Goal: Transaction & Acquisition: Purchase product/service

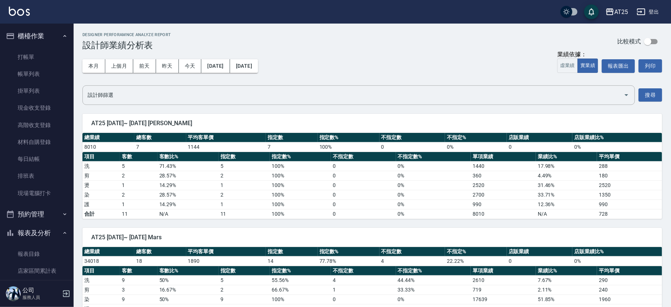
scroll to position [264, 0]
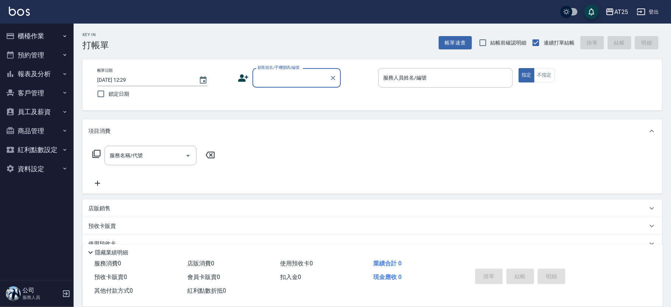
click at [61, 30] on button "櫃檯作業" at bounding box center [37, 35] width 68 height 19
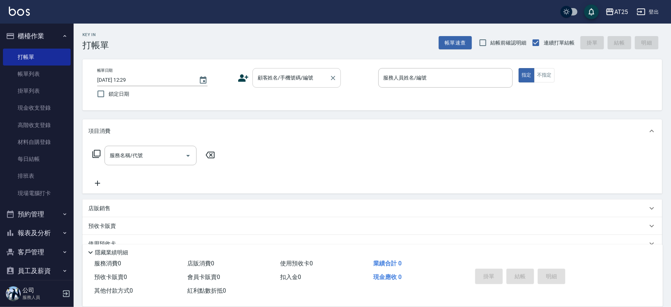
click at [291, 85] on div "顧客姓名/手機號碼/編號" at bounding box center [296, 77] width 88 height 19
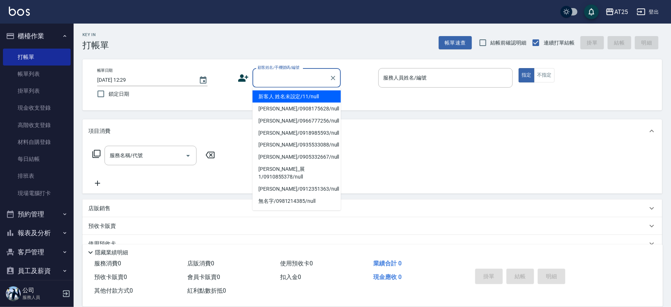
click at [310, 100] on li "新客人 姓名未設定/11/null" at bounding box center [296, 96] width 88 height 12
type input "新客人 姓名未設定/11/null"
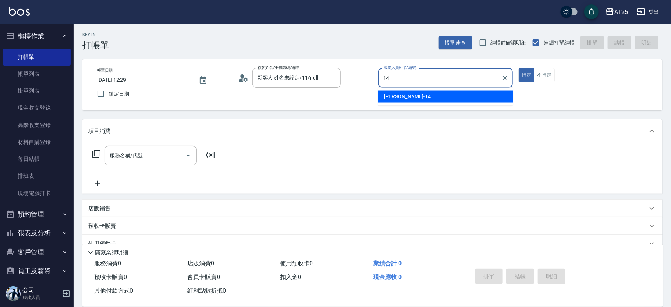
type input "[PERSON_NAME]-14"
type button "true"
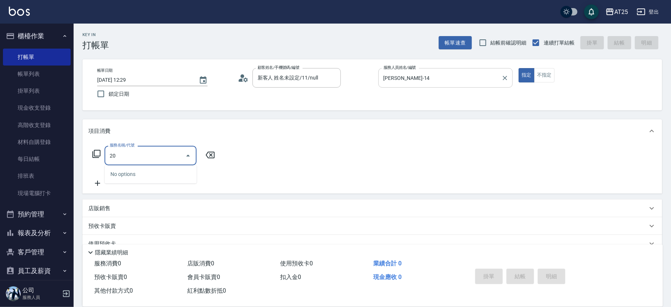
type input "201"
type input "30"
type input "洗髮(201)"
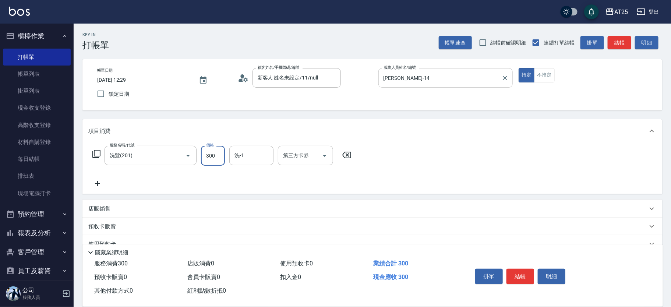
type input "0"
type input "40"
type input "400"
type input "[PERSON_NAME]-58"
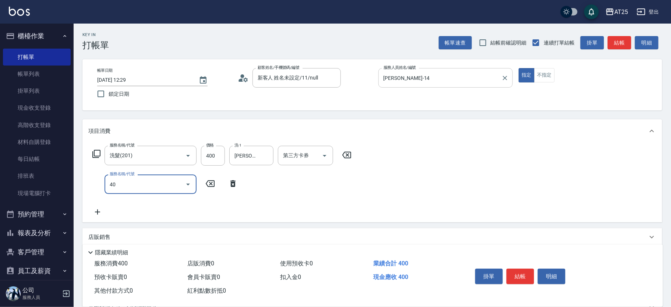
type input "401"
type input "70"
type input "剪髮(401)"
type input "40"
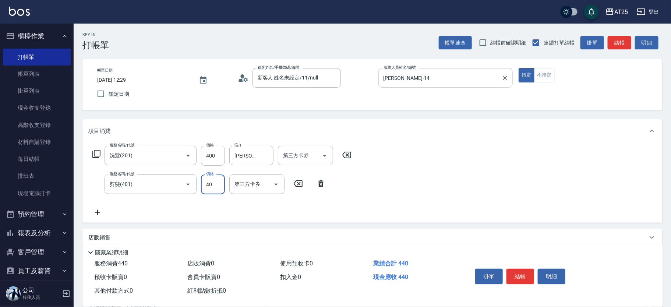
type input "80"
type input "400"
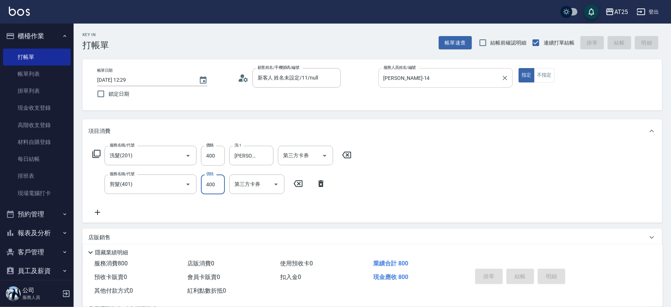
type input "2025/10/11 12:49"
type input "0"
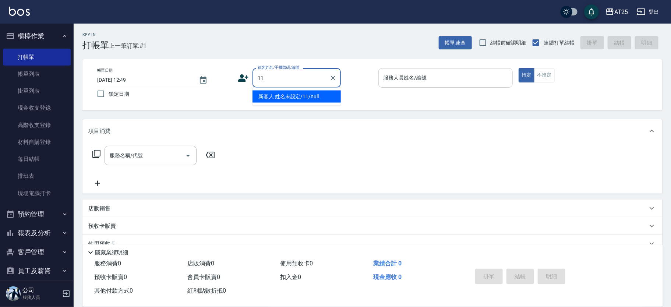
type input "新客人 姓名未設定/11/null"
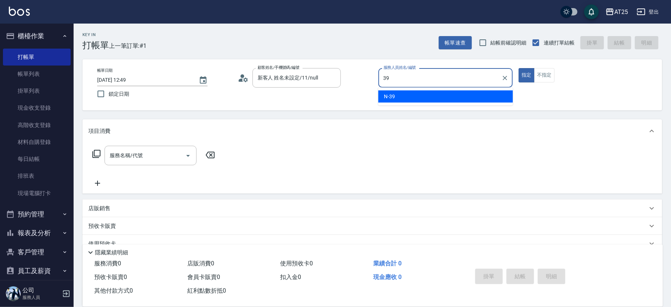
type input "N-39"
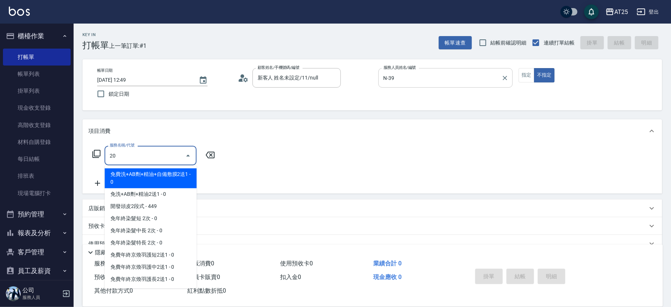
type input "201"
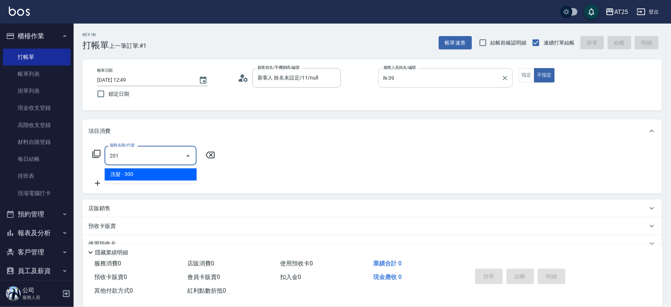
type input "30"
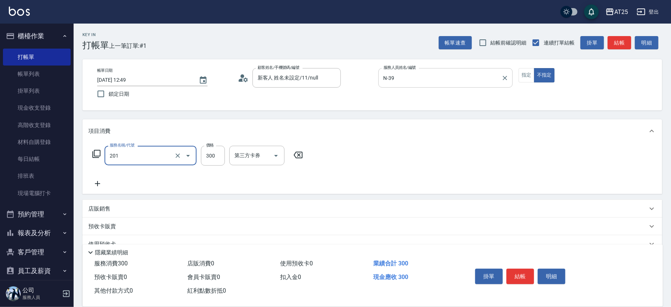
type input "洗髮(201)"
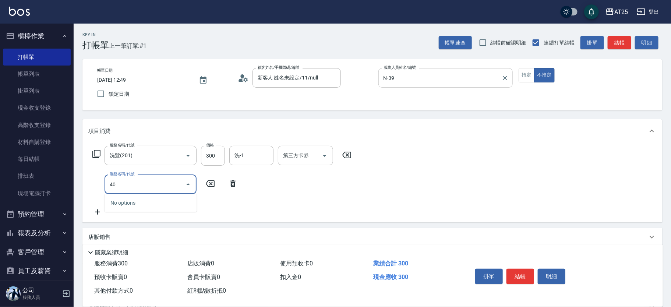
type input "401"
type input "60"
type input "剪髮(401)"
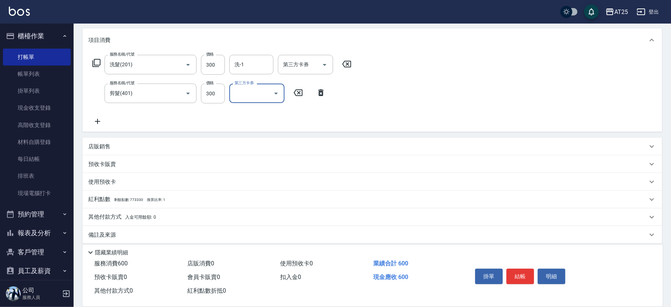
scroll to position [91, 0]
click at [131, 220] on p "其他付款方式 入金可用餘額: 0" at bounding box center [122, 217] width 68 height 8
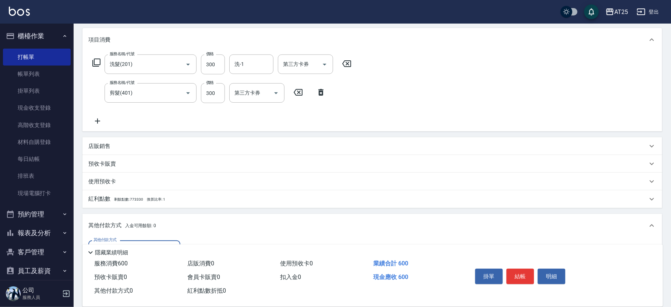
scroll to position [175, 0]
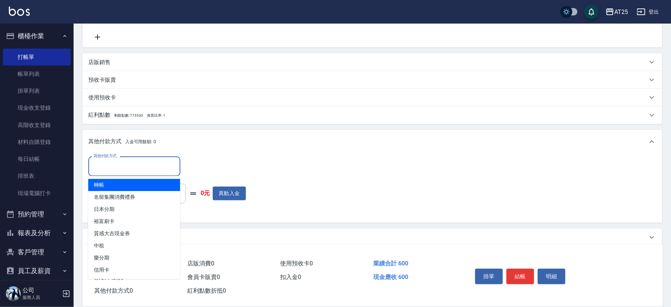
click at [140, 164] on input "其他付款方式" at bounding box center [134, 166] width 85 height 13
click at [110, 183] on span "轉帳" at bounding box center [134, 185] width 92 height 12
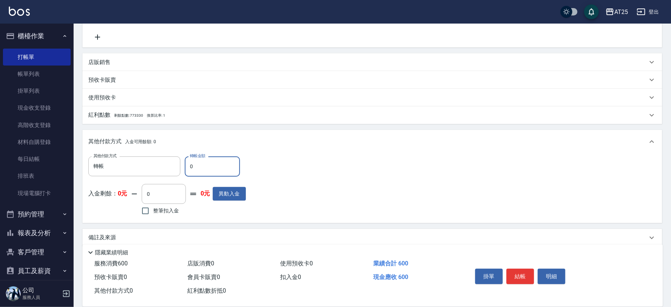
type input "轉帳"
drag, startPoint x: 196, startPoint y: 166, endPoint x: 176, endPoint y: 167, distance: 20.6
click at [176, 167] on div "其他付款方式 轉帳 其他付款方式 轉帳金額 0 轉帳金額" at bounding box center [166, 166] width 157 height 20
type input "50"
type input "60"
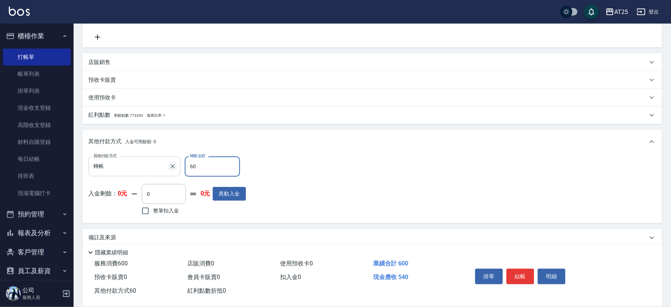
type input "0"
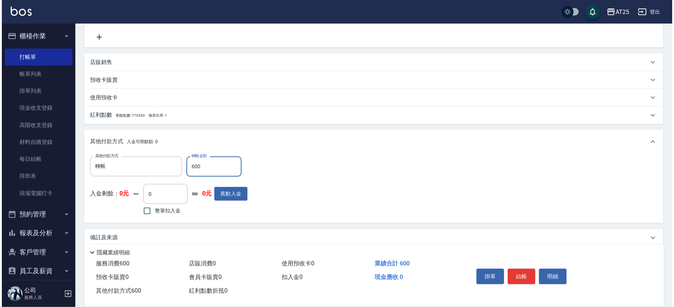
scroll to position [0, 0]
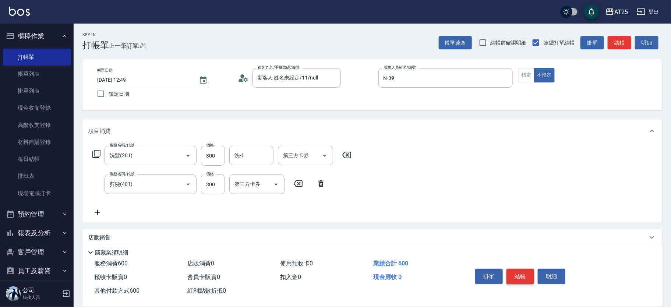
type input "600"
click at [518, 278] on button "結帳" at bounding box center [520, 276] width 28 height 15
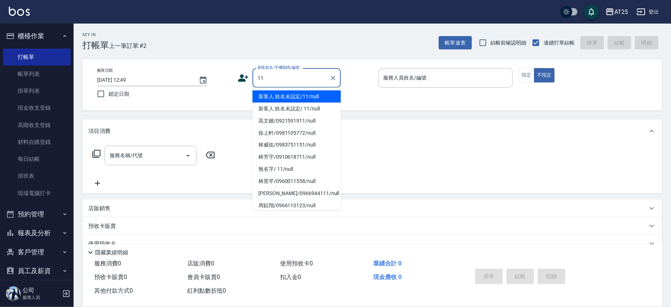
type input "新客人 姓名未設定/11/null"
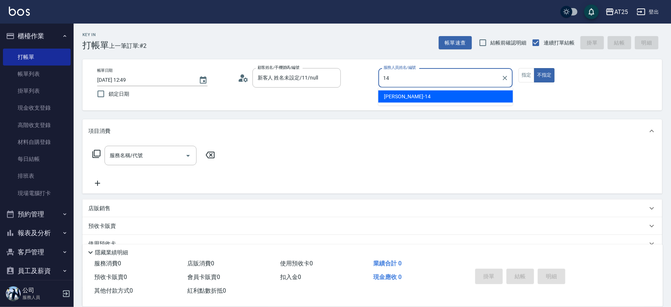
type input "Ken-14"
type button "false"
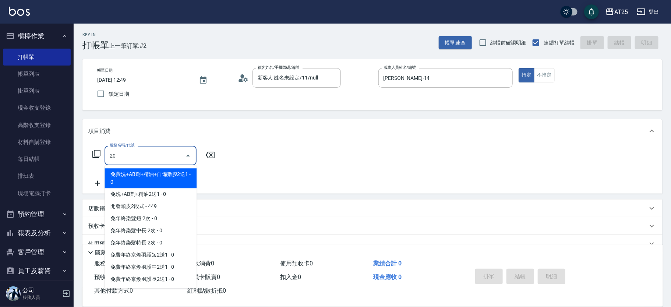
type input "201"
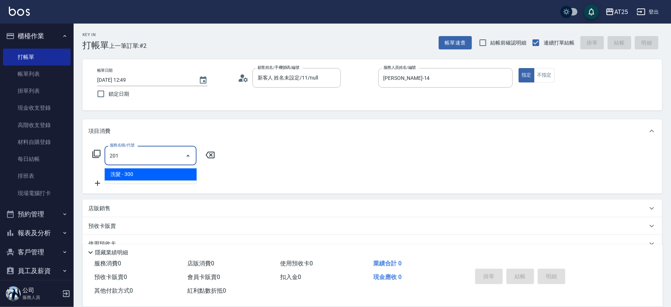
type input "30"
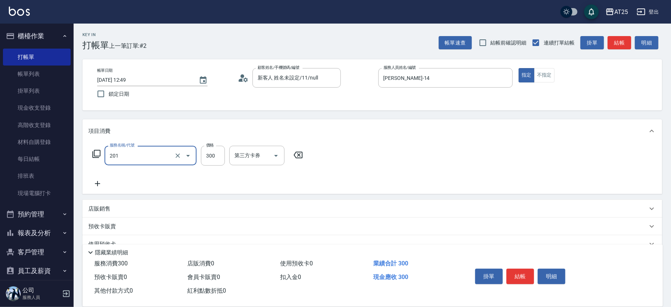
type input "洗髮(201)"
type input "0"
type input "50"
type input "500"
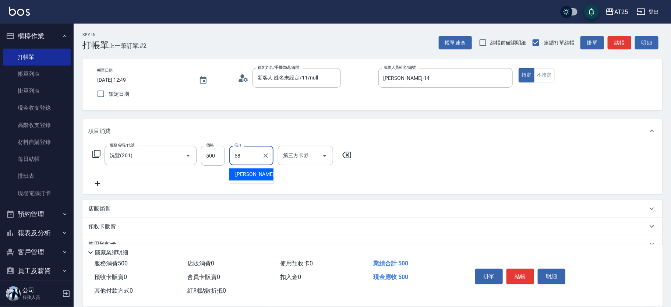
type input "小宇-58"
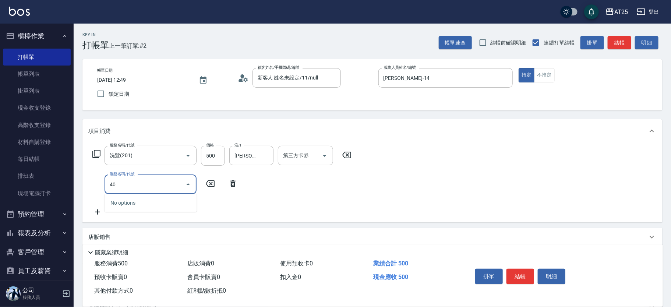
type input "401"
type input "80"
type input "剪髮(401)"
type input "50"
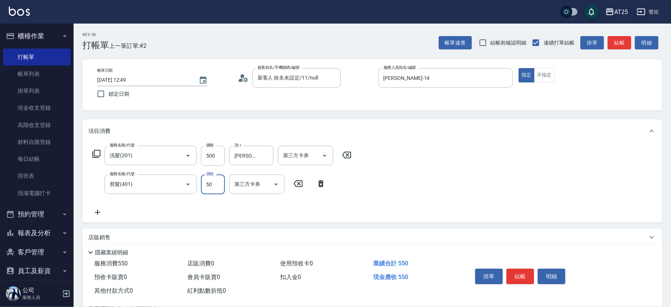
type input "100"
type input "500"
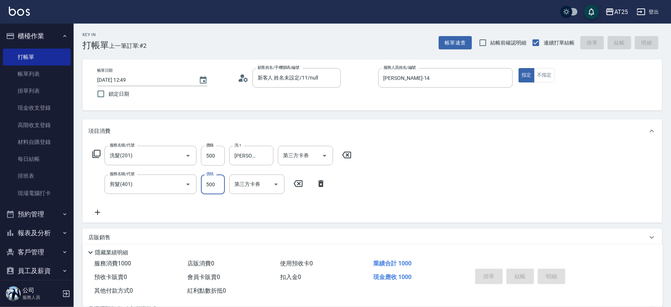
type input "0"
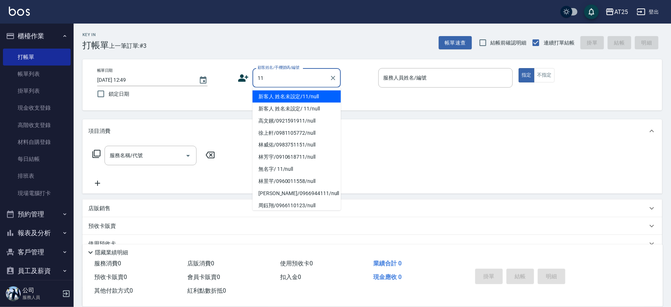
type input "新客人 姓名未設定/11/null"
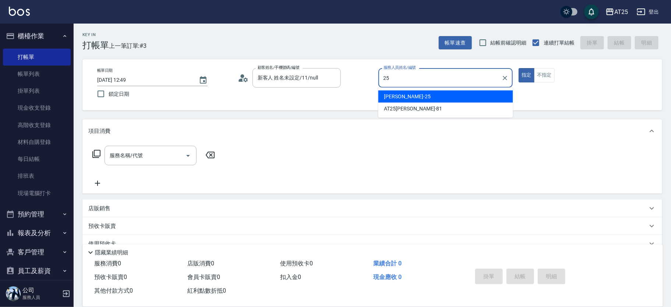
type input "Evan-25"
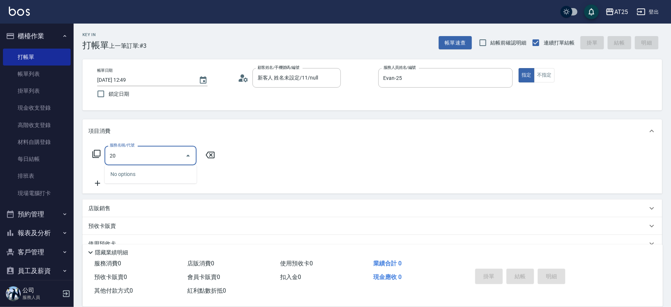
type input "201"
type input "30"
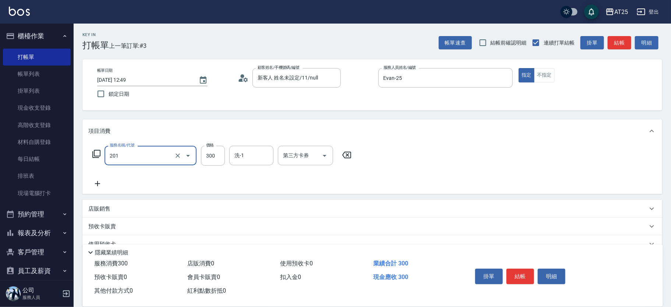
type input "洗髮(201)"
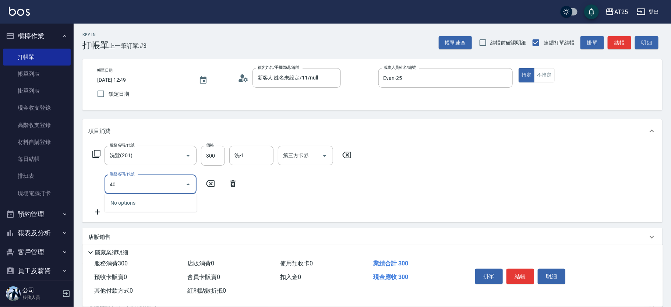
type input "401"
type input "60"
type input "剪髮(401)"
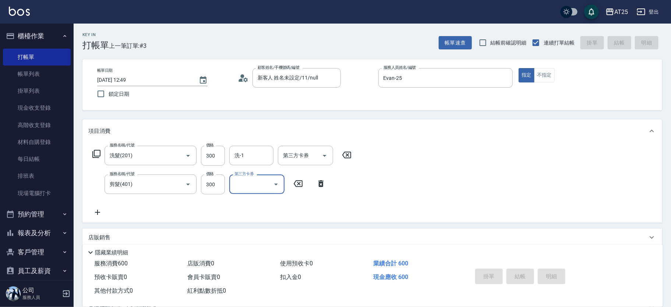
type input "2025/10/11 12:59"
type input "0"
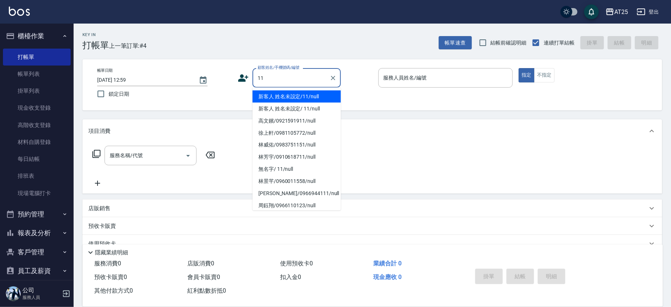
type input "新客人 姓名未設定/11/null"
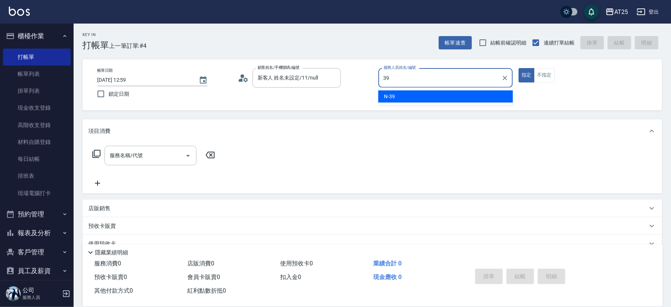
type input "N-39"
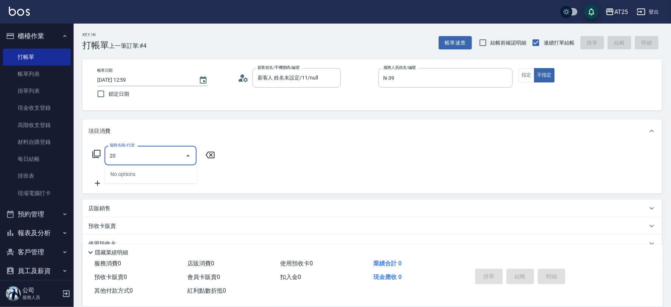
type input "201"
type input "30"
type input "洗髮(201)"
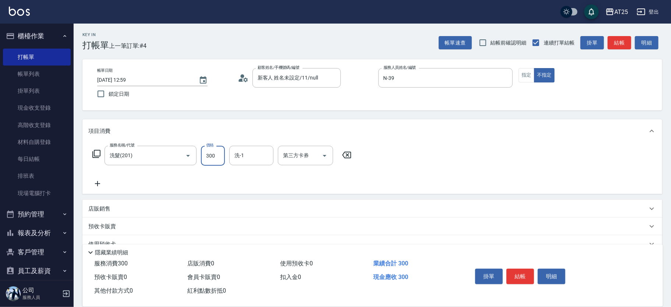
type input "0"
type input "40"
type input "400"
type input "sandy-83"
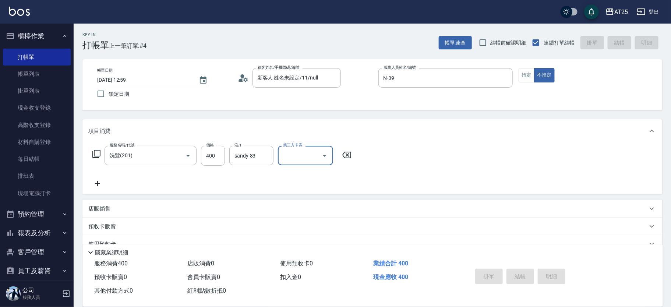
type input "0"
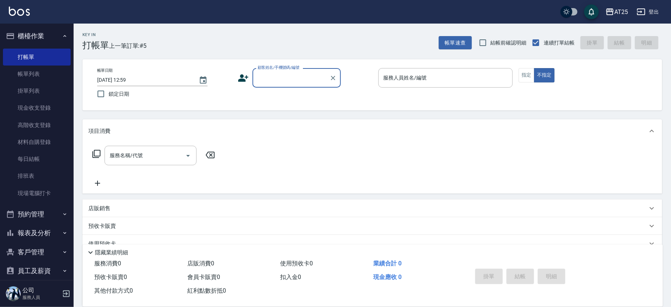
click at [285, 80] on input "顧客姓名/手機號碼/編號" at bounding box center [291, 77] width 71 height 13
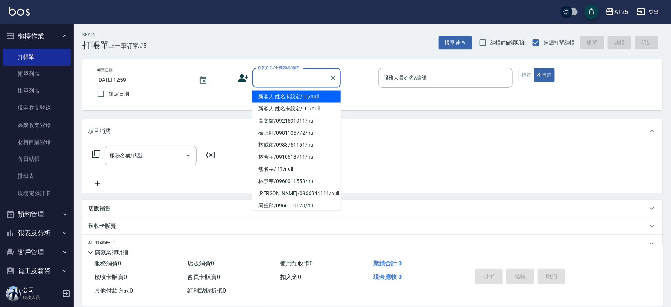
click at [302, 93] on li "新客人 姓名未設定/11/null" at bounding box center [296, 96] width 88 height 12
type input "新客人 姓名未設定/11/null"
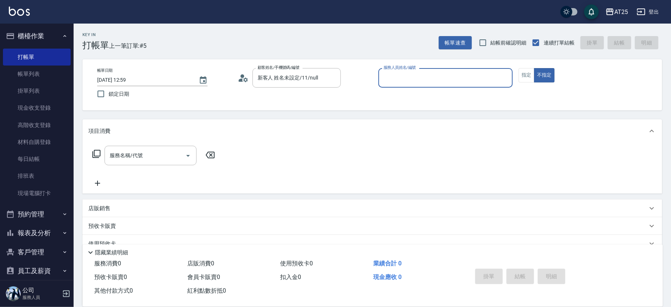
drag, startPoint x: 413, startPoint y: 84, endPoint x: 421, endPoint y: 85, distance: 8.2
click at [413, 84] on input "服務人員姓名/編號" at bounding box center [445, 77] width 128 height 13
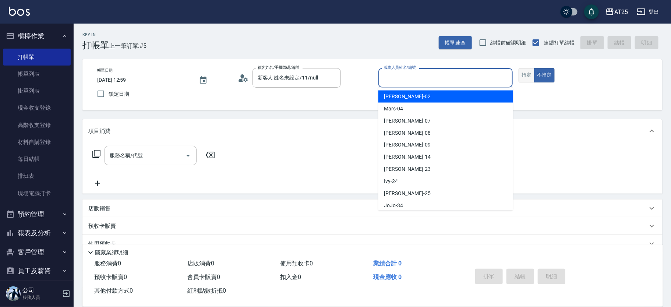
click at [520, 72] on button "指定" at bounding box center [526, 75] width 16 height 14
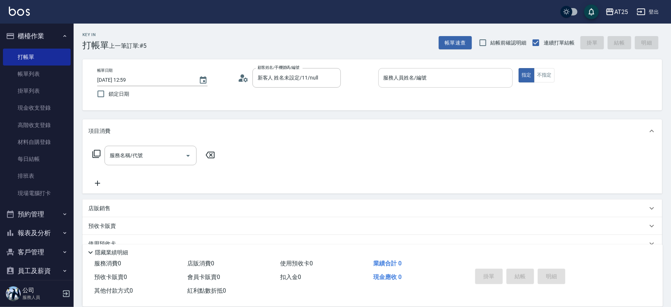
click at [442, 76] on input "服務人員姓名/編號" at bounding box center [445, 77] width 128 height 13
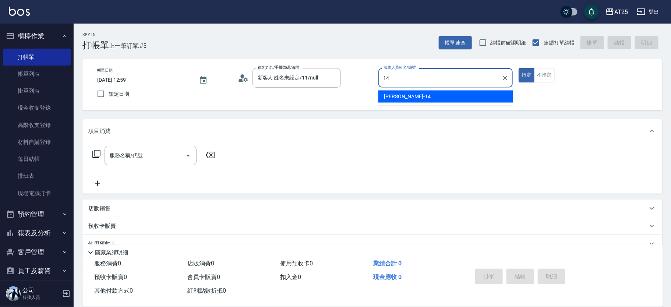
type input "Ken-14"
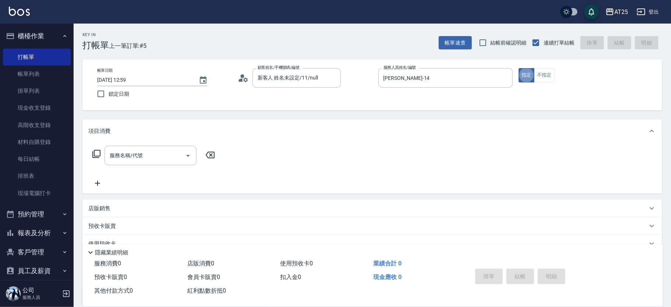
click at [95, 156] on icon at bounding box center [96, 153] width 9 height 9
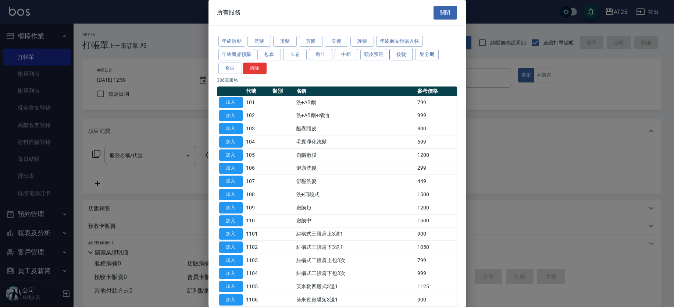
click at [402, 59] on button "接髮" at bounding box center [402, 54] width 24 height 11
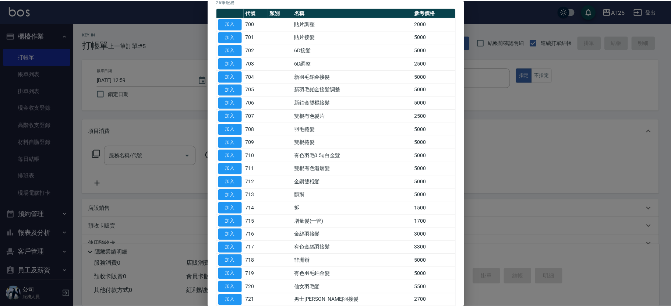
scroll to position [171, 0]
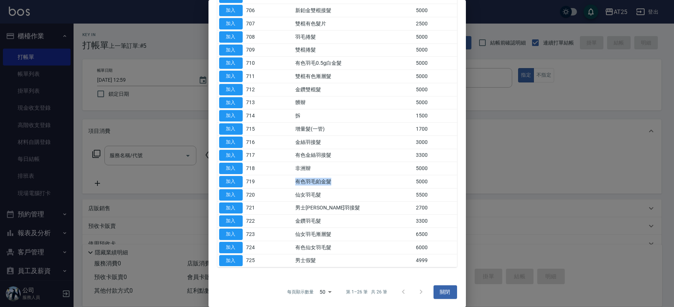
drag, startPoint x: 289, startPoint y: 180, endPoint x: 355, endPoint y: 180, distance: 65.8
click at [352, 180] on tr "加入 719 有色羽毛鉑金髮 5000" at bounding box center [337, 181] width 240 height 13
drag, startPoint x: 306, startPoint y: 156, endPoint x: 332, endPoint y: 152, distance: 26.7
click at [317, 156] on td "有色金絲羽接髮" at bounding box center [354, 155] width 121 height 13
drag, startPoint x: 301, startPoint y: 146, endPoint x: 321, endPoint y: 147, distance: 19.9
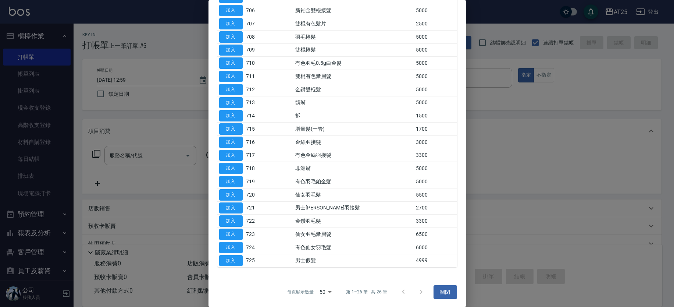
click at [311, 147] on tr "加入 716 金絲羽接髮 3000" at bounding box center [337, 141] width 240 height 13
drag, startPoint x: 297, startPoint y: 212, endPoint x: 350, endPoint y: 212, distance: 52.6
click at [350, 212] on tr "加入 721 男士金絲羽接髮 2700" at bounding box center [337, 207] width 240 height 13
click at [230, 204] on button "加入" at bounding box center [231, 207] width 24 height 11
type input "男士金絲羽接髮(721)"
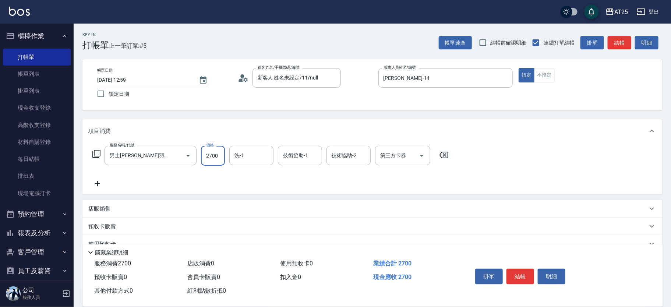
click at [215, 157] on input "2700" at bounding box center [213, 156] width 24 height 20
type input "0"
type input "70"
type input "706"
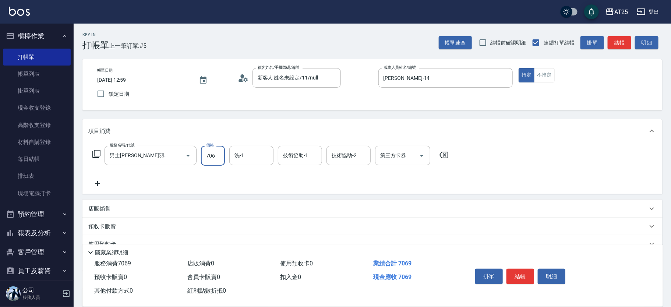
type input "700"
type input "7069"
type input "小宇-58"
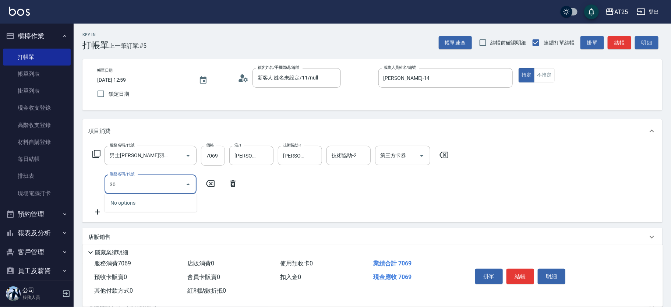
type input "301"
type input "850"
type input "燙髮(301)"
type input "700"
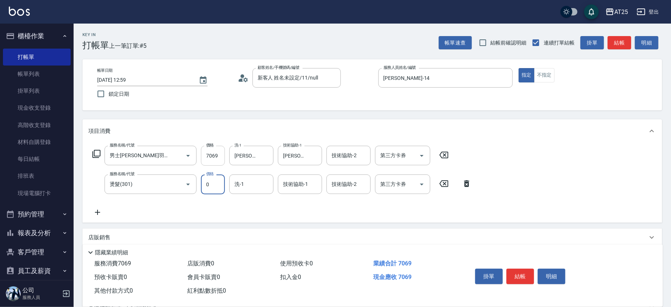
type input "0"
type input "小宇-58"
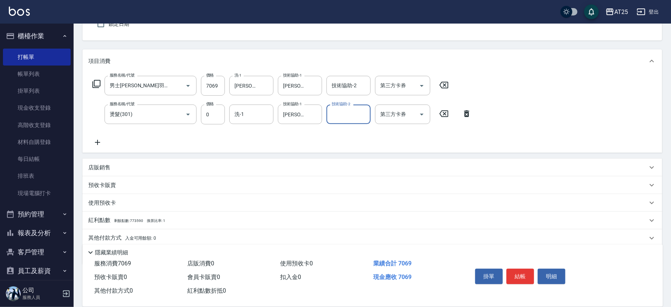
scroll to position [97, 0]
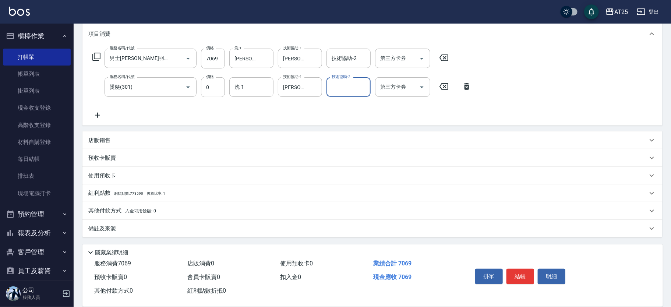
click at [151, 212] on span "入金可用餘額: 0" at bounding box center [140, 210] width 31 height 5
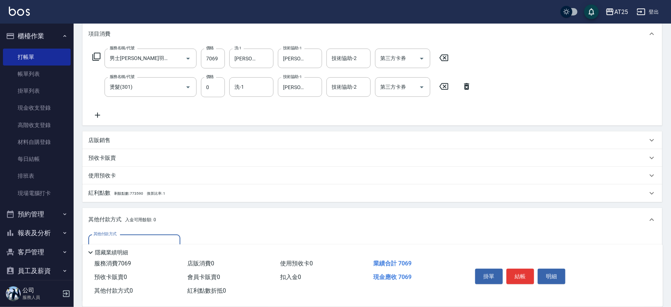
scroll to position [184, 0]
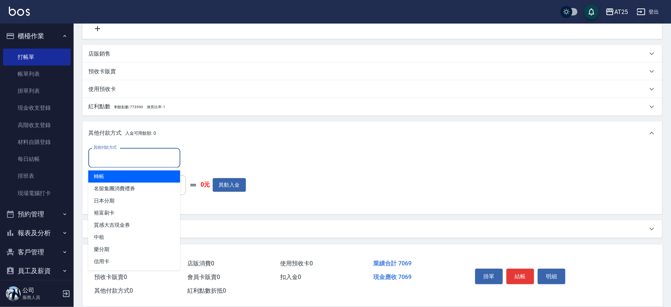
click at [110, 158] on input "其他付款方式" at bounding box center [134, 157] width 85 height 13
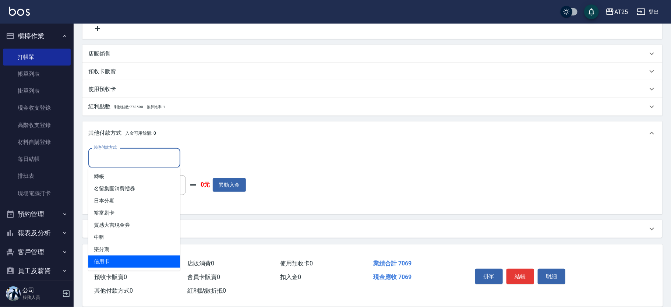
click at [120, 262] on span "信用卡" at bounding box center [134, 261] width 92 height 12
type input "信用卡"
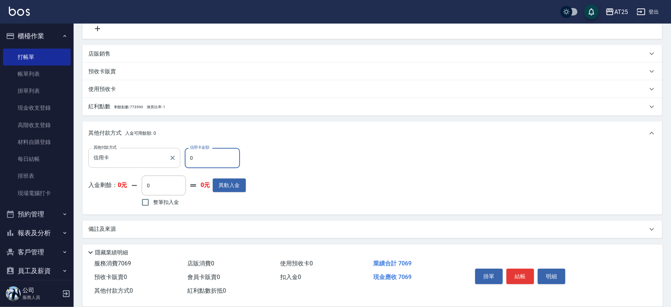
click at [130, 165] on div "信用卡 其他付款方式" at bounding box center [134, 157] width 92 height 19
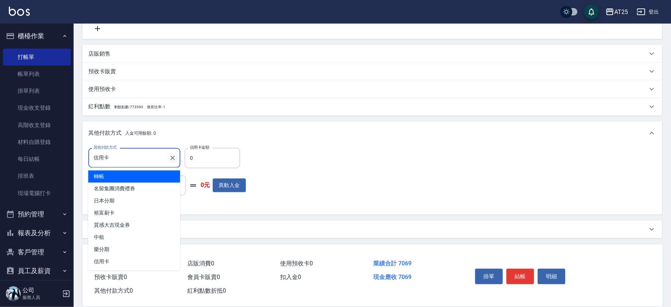
click at [174, 157] on icon "Clear" at bounding box center [172, 157] width 7 height 7
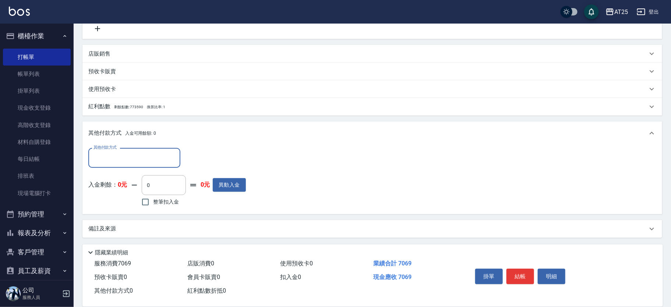
click at [143, 157] on input "其他付款方式" at bounding box center [134, 157] width 85 height 13
click at [138, 160] on input "其他付款方式" at bounding box center [134, 157] width 85 height 13
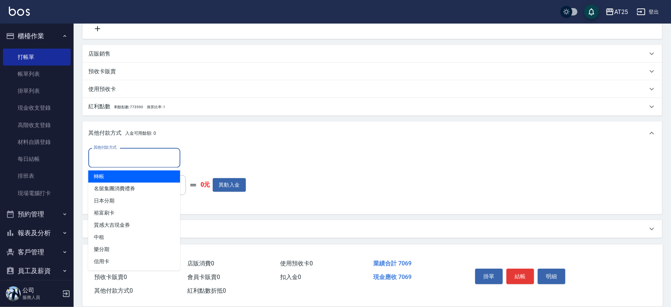
click at [129, 174] on span "轉帳" at bounding box center [134, 176] width 92 height 12
type input "轉帳"
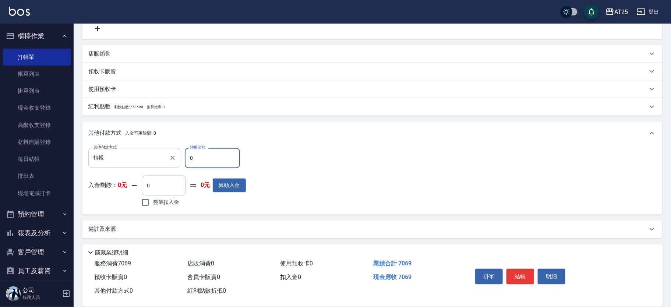
drag, startPoint x: 194, startPoint y: 157, endPoint x: 165, endPoint y: 156, distance: 29.1
click at [165, 156] on div "其他付款方式 轉帳 其他付款方式 轉帳金額 0 轉帳金額" at bounding box center [166, 158] width 157 height 20
type input "19"
type input "680"
type input "199"
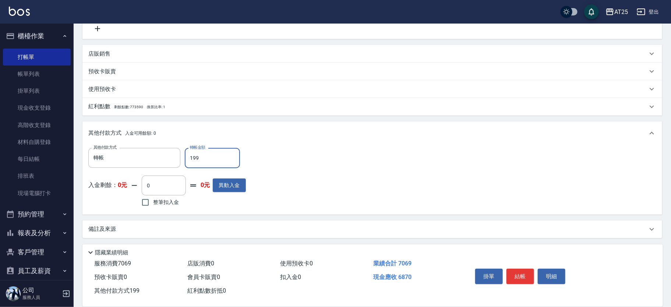
type input "500"
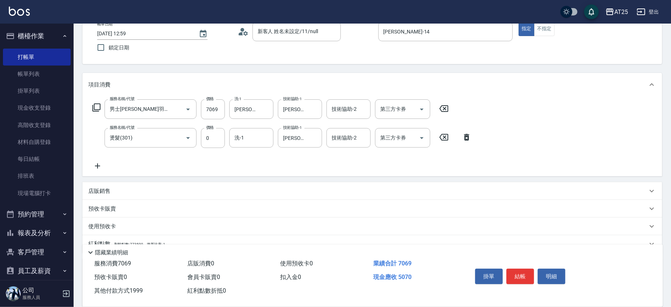
scroll to position [0, 0]
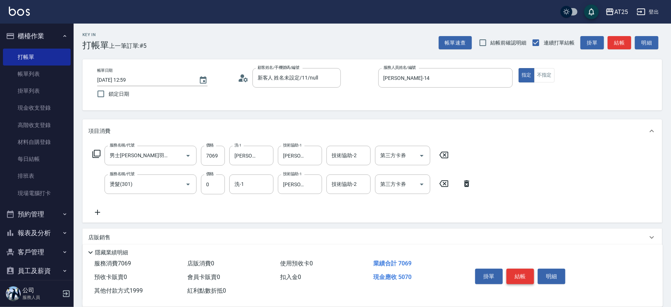
type input "1999"
click at [526, 271] on button "結帳" at bounding box center [520, 276] width 28 height 15
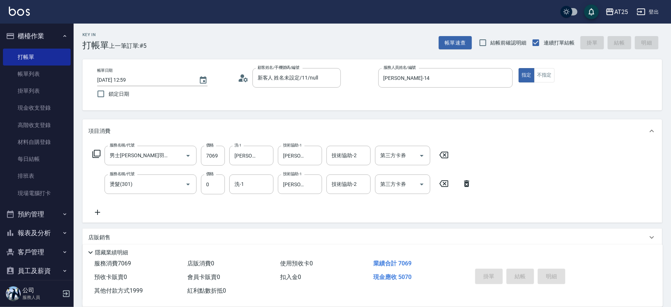
type input "2025/10/11 13:01"
type input "0"
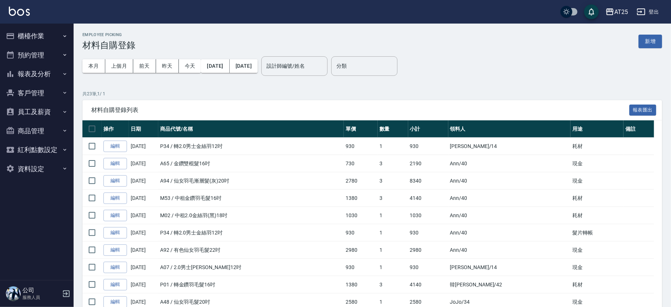
drag, startPoint x: 650, startPoint y: 40, endPoint x: 610, endPoint y: 55, distance: 43.0
click at [650, 40] on button "新增" at bounding box center [650, 42] width 24 height 14
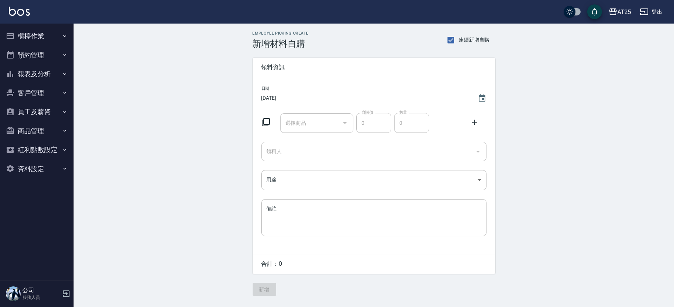
click at [314, 124] on input "選擇商品" at bounding box center [312, 123] width 56 height 13
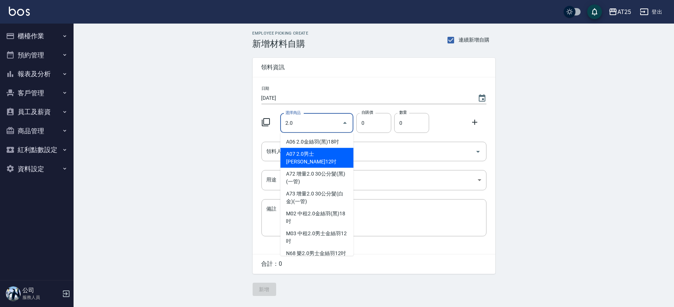
click at [292, 151] on li "A07 2.0男士[PERSON_NAME]12吋" at bounding box center [316, 158] width 73 height 20
type input "2.0男士金絲羽12吋"
type input "930"
type input "1"
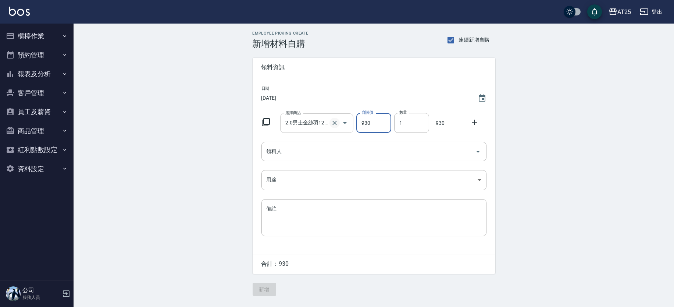
click at [333, 124] on icon "Clear" at bounding box center [335, 123] width 4 height 4
type input "0"
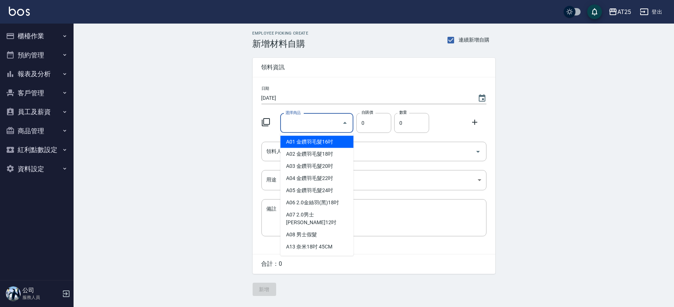
click at [319, 123] on input "選擇商品" at bounding box center [312, 123] width 56 height 13
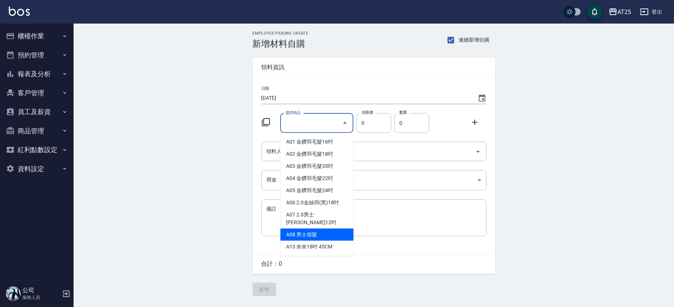
click at [295, 228] on li "A08 男士假髮" at bounding box center [316, 234] width 73 height 12
type input "男士假髮"
type input "4300"
type input "1"
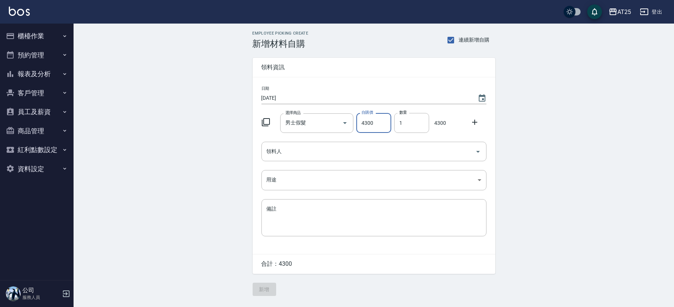
click at [333, 122] on icon "Clear" at bounding box center [334, 122] width 7 height 7
type input "0"
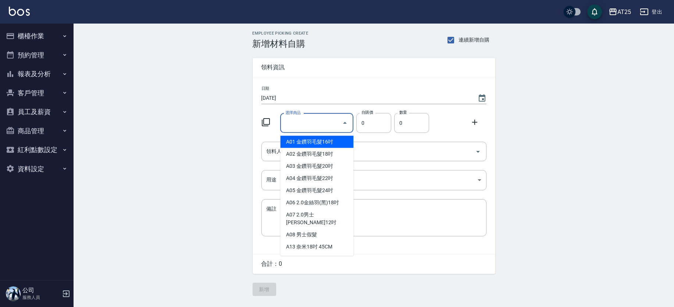
click at [323, 124] on input "選擇商品" at bounding box center [312, 123] width 56 height 13
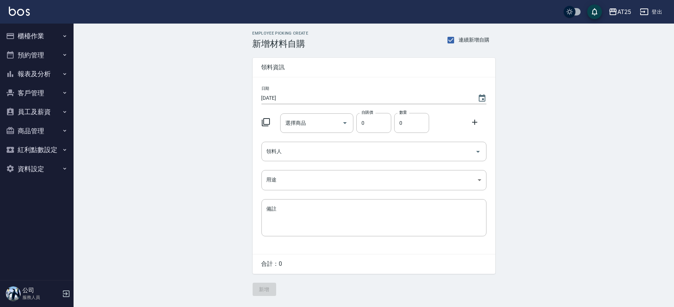
click at [268, 119] on icon at bounding box center [266, 122] width 9 height 9
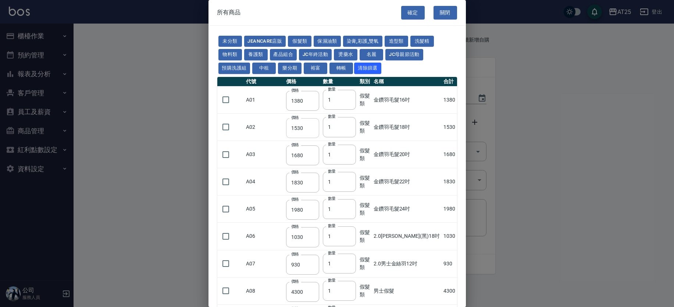
click at [299, 120] on input "1530" at bounding box center [302, 128] width 33 height 20
click at [439, 11] on button "關閉" at bounding box center [446, 13] width 24 height 14
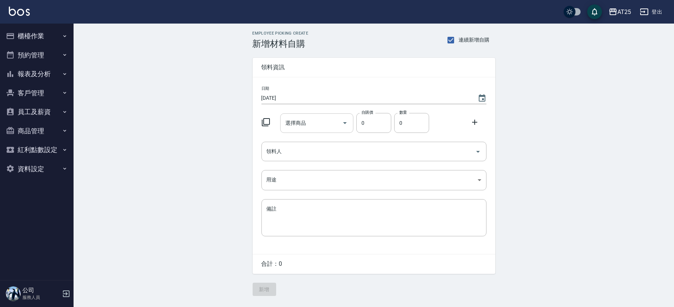
click at [305, 132] on div "選擇商品" at bounding box center [316, 122] width 73 height 19
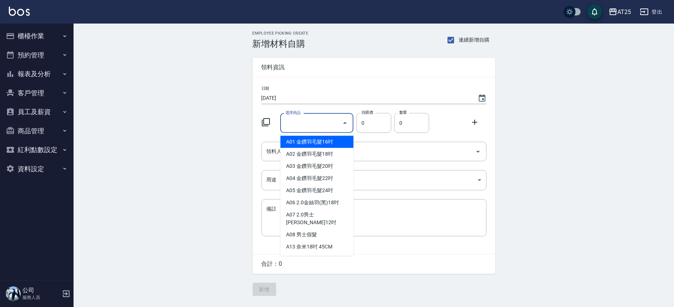
click at [306, 127] on input "選擇商品" at bounding box center [312, 123] width 56 height 13
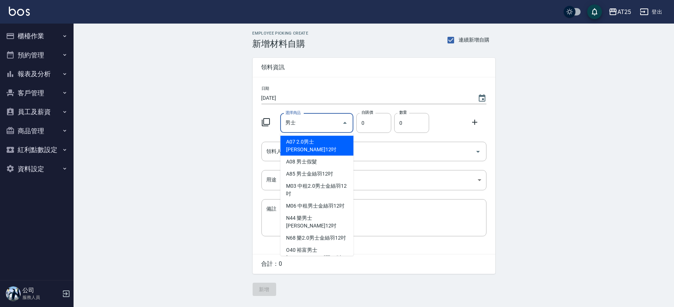
click at [312, 122] on input "男士" at bounding box center [312, 123] width 56 height 13
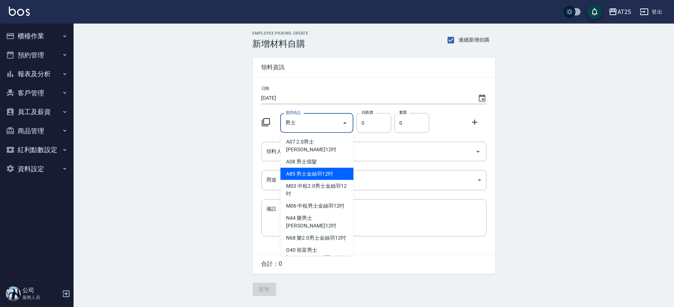
click at [298, 168] on li "A85 男士金絲羽12吋" at bounding box center [316, 174] width 73 height 12
type input "男士金絲羽12吋"
type input "930"
type input "1"
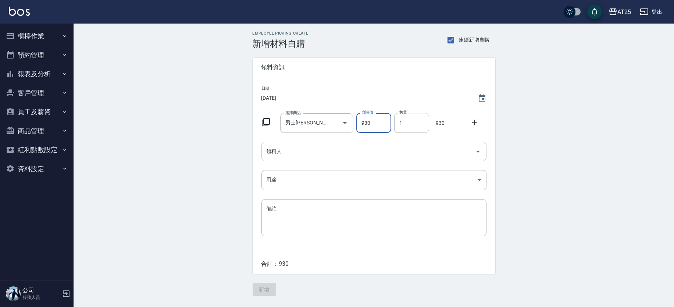
click at [286, 157] on input "領料人" at bounding box center [368, 151] width 207 height 13
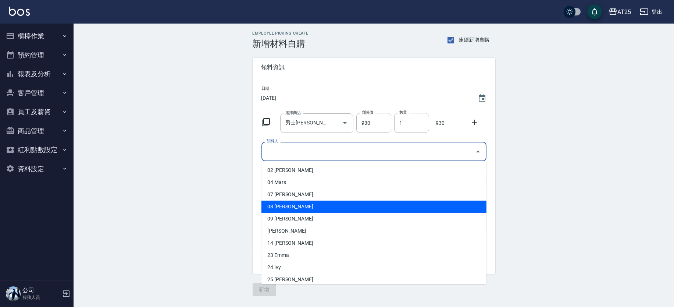
type input "4"
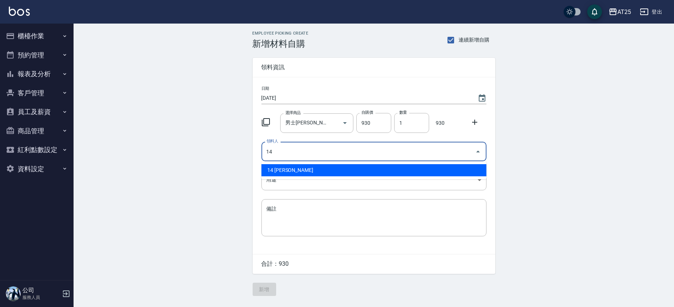
type input "14 Ken"
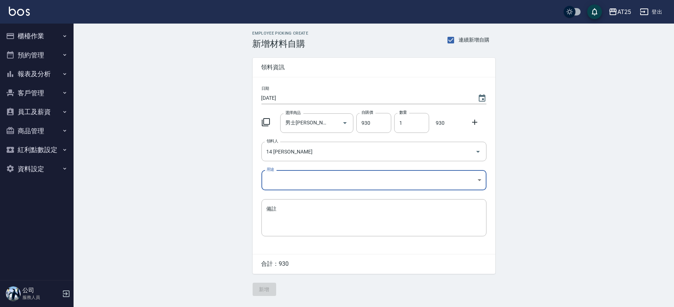
click at [294, 177] on body "AT25 登出 櫃檯作業 打帳單 帳單列表 掛單列表 現金收支登錄 高階收支登錄 材料自購登錄 每日結帳 排班表 現場電腦打卡 預約管理 預約管理 單日預約紀…" at bounding box center [337, 153] width 674 height 307
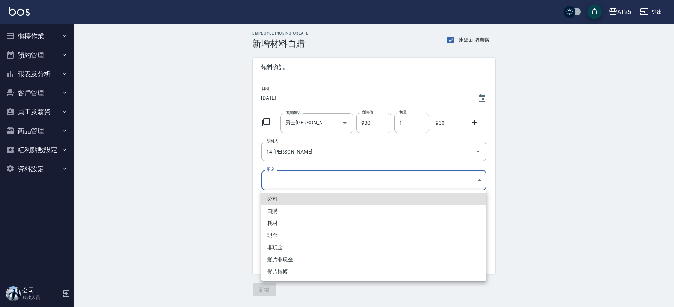
click at [280, 235] on li "現金" at bounding box center [374, 235] width 225 height 12
type input "現金"
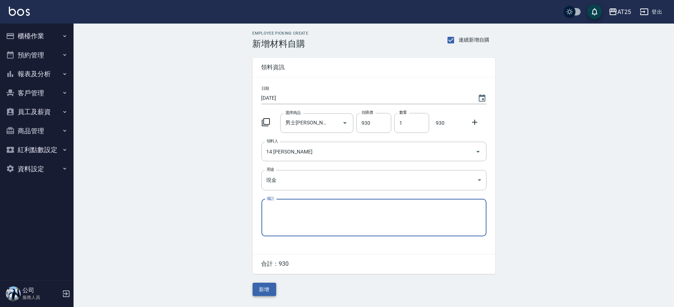
click at [267, 290] on button "新增" at bounding box center [265, 290] width 24 height 14
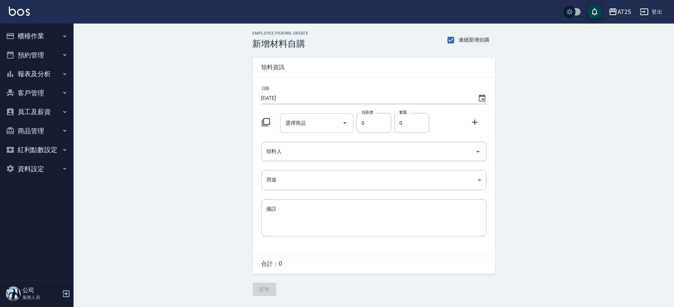
click at [328, 116] on div "選擇商品" at bounding box center [316, 122] width 73 height 19
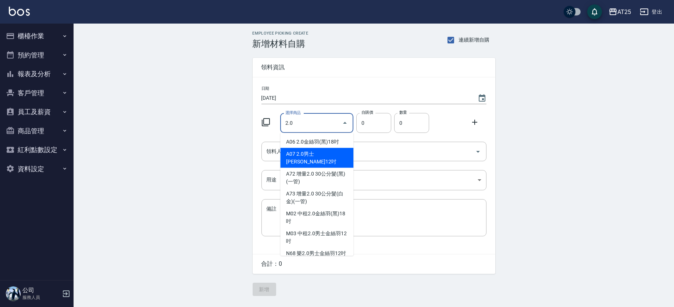
click at [293, 149] on li "A07 2.0男士[PERSON_NAME]12吋" at bounding box center [316, 158] width 73 height 20
type input "2.0男士金絲羽12吋"
type input "930"
type input "1"
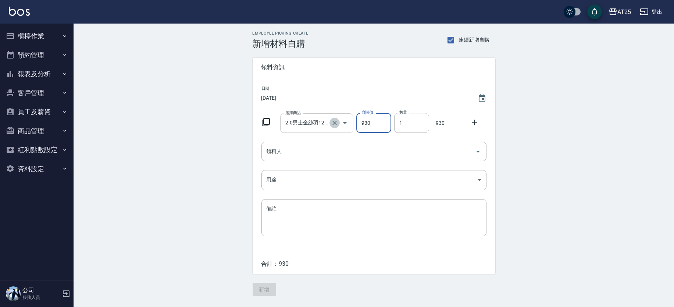
click at [333, 122] on icon "Clear" at bounding box center [334, 122] width 7 height 7
type input "0"
click at [310, 122] on input "選擇商品" at bounding box center [312, 123] width 56 height 13
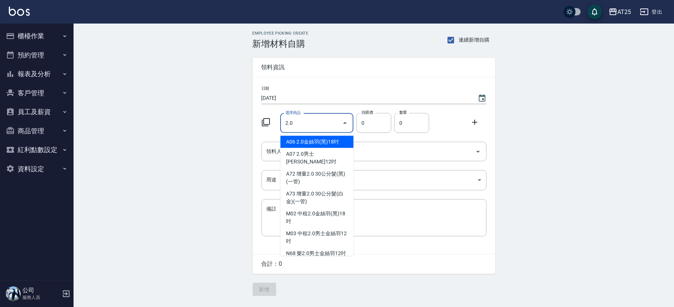
click at [295, 141] on li "A06 2.0金絲羽(黑)18吋" at bounding box center [316, 142] width 73 height 12
type input "2.0金絲羽(黑)18吋"
type input "1030"
type input "1"
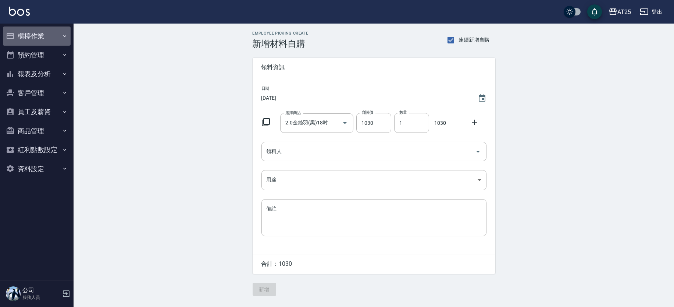
click at [55, 40] on button "櫃檯作業" at bounding box center [37, 35] width 68 height 19
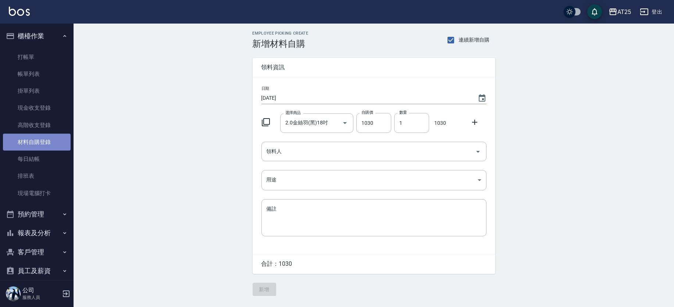
click at [55, 146] on link "材料自購登錄" at bounding box center [37, 142] width 68 height 17
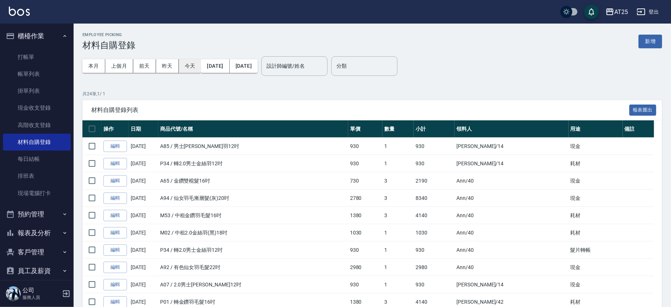
click at [187, 68] on button "今天" at bounding box center [190, 66] width 22 height 14
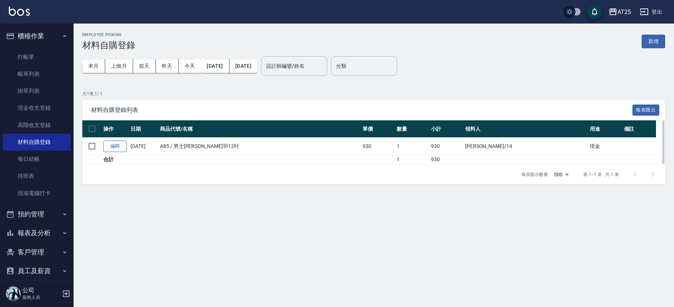
click at [110, 145] on link "編輯" at bounding box center [115, 146] width 24 height 11
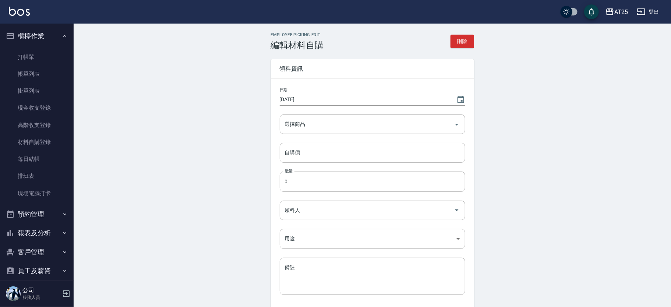
type input "男士金絲羽12吋"
type input "930"
type input "1"
type input "[PERSON_NAME]"
type input "現金"
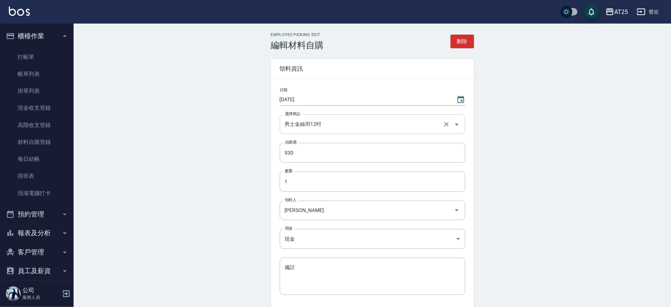
click at [345, 121] on input "男士金絲羽12吋" at bounding box center [362, 124] width 158 height 13
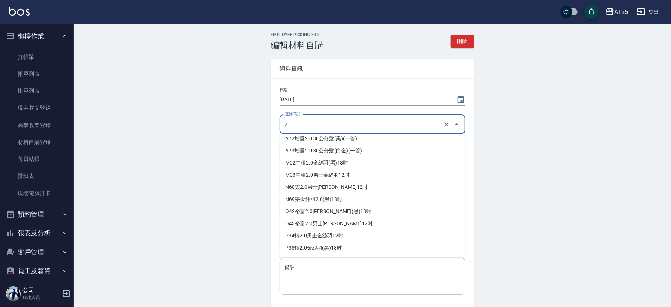
scroll to position [3, 0]
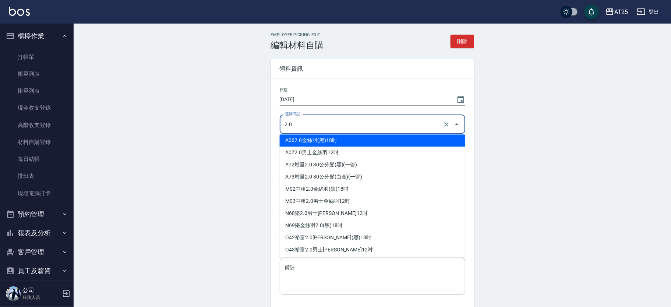
click at [317, 140] on li "A06 2.0金絲羽(黑)18吋" at bounding box center [372, 141] width 185 height 12
type input "2.0金絲羽(黑)18吋"
type input "1030"
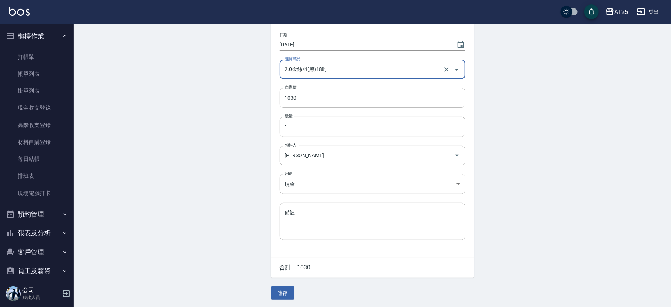
scroll to position [55, 0]
type input "2.0金絲羽(黑)18吋"
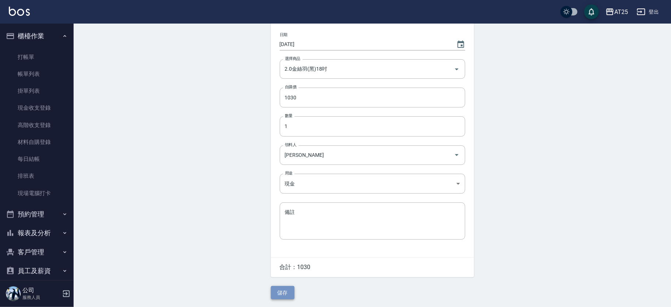
click at [285, 292] on button "儲存" at bounding box center [283, 293] width 24 height 14
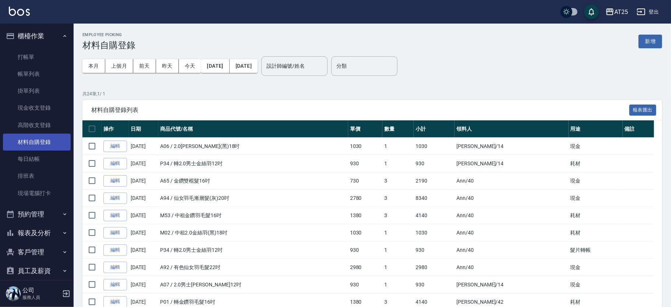
click at [45, 142] on link "材料自購登錄" at bounding box center [37, 142] width 68 height 17
click at [191, 66] on button "今天" at bounding box center [190, 66] width 22 height 14
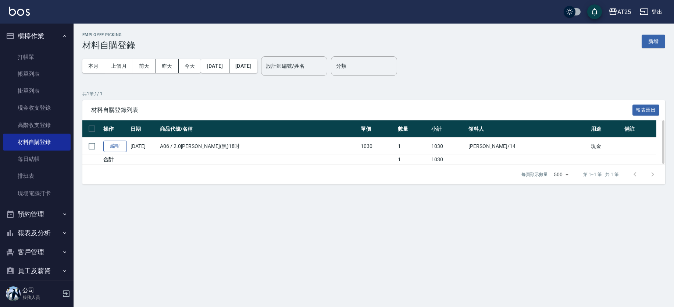
click at [119, 149] on link "編輯" at bounding box center [115, 146] width 24 height 11
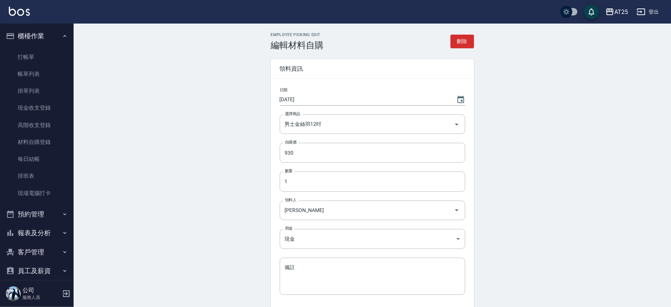
type input "2.0金絲羽(黑)18吋"
type input "1030"
click at [325, 124] on input "2.0金絲羽(黑)18吋" at bounding box center [362, 124] width 158 height 13
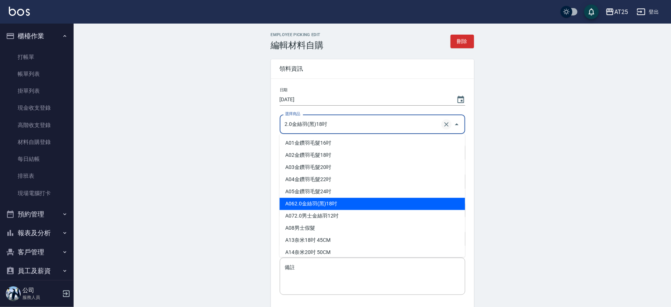
click at [445, 125] on icon "Clear" at bounding box center [446, 124] width 4 height 4
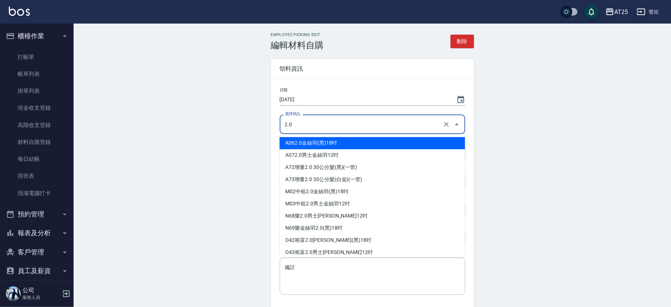
click at [320, 147] on li "A06 2.0金絲羽(黑)18吋" at bounding box center [372, 143] width 185 height 12
type input "2.0金絲羽(黑)18吋"
type input "1030"
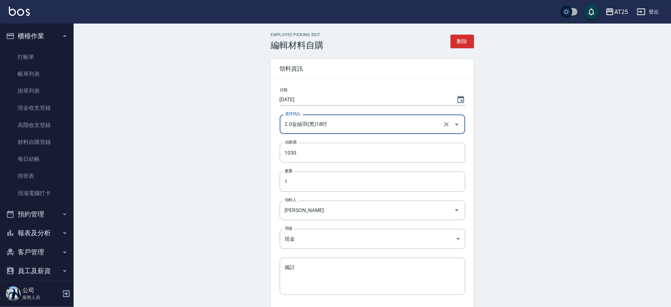
type input "2.0金絲羽(黑)18吋"
click at [558, 180] on div "Employee Picking Edit 編輯材料自購 刪除 領料資訊 日期 2025/10/11 選擇商品 2.0金絲羽(黑)18吋 選擇商品 自購價 1…" at bounding box center [372, 194] width 597 height 340
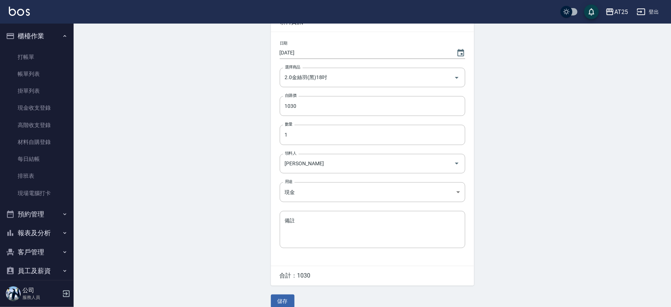
scroll to position [47, 0]
click at [286, 296] on button "儲存" at bounding box center [283, 301] width 24 height 14
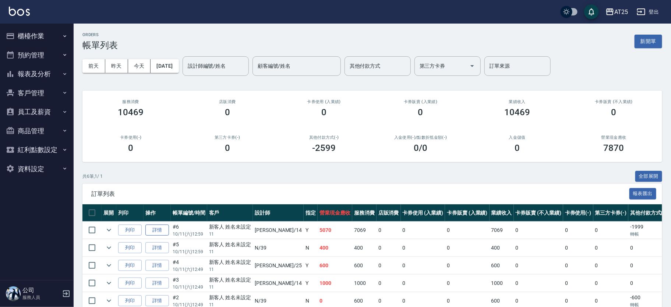
click at [160, 230] on link "詳情" at bounding box center [157, 229] width 24 height 11
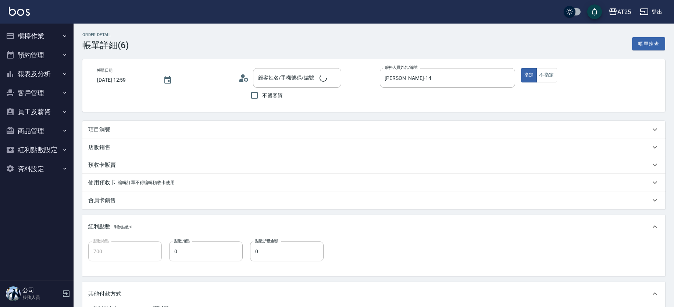
type input "[DATE] 12:59"
type input "[PERSON_NAME]-14"
type input "700"
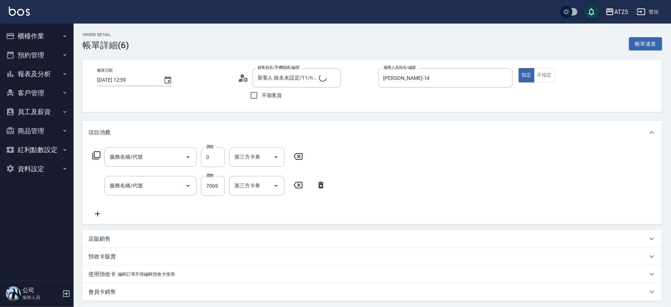
type input "新客人 姓名未設定/11/null"
type input "500"
type input "燙髮(301)"
type input "男士[PERSON_NAME]羽接髮(721)"
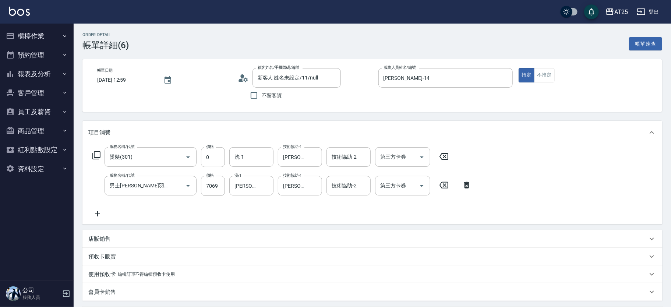
scroll to position [15, 0]
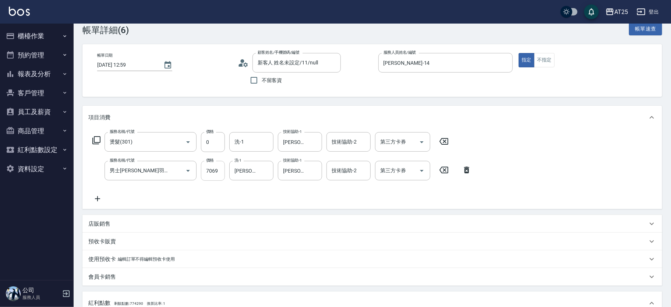
click at [216, 174] on input "7069" at bounding box center [213, 171] width 24 height 20
type input "0"
type input "69"
type input "60"
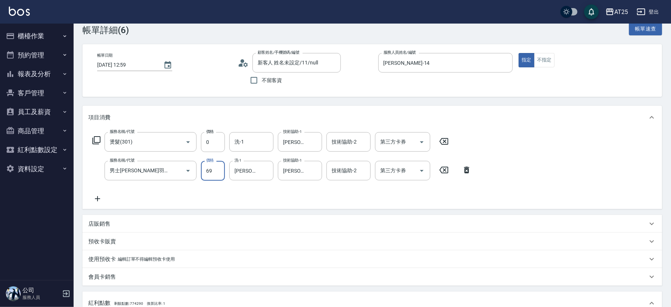
type input "696"
type input "690"
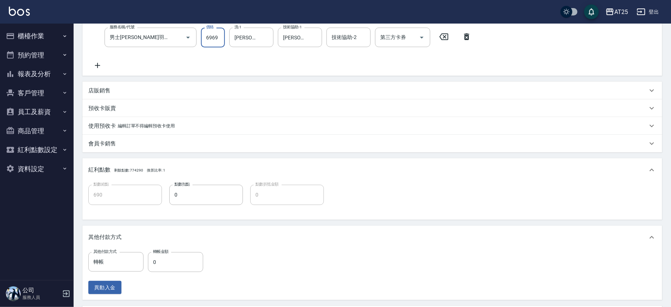
scroll to position [206, 0]
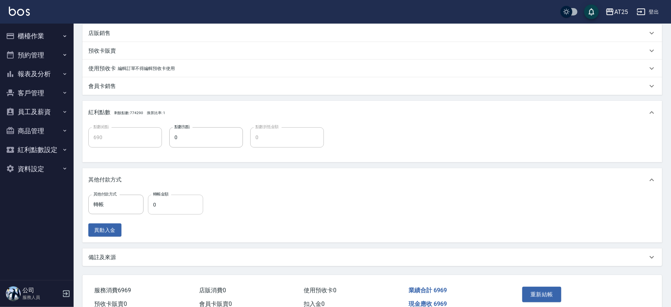
type input "6969"
click at [170, 202] on input "0" at bounding box center [175, 205] width 55 height 20
type input "19"
type input "670"
type input "199"
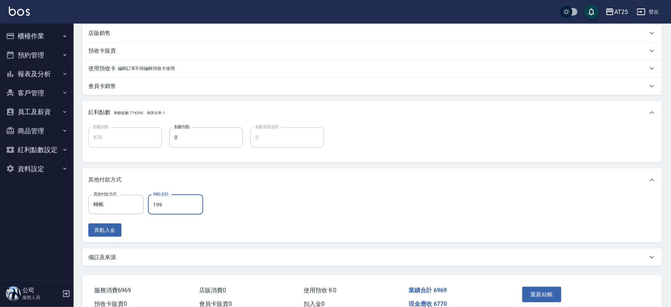
type input "490"
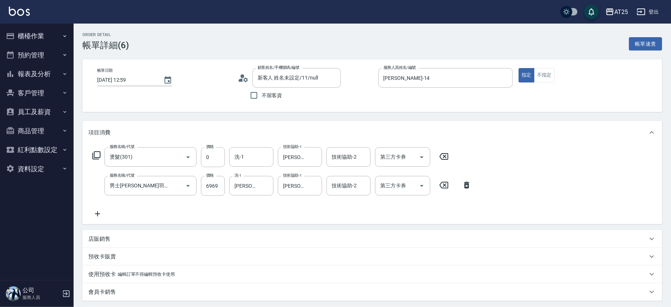
scroll to position [243, 0]
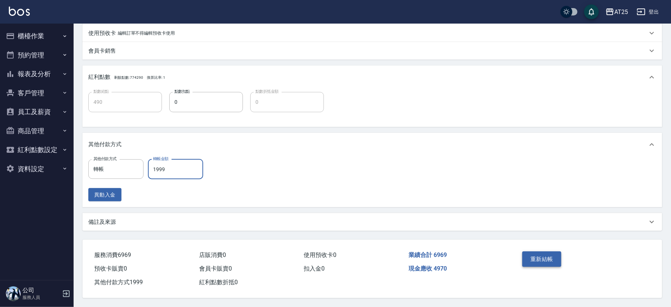
type input "1999"
click at [551, 254] on button "重新結帳" at bounding box center [541, 258] width 39 height 15
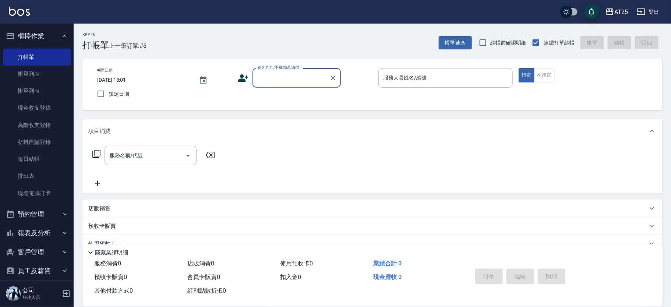
click at [301, 76] on input "顧客姓名/手機號碼/編號" at bounding box center [291, 77] width 71 height 13
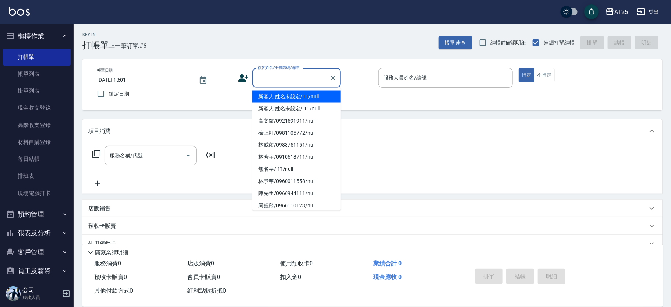
drag, startPoint x: 311, startPoint y: 88, endPoint x: 311, endPoint y: 96, distance: 7.4
click at [311, 91] on body "AT25 登出 櫃檯作業 打帳單 帳單列表 掛單列表 現金收支登錄 高階收支登錄 材料自購登錄 每日結帳 排班表 現場電腦打卡 預約管理 預約管理 單日預約紀…" at bounding box center [335, 187] width 671 height 375
click at [310, 95] on li "新客人 姓名未設定/11/null" at bounding box center [296, 96] width 88 height 12
type input "新客人 姓名未設定/11/null"
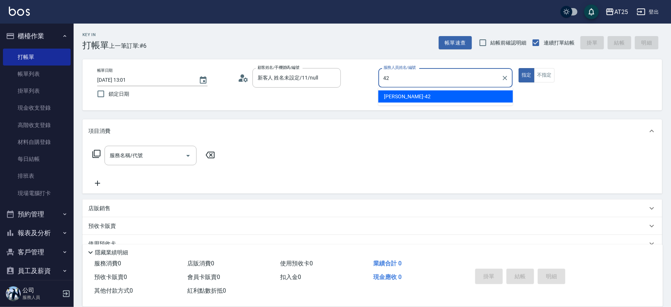
type input "韓Han-42"
type button "true"
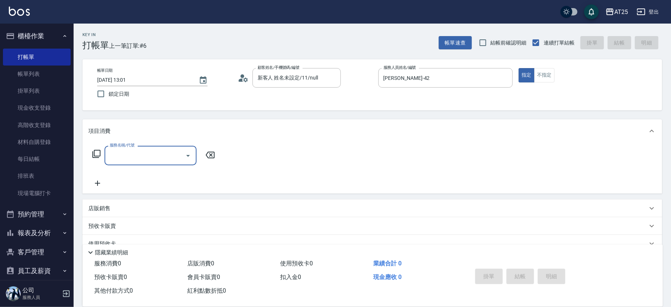
type input "0"
type input "401"
type input "30"
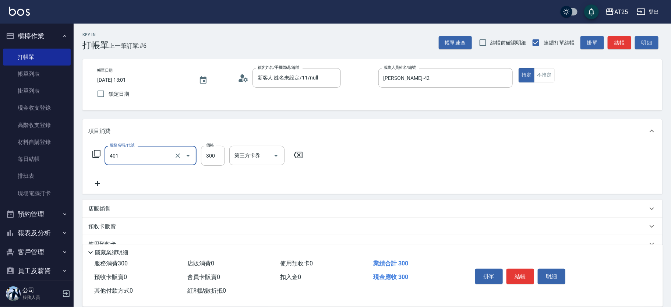
type input "剪髮(401)"
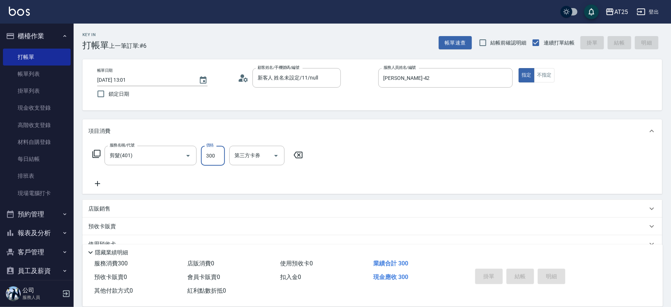
type input "2025/10/11 14:35"
type input "0"
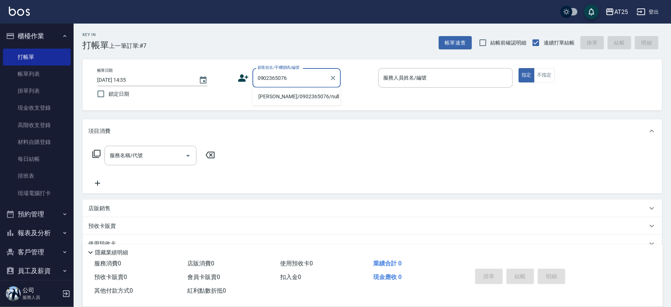
click at [287, 96] on li "曾品綸/0902365076/null" at bounding box center [296, 96] width 88 height 12
type input "曾品綸/0902365076/null"
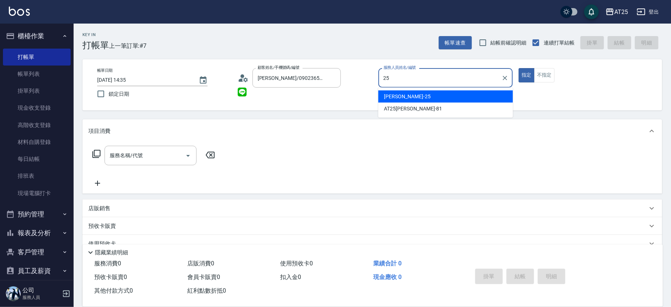
type input "Evan-25"
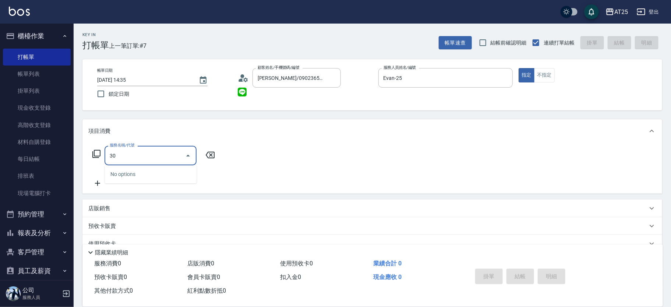
type input "301"
type input "150"
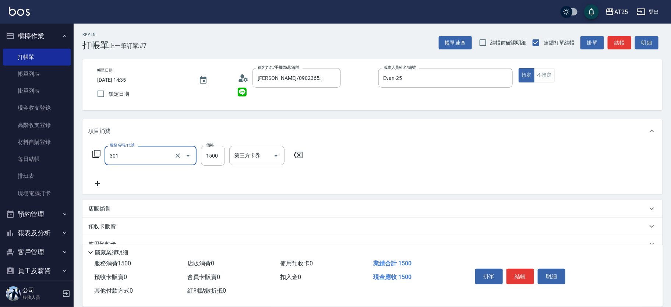
type input "燙髮(301)"
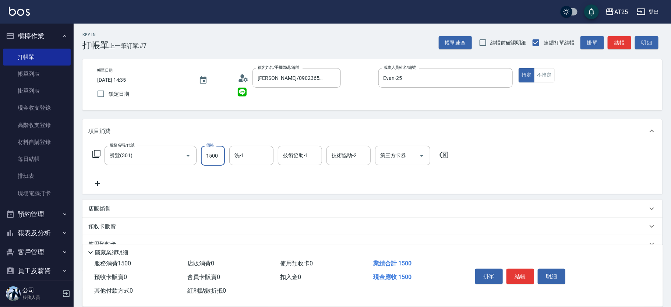
type input "0"
type input "250"
type input "2500"
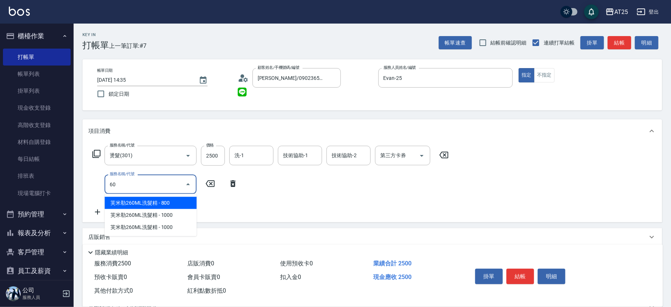
type input "601"
type input "350"
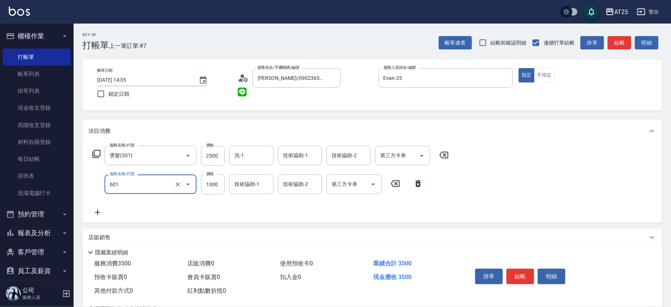
type input "自備護髮(1000上)(601)"
type input "250"
type input "20"
type input "270"
type input "200"
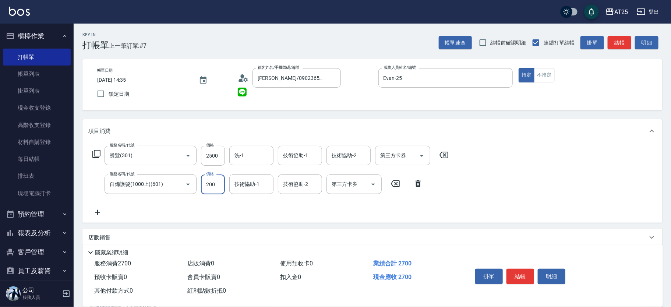
type input "450"
type input "2000"
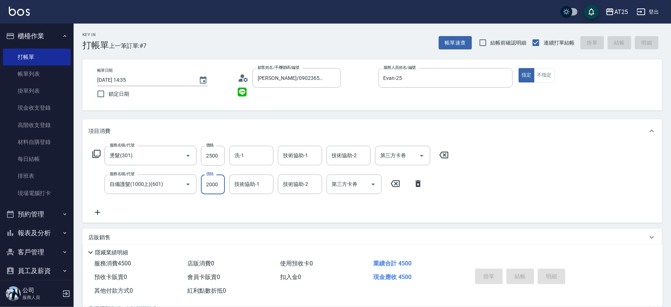
type input "2025/10/11 14:36"
type input "0"
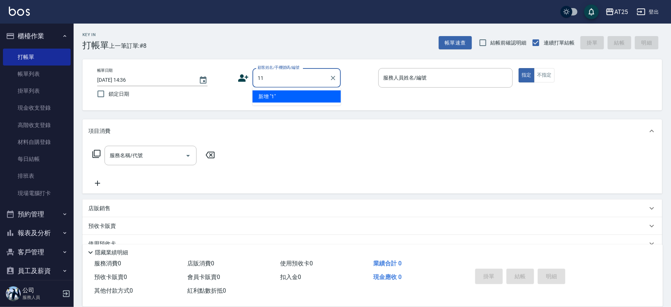
type input "11"
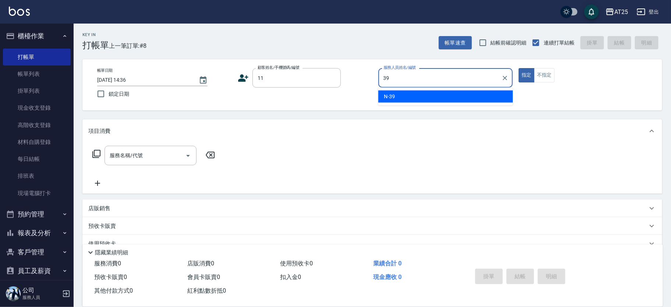
type input "N-39"
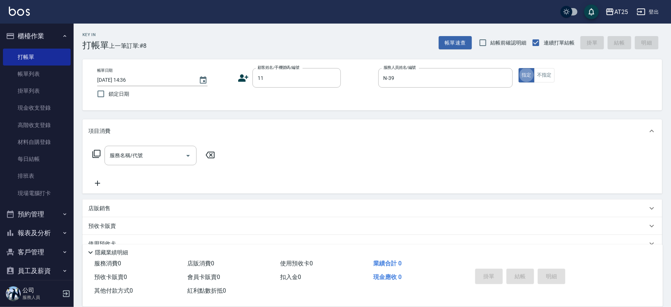
type input "新客人 姓名未設定/11/null"
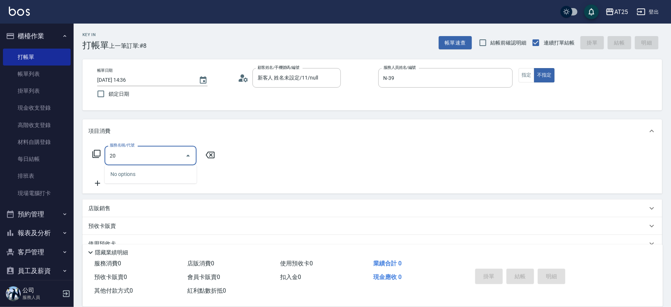
type input "201"
type input "30"
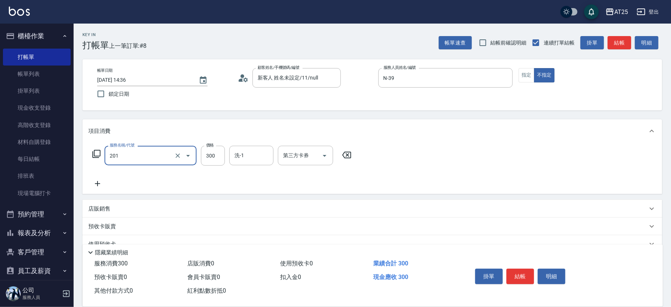
type input "洗髮(201)"
type input "0"
type input "40"
type input "400"
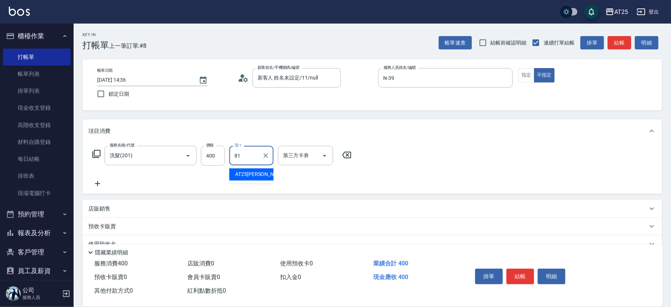
type input "AT25小伶-81"
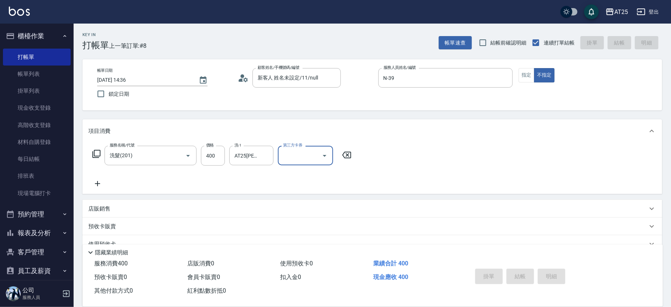
type input "0"
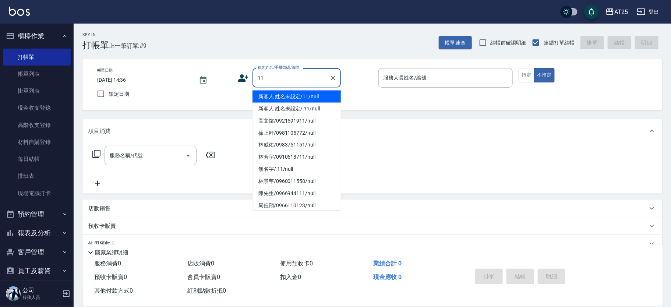
type input "新客人 姓名未設定/11/null"
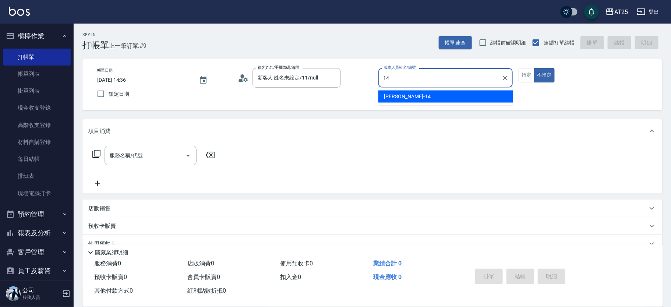
type input "Ken-14"
type button "false"
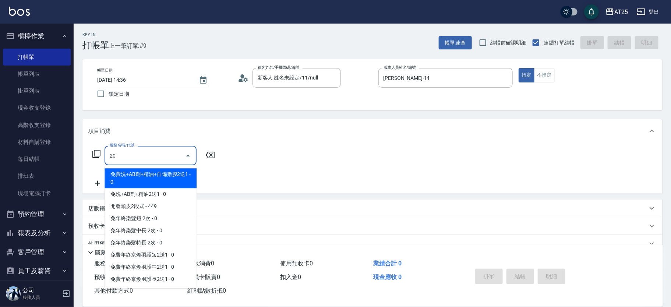
type input "201"
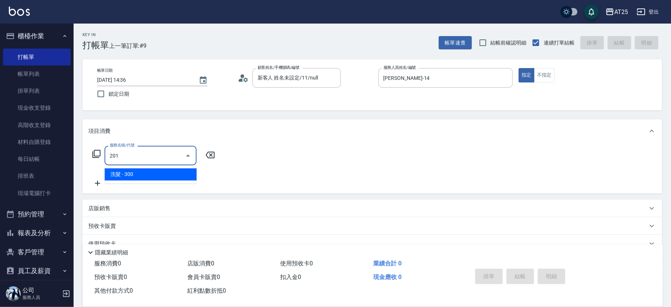
type input "30"
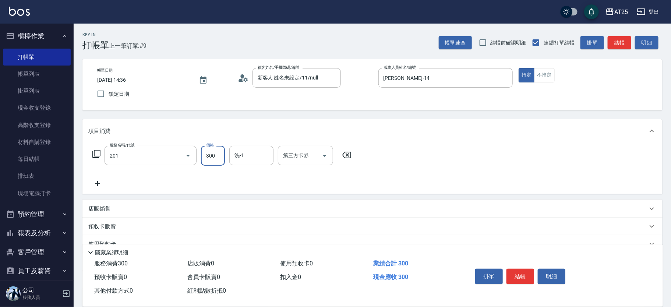
type input "洗髮(201)"
type input "0"
type input "40"
type input "400"
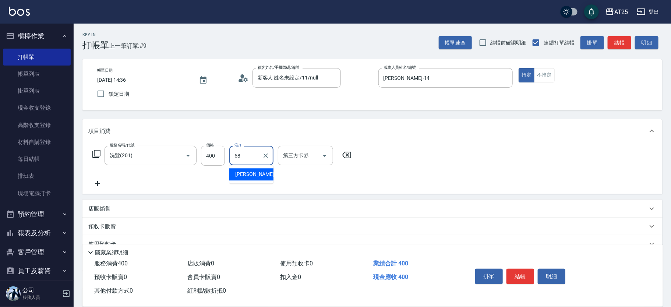
type input "小宇-58"
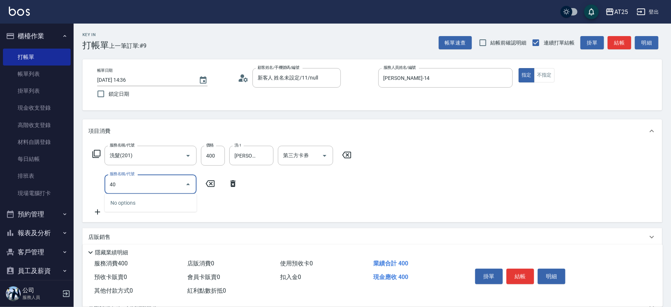
type input "401"
type input "70"
type input "剪髮(401)"
type input "40"
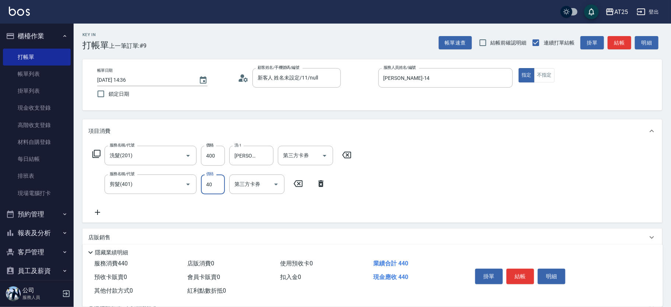
type input "80"
type input "400"
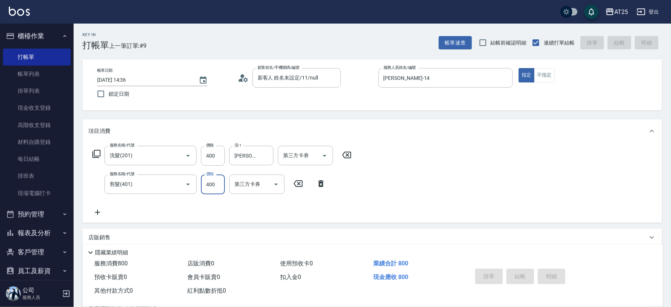
type input "0"
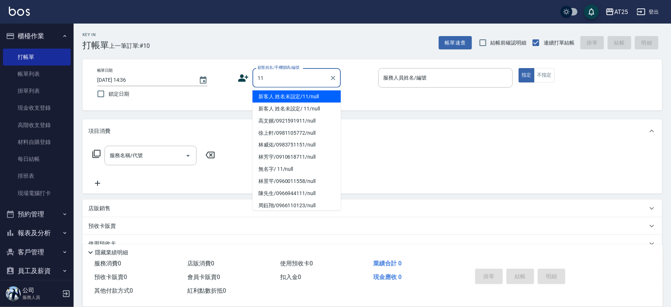
type input "新客人 姓名未設定/11/null"
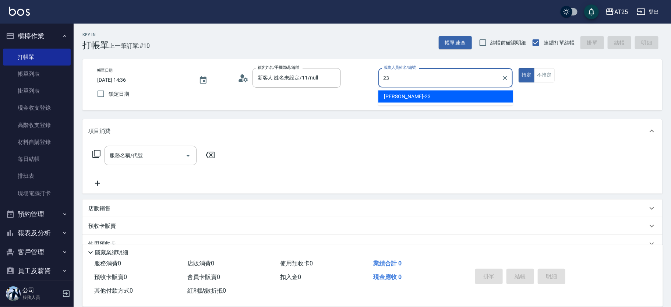
type input "Emma-23"
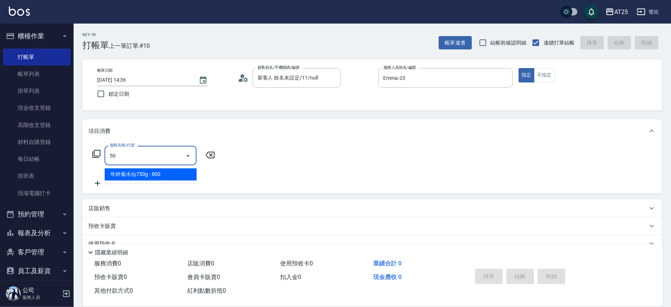
type input "501"
type input "100"
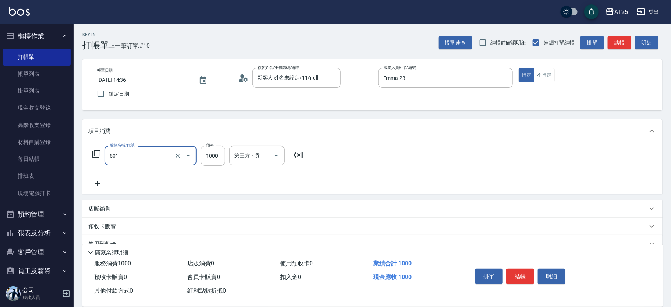
type input "染髮(501)"
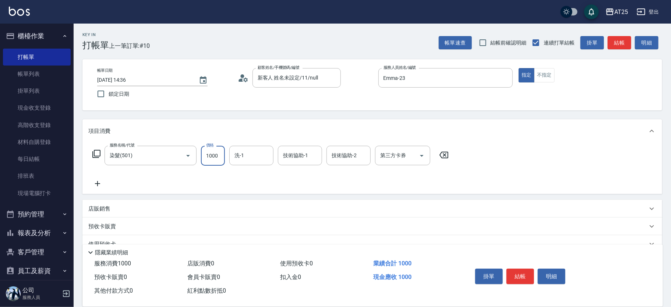
type input "0"
type input "11"
type input "10"
type input "110"
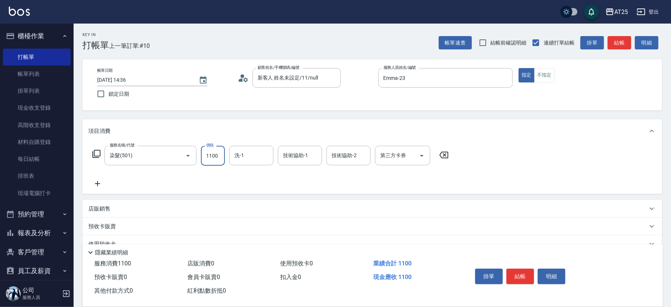
type input "1100"
type input "[PERSON_NAME]-61"
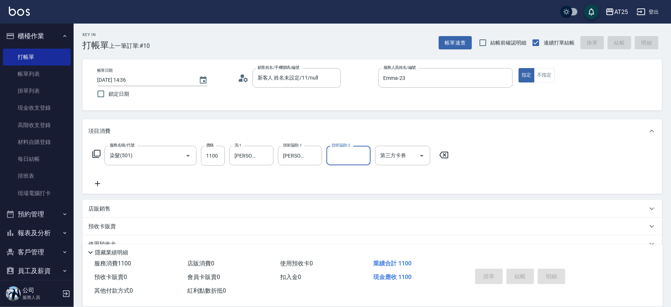
type input "0"
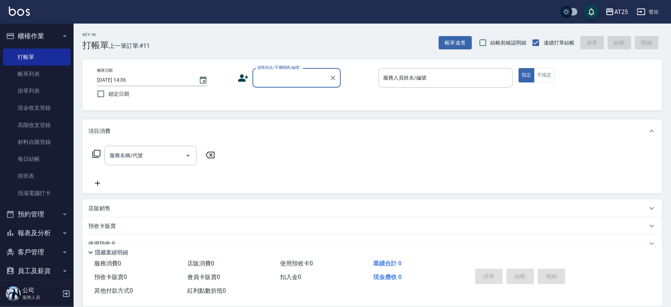
click at [274, 80] on input "顧客姓名/手機號碼/編號" at bounding box center [291, 77] width 71 height 13
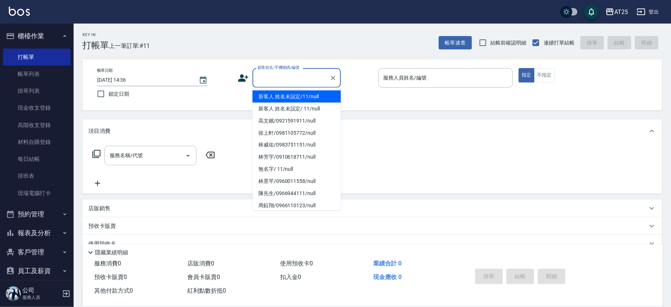
click at [295, 96] on li "新客人 姓名未設定/11/null" at bounding box center [296, 96] width 88 height 12
type input "新客人 姓名未設定/11/null"
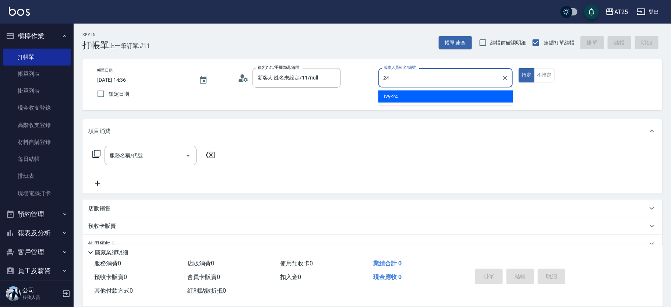
type input "Ivy-24"
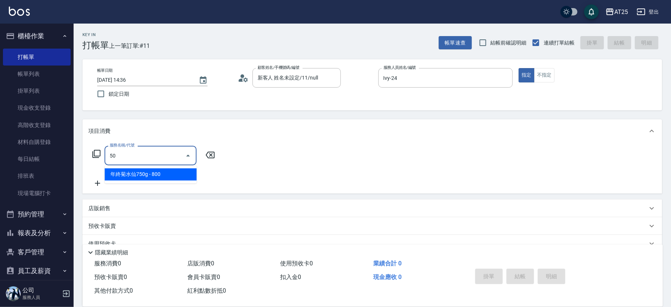
type input "501"
type input "100"
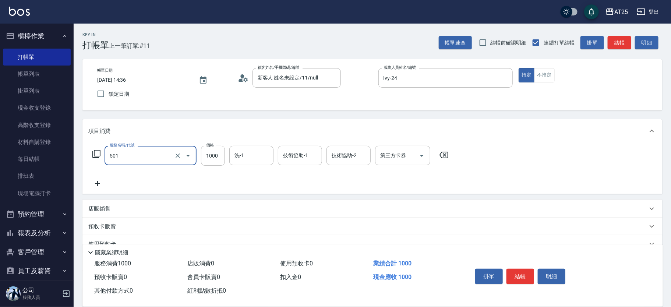
type input "染髮(501)"
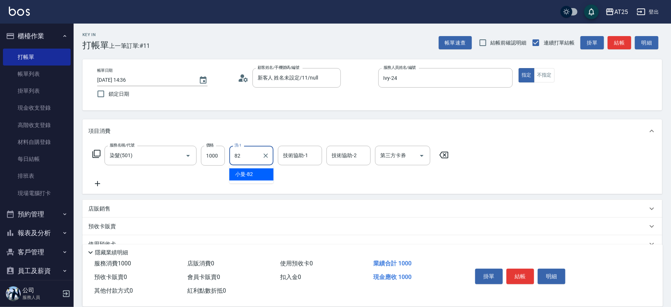
type input "小曼-82"
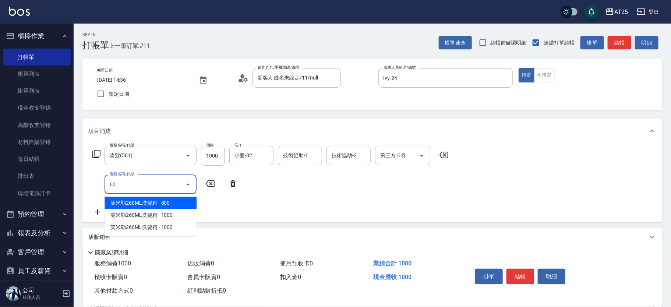
type input "601"
type input "200"
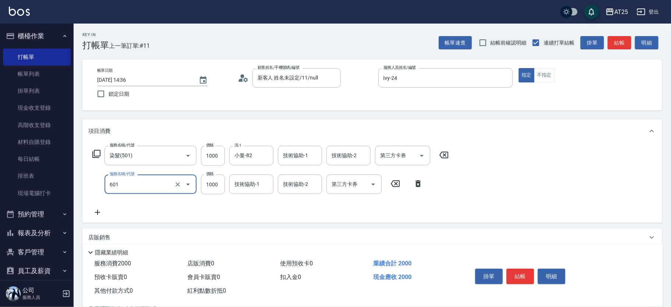
type input "自備護髮(1000上)(601)"
type input "100"
type input "30"
type input "130"
type input "300"
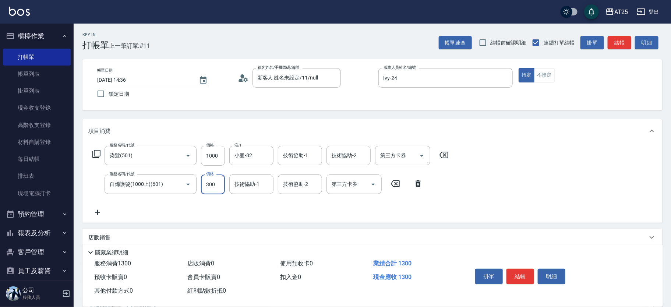
type input "400"
type input "3000"
type input "小曼-82"
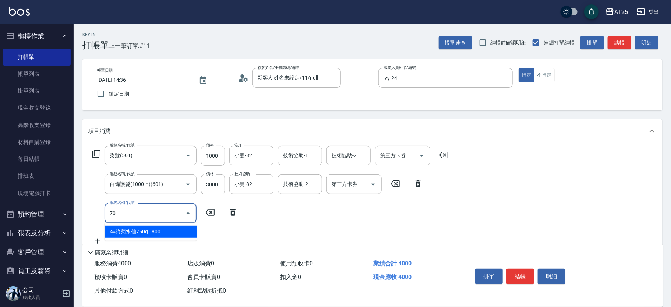
type input "705"
type input "900"
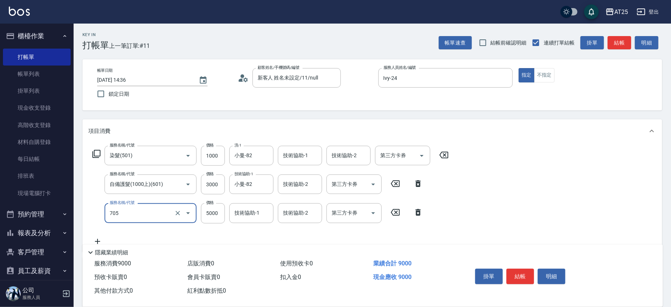
type input "新羽毛鉑金接髮調整(705)"
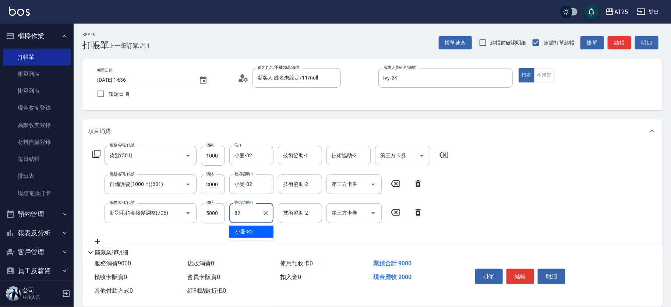
type input "小曼-82"
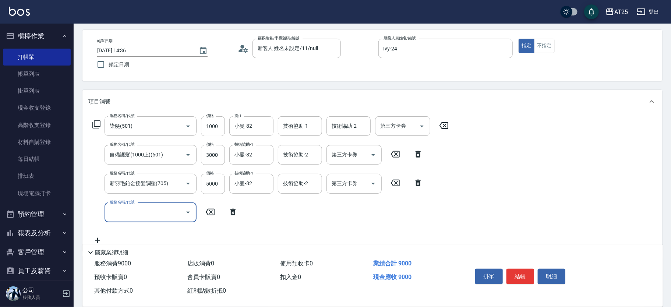
scroll to position [32, 0]
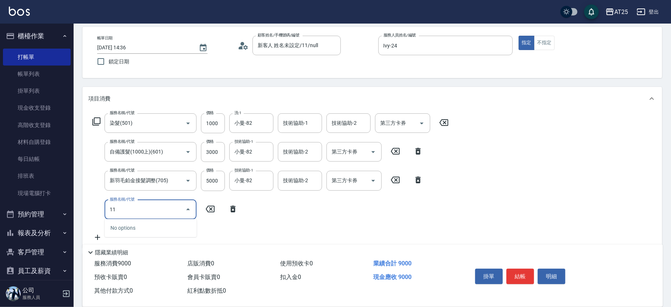
type input "114"
type input "1200"
type input "自備敷膜(114)"
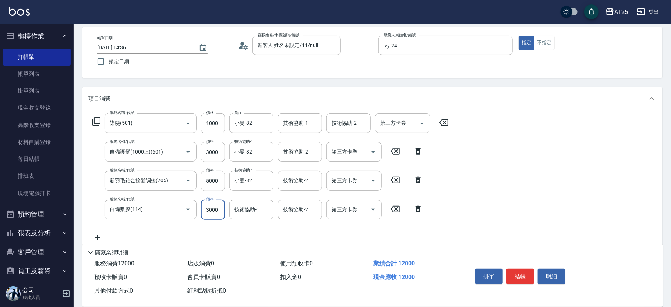
type input "900"
type input "10"
type input "910"
type input "100"
type input "1000"
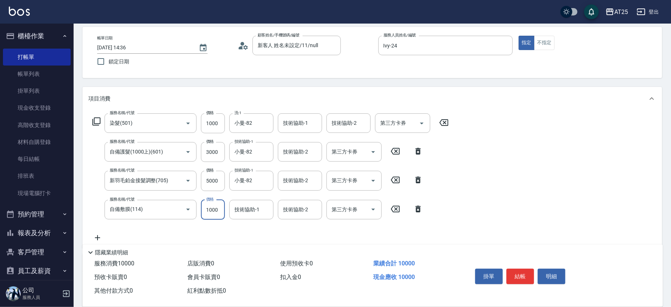
type input "1000"
type input "小曼-82"
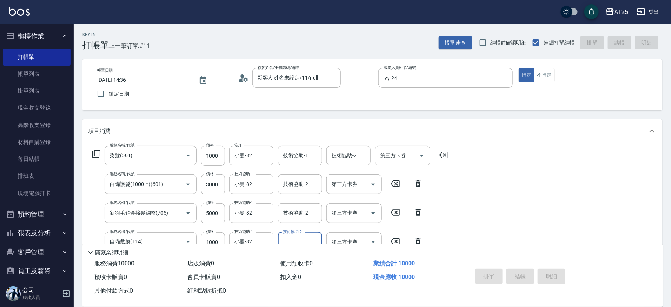
type input "2025/10/11 14:55"
type input "0"
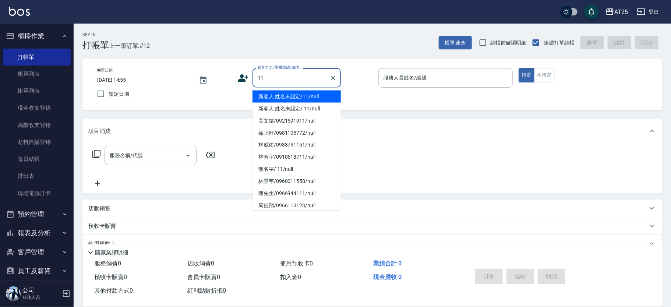
type input "新客人 姓名未設定/11/null"
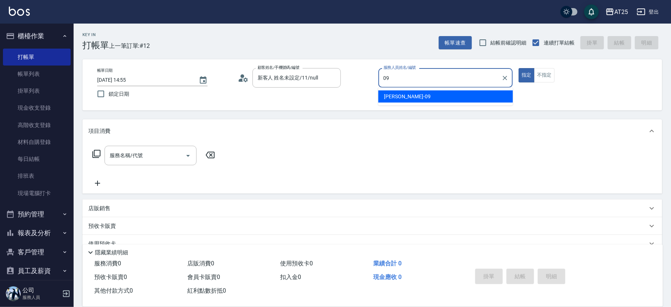
type input "Kevin-09"
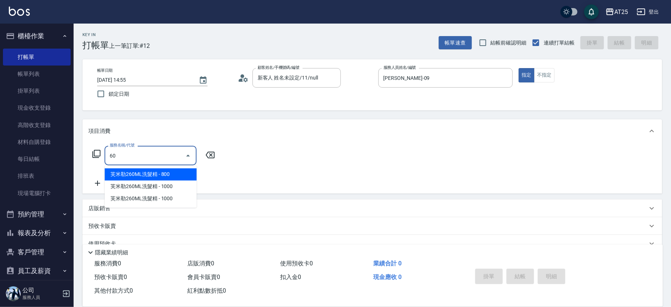
type input "601"
type input "100"
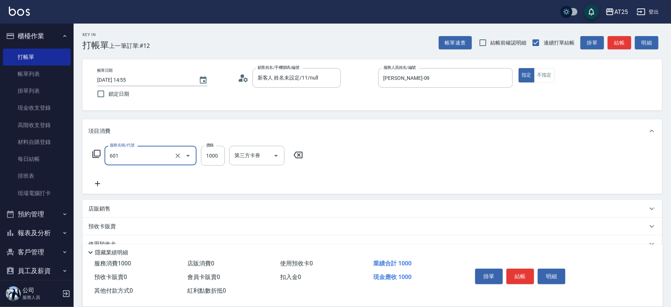
type input "自備護髮(1000上)(601)"
type input "0"
type input "12"
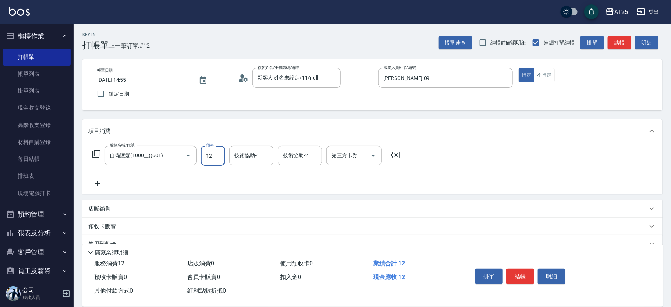
type input "10"
type input "120"
type input "1200"
type input "游惠心-68"
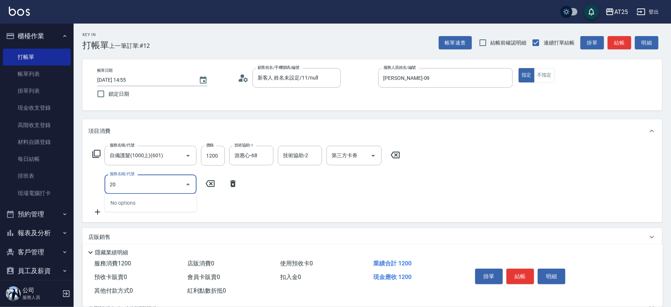
type input "201"
type input "150"
type input "洗髮(201)"
type input "120"
type input "0"
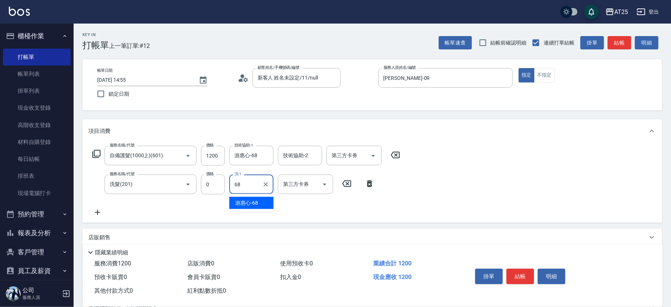
type input "游惠心-68"
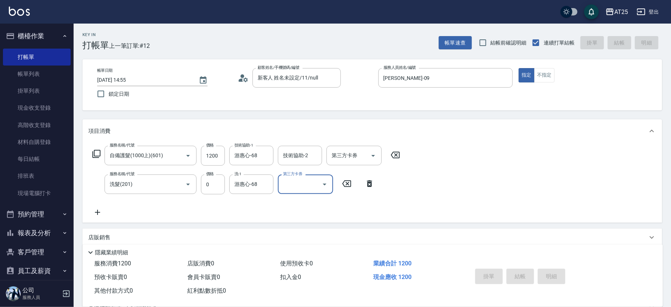
type input "0"
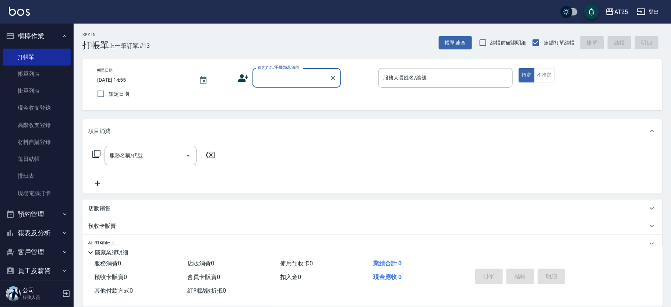
click at [49, 36] on button "櫃檯作業" at bounding box center [37, 35] width 68 height 19
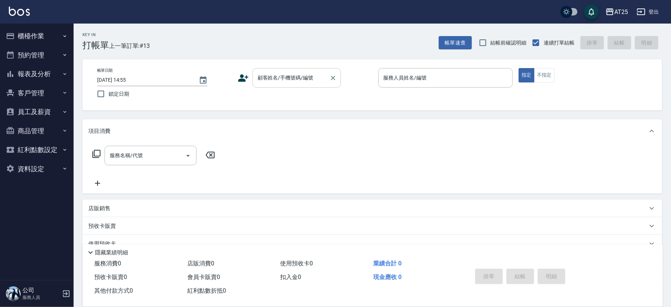
click at [283, 82] on input "顧客姓名/手機號碼/編號" at bounding box center [291, 77] width 71 height 13
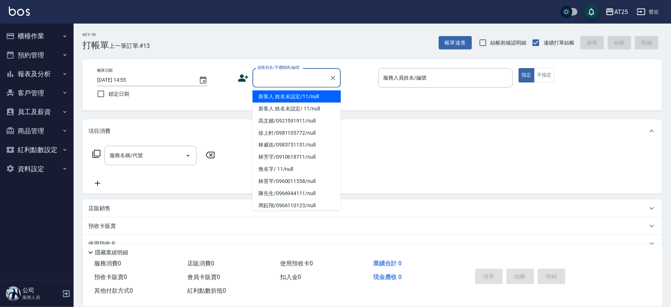
click at [309, 92] on li "新客人 姓名未設定/11/null" at bounding box center [296, 96] width 88 height 12
type input "新客人 姓名未設定/11/null"
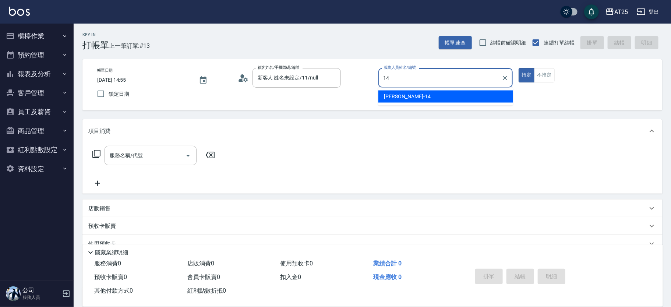
type input "Ken-14"
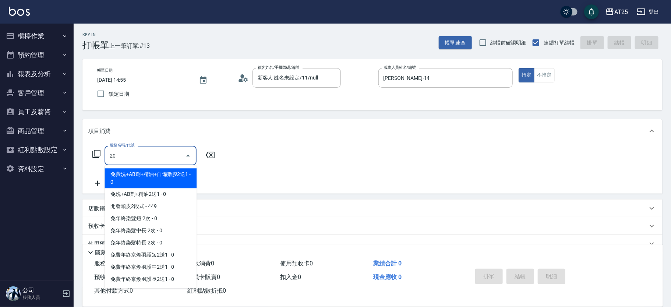
type input "201"
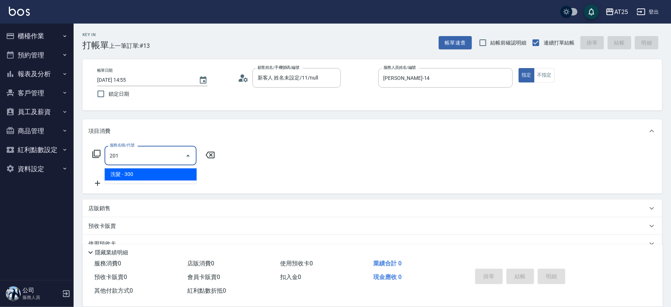
type input "30"
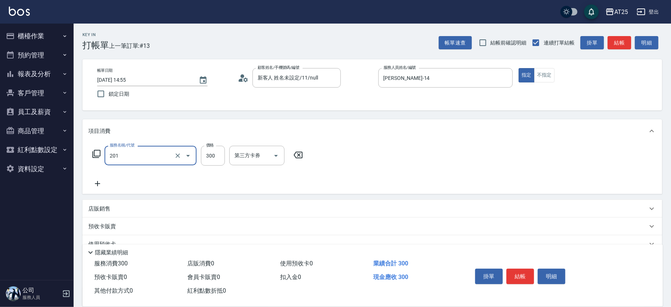
type input "洗髮(201)"
type input "0"
type input "40"
type input "400"
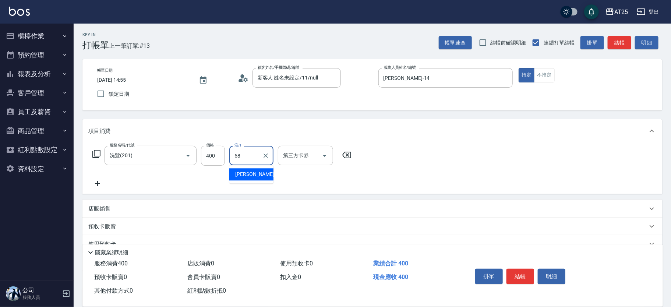
type input "小宇-58"
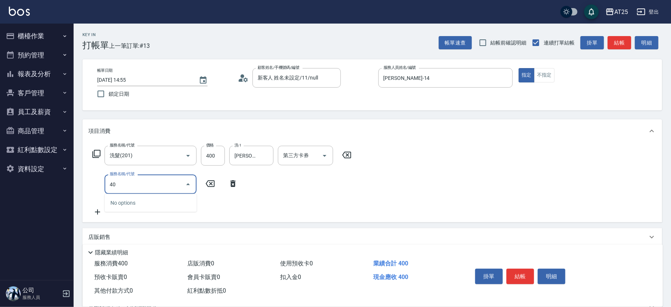
type input "401"
type input "70"
type input "剪髮(401)"
type input "40"
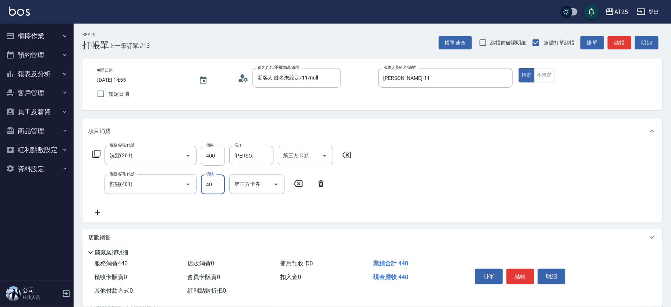
type input "80"
type input "400"
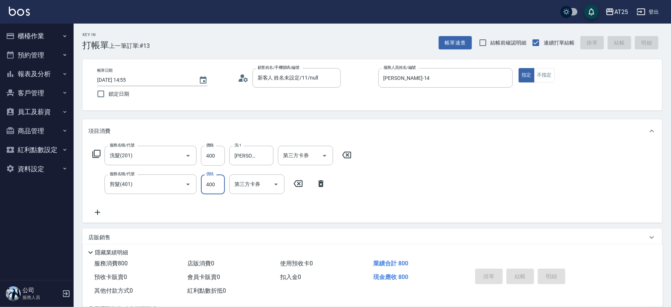
type input "2025/10/11 15:28"
type input "0"
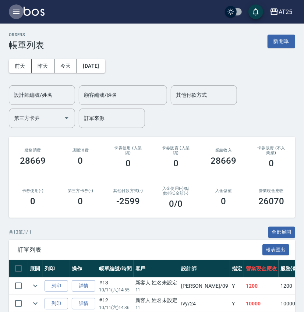
click at [10, 16] on button "button" at bounding box center [16, 11] width 15 height 15
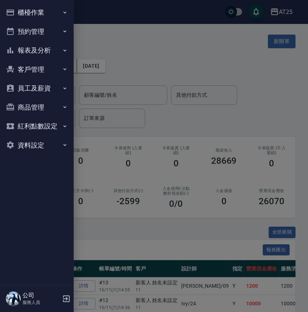
click at [39, 51] on button "報表及分析" at bounding box center [37, 50] width 68 height 19
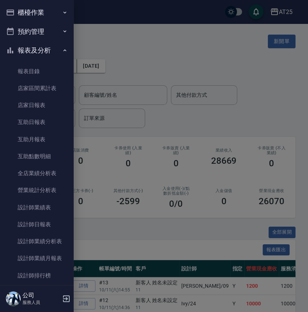
drag, startPoint x: 74, startPoint y: 23, endPoint x: 76, endPoint y: 73, distance: 50.1
click at [76, 73] on div at bounding box center [154, 156] width 308 height 312
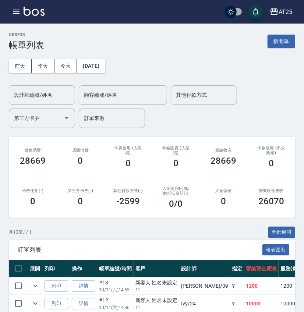
click at [8, 11] on div "AT25 登出" at bounding box center [152, 12] width 304 height 24
click at [19, 11] on icon "button" at bounding box center [16, 11] width 9 height 9
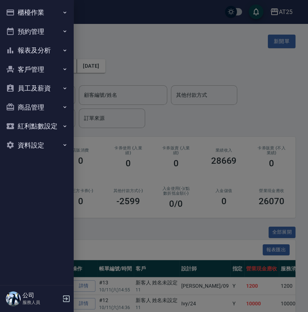
click at [50, 49] on button "報表及分析" at bounding box center [37, 50] width 68 height 19
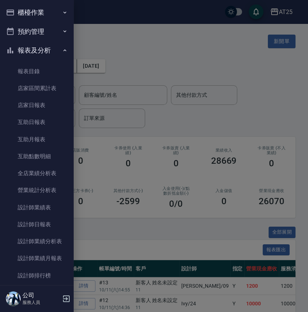
click at [40, 51] on button "報表及分析" at bounding box center [37, 50] width 68 height 19
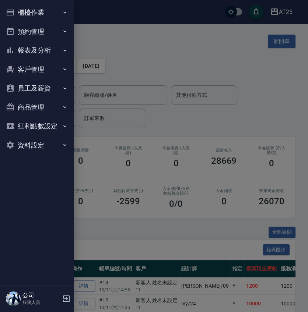
click at [45, 19] on button "櫃檯作業" at bounding box center [37, 12] width 68 height 19
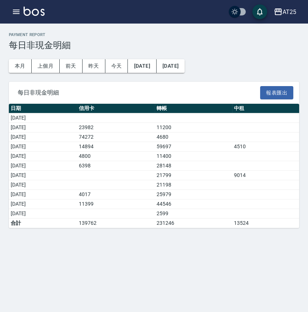
drag, startPoint x: 268, startPoint y: 172, endPoint x: 32, endPoint y: 171, distance: 236.5
click at [29, 173] on tr "[DATE] 21799 9014" at bounding box center [154, 176] width 290 height 10
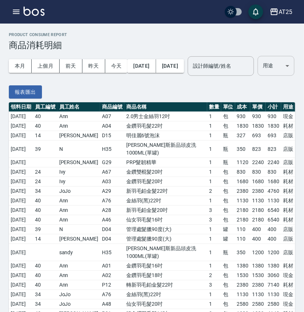
click at [29, 90] on body "AT25 登出 櫃檯作業 打帳單 帳單列表 掛單列表 現金收支登錄 高階收支登錄 材料自購登錄 每日結帳 排班表 現場電腦打卡 預約管理 預約管理 單日預約紀…" at bounding box center [152, 276] width 304 height 553
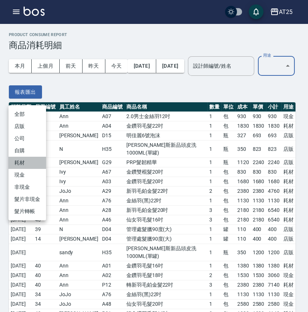
click at [31, 162] on li "耗材" at bounding box center [27, 163] width 38 height 12
type input "耗材"
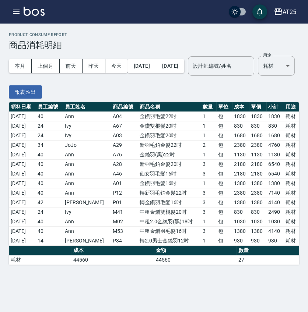
click at [215, 82] on div "本月 上個月 [DATE] [DATE] [DATE] [DATE] [DATE] 設計師編號/姓名 設計師編號/姓名 用途 耗材 耗材 用途" at bounding box center [151, 65] width 285 height 31
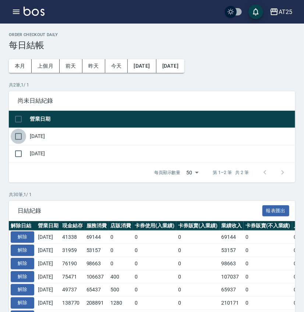
click at [17, 135] on input "checkbox" at bounding box center [18, 136] width 15 height 15
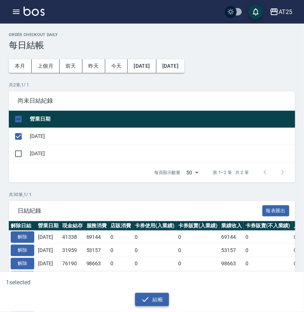
click at [159, 299] on button "結帳" at bounding box center [152, 300] width 34 height 14
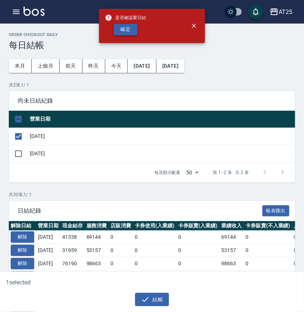
click at [122, 29] on button "確定" at bounding box center [126, 29] width 24 height 11
checkbox input "false"
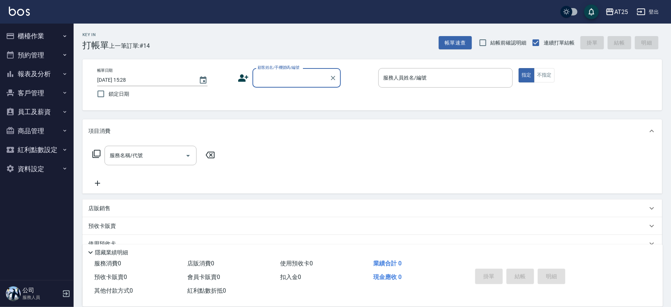
click at [268, 73] on input "顧客姓名/手機號碼/編號" at bounding box center [291, 77] width 71 height 13
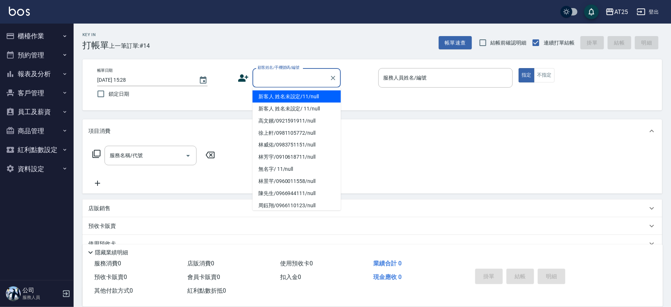
click at [298, 90] on li "新客人 姓名未設定/11/null" at bounding box center [296, 96] width 88 height 12
type input "新客人 姓名未設定/11/null"
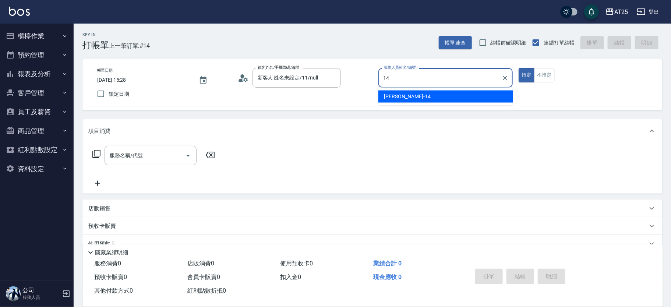
type input "Ken-14"
type button "true"
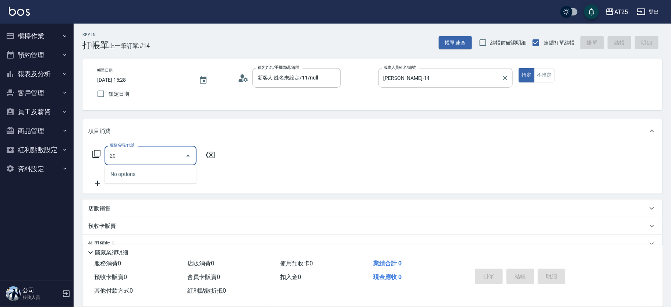
type input "201"
type input "30"
type input "洗髮(201)"
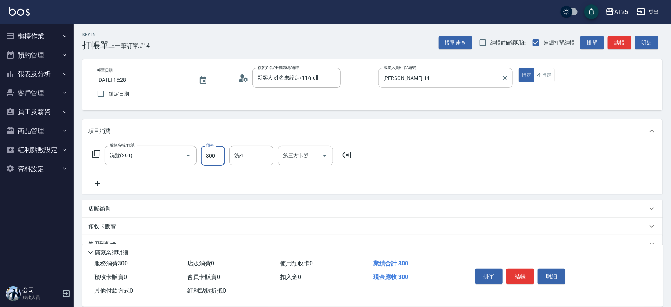
type input "0"
type input "400"
type input "40"
type input "400"
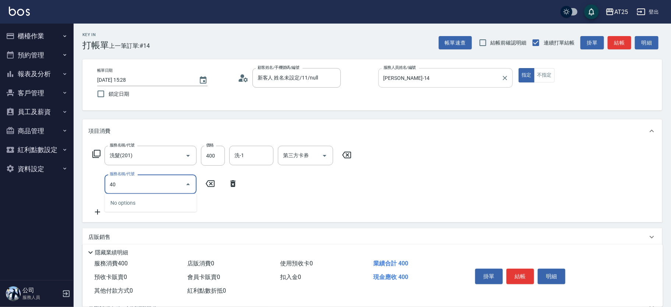
type input "401"
type input "70"
type input "剪髮(401)"
type input "40"
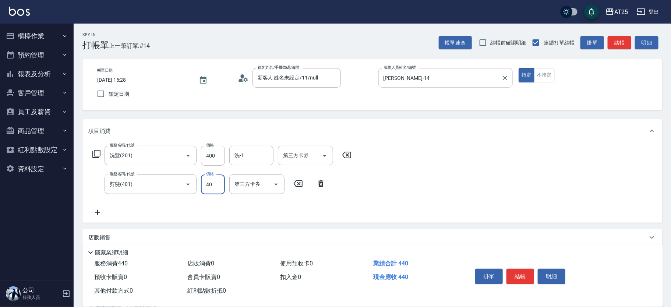
type input "80"
type input "400"
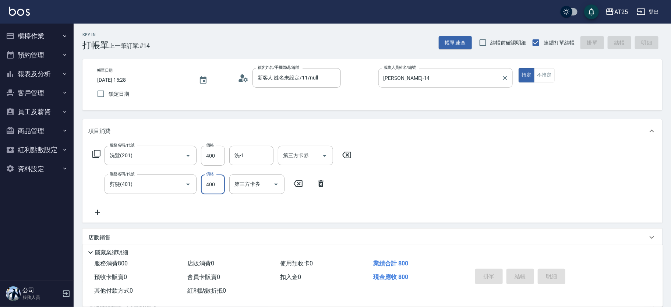
type input "2025/10/11 16:14"
type input "0"
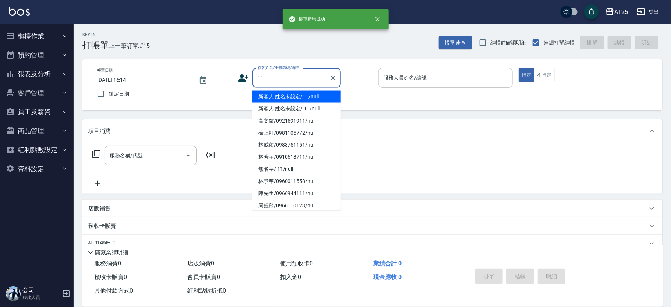
type input "新客人 姓名未設定/11/null"
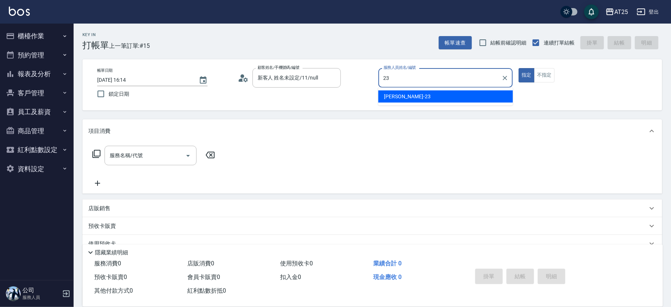
type input "Emma-23"
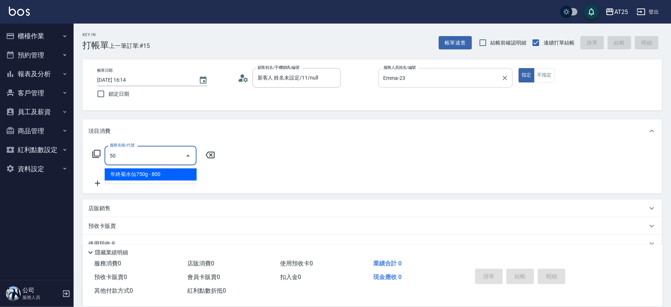
type input "501"
type input "100"
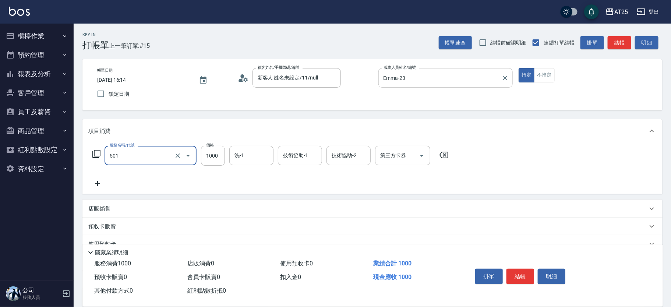
type input "染髮(501)"
type input "0"
type input "20"
type input "209"
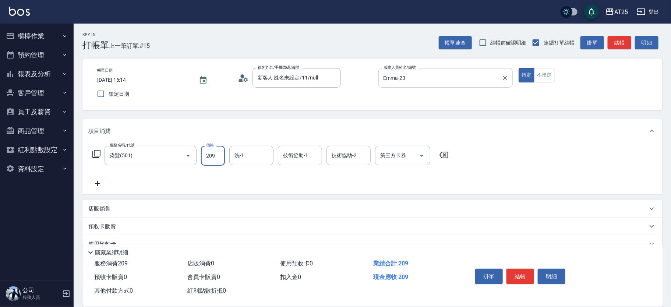
type input "200"
type input "2099"
type input "游惠文-61"
type input "小恩-69"
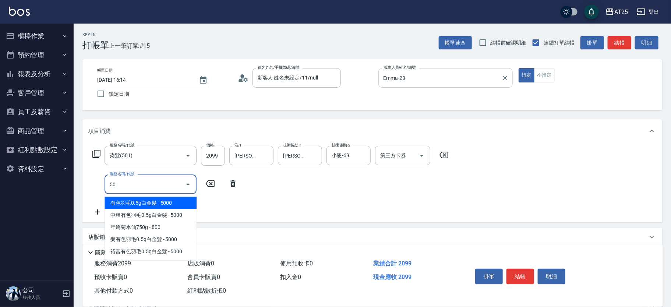
type input "502"
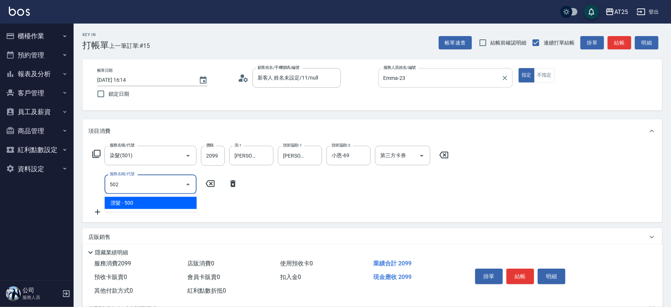
type input "250"
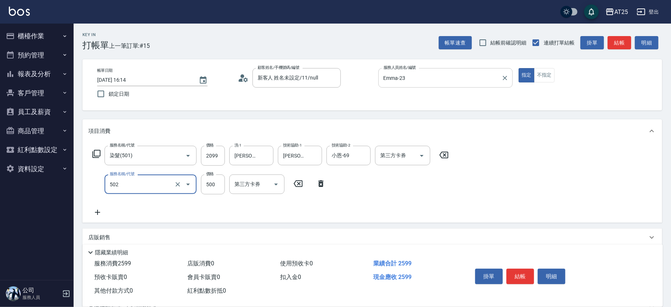
type input "漂髮(502)"
type input "200"
type input "0"
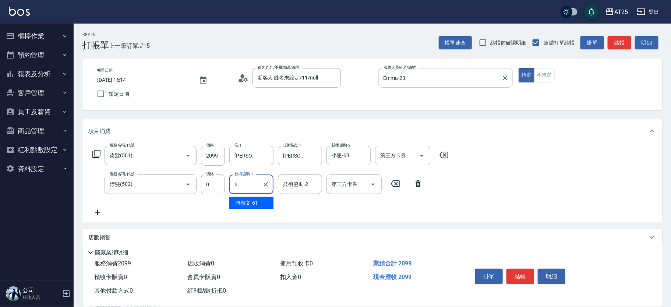
type input "游惠文-61"
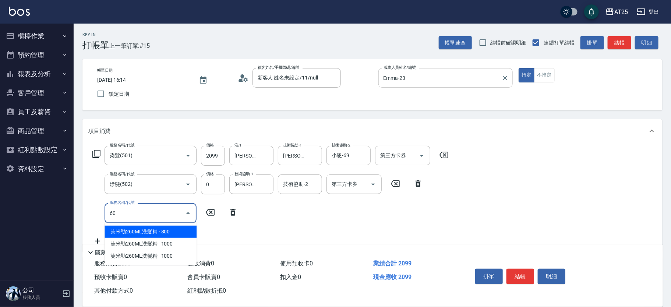
type input "601"
type input "300"
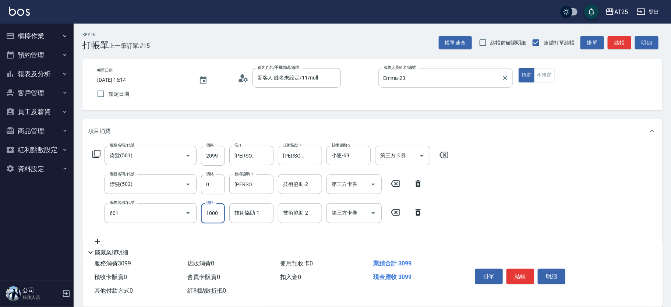
type input "自備護髮(1000上)(601)"
type input "210"
type input "22"
type input "230"
type input "2200"
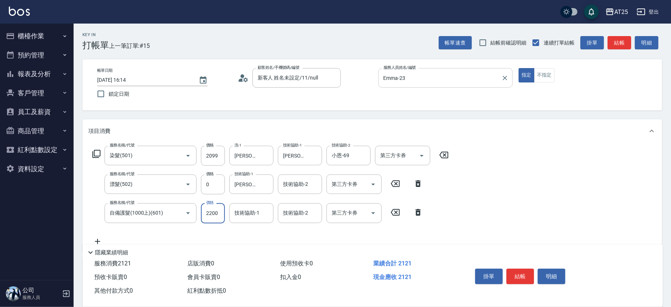
type input "420"
type input "2200"
type input "游惠文-61"
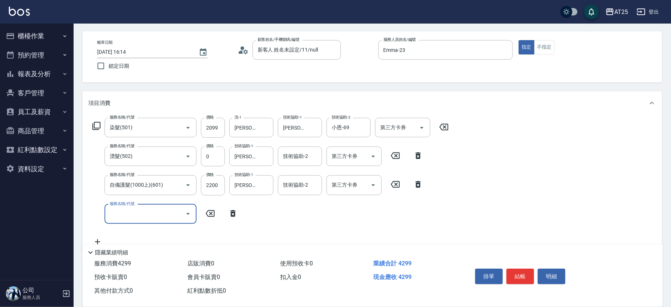
scroll to position [28, 0]
type input "114"
type input "720"
type input "自備敷膜(114)"
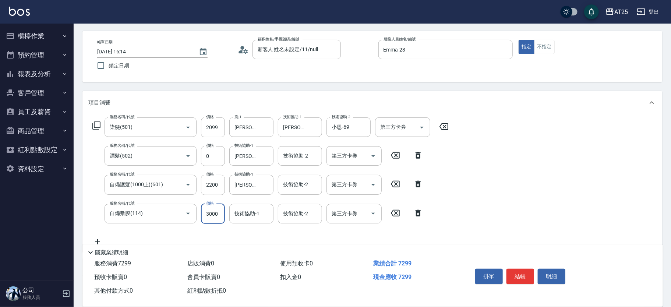
type input "430"
type input "100"
type input "520"
type input "1000"
type input "游惠文-61"
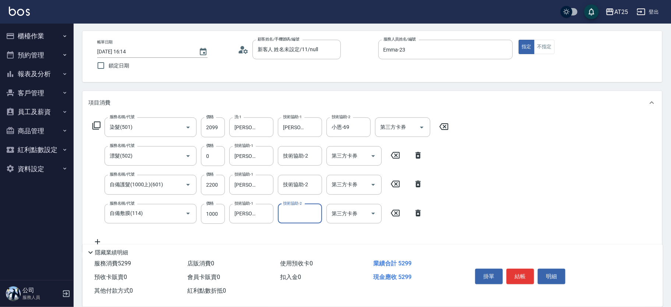
scroll to position [0, 0]
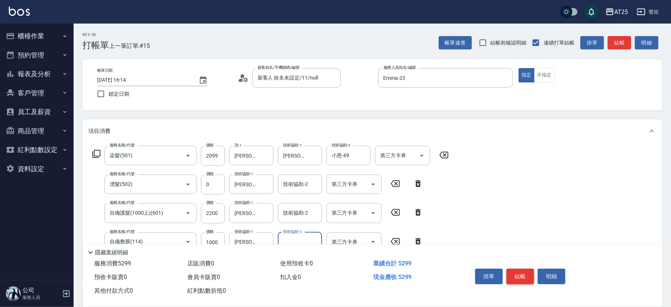
click at [523, 273] on button "結帳" at bounding box center [520, 276] width 28 height 15
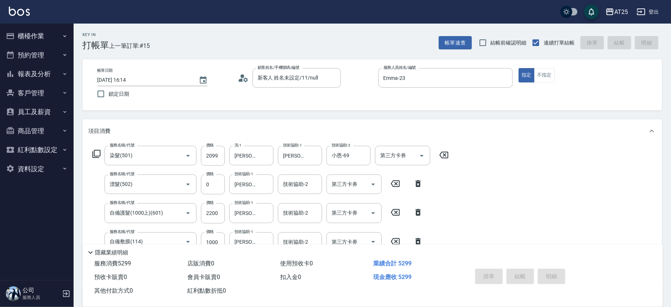
type input "0"
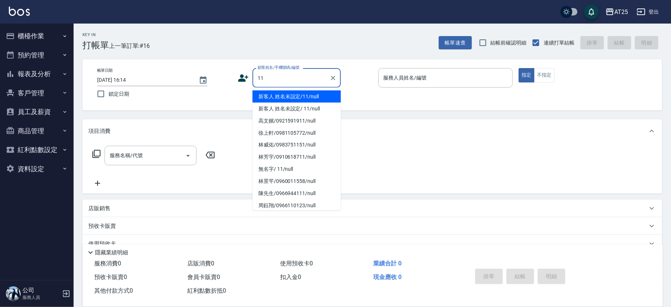
type input "新客人 姓名未設定/11/null"
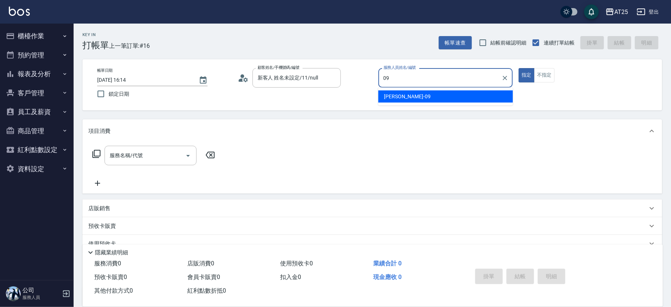
type input "Kevin-09"
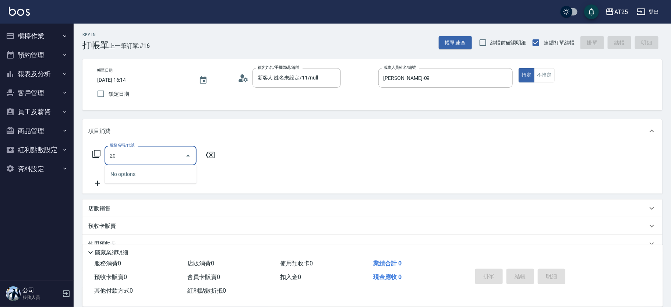
type input "201"
type input "30"
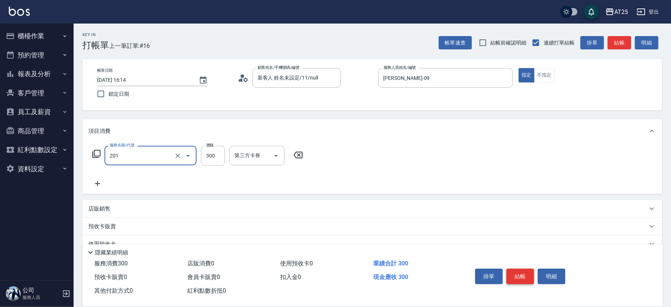
type input "洗髮(201)"
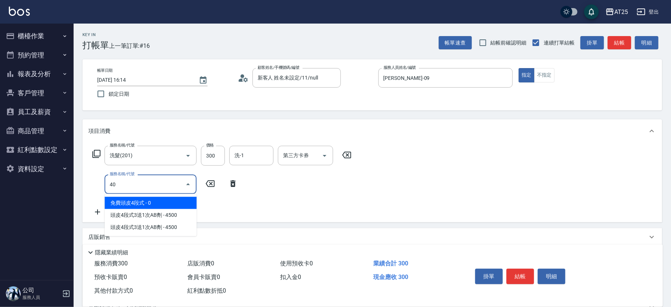
type input "401"
type input "60"
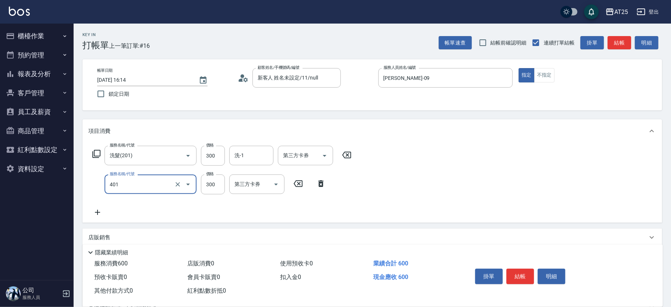
type input "剪髮(401)"
type input "30"
type input "20"
type input "50"
type input "200"
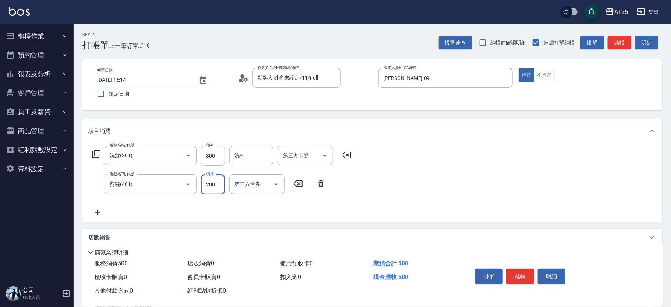
click at [244, 153] on input "洗-1" at bounding box center [251, 155] width 38 height 13
type input "游惠心-68"
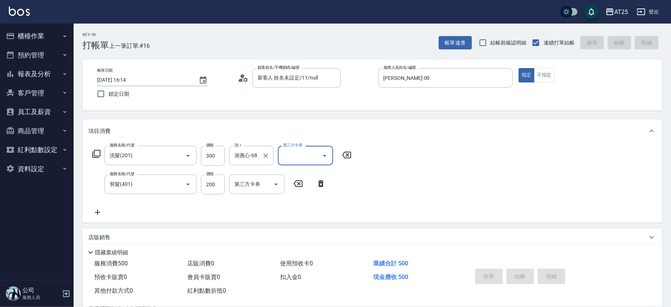
type input "2025/10/11 16:15"
type input "0"
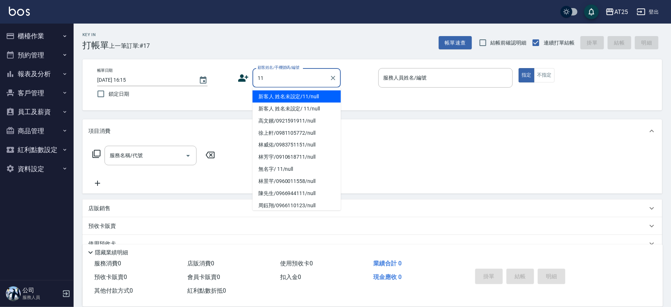
type input "新客人 姓名未設定/11/null"
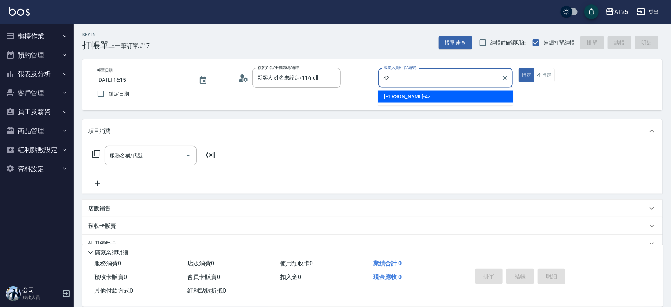
type input "[PERSON_NAME]-42"
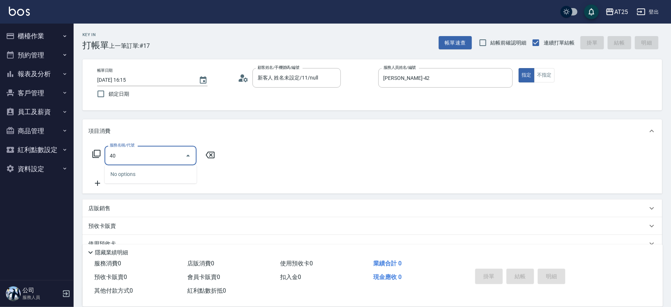
type input "401"
type input "30"
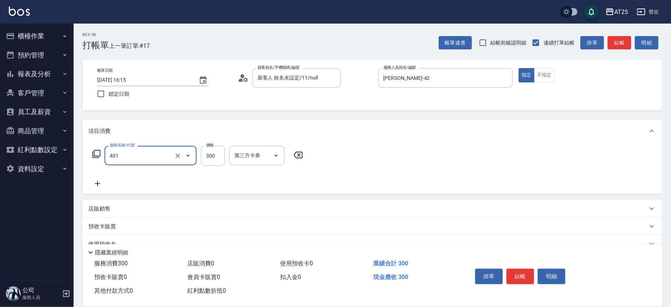
type input "剪髮(401)"
type input "0"
type input "90"
type input "900"
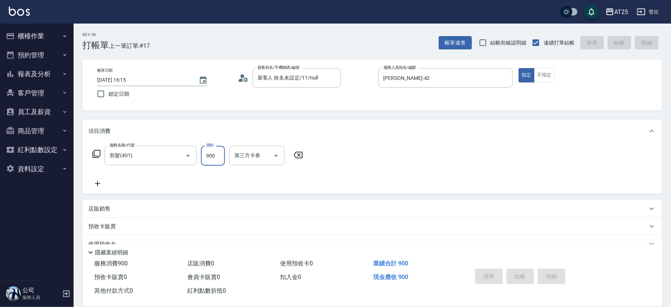
type input "0"
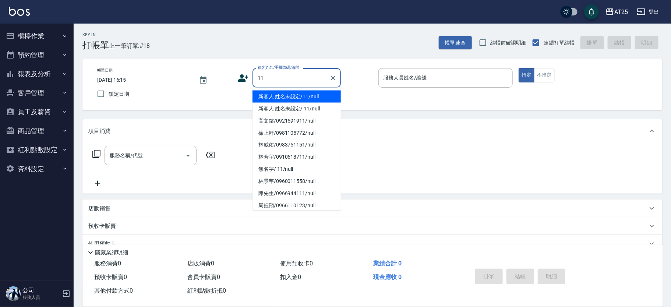
type input "新客人 姓名未設定/11/null"
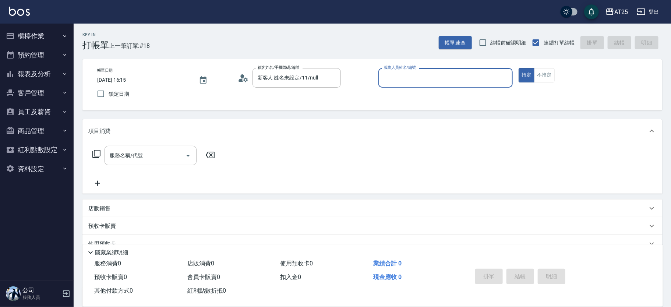
type input "0"
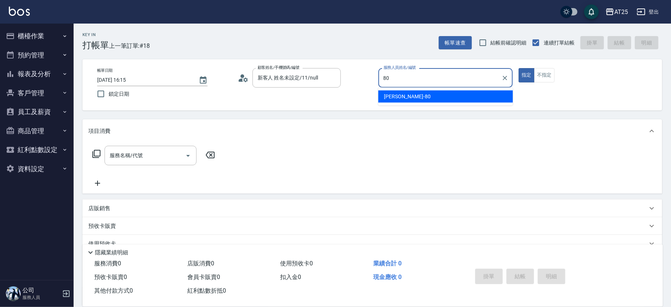
type input "[PERSON_NAME]-80"
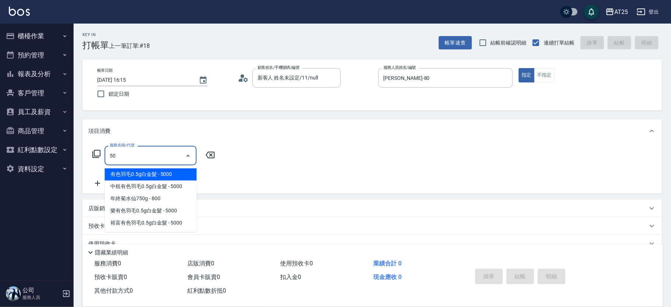
type input "501"
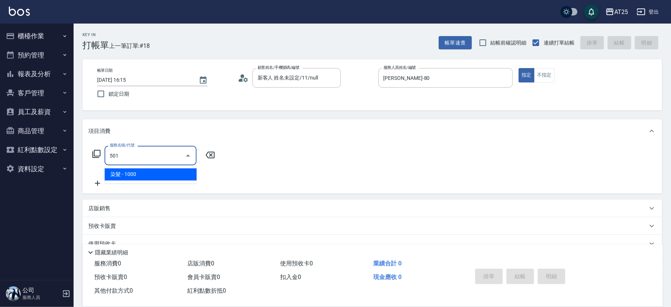
type input "100"
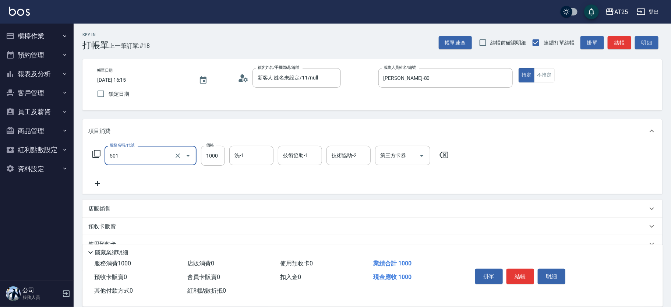
type input "染髮(501)"
type input "0"
type input "23"
type input "20"
type input "2380"
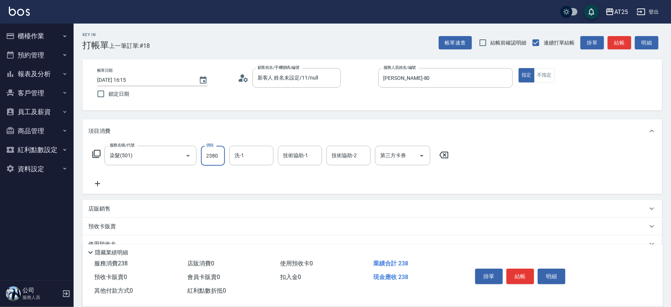
type input "230"
type input "2380"
click at [222, 155] on input "2380" at bounding box center [213, 156] width 24 height 20
type input "0"
type input "20"
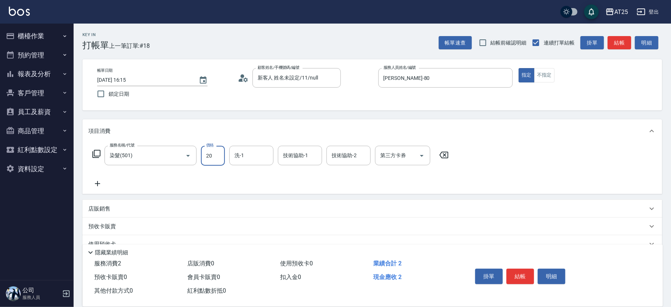
type input "20"
type input "2080"
type input "200"
type input "2080"
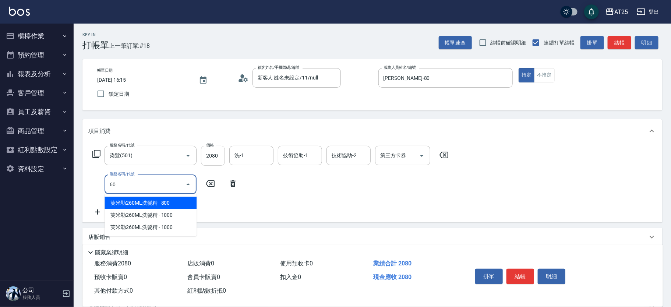
type input "601"
type input "300"
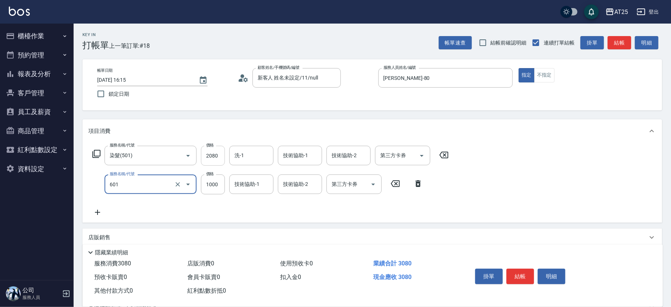
type input "自備護髮(1000上)(601)"
type input "200"
type input "2"
type input "210"
type input "230"
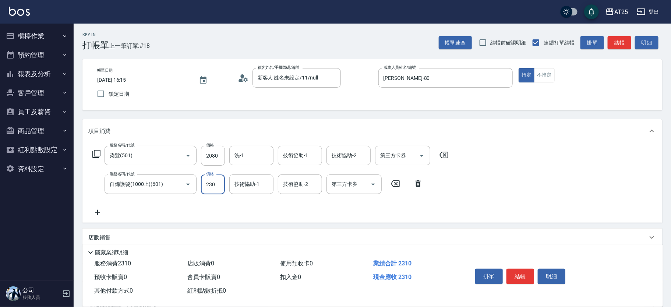
type input "430"
type input "2300"
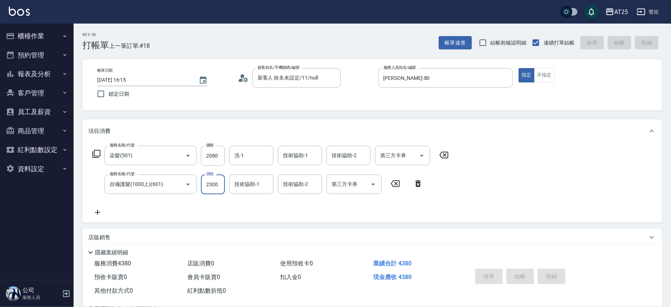
type input "2025/10/11 16:23"
type input "0"
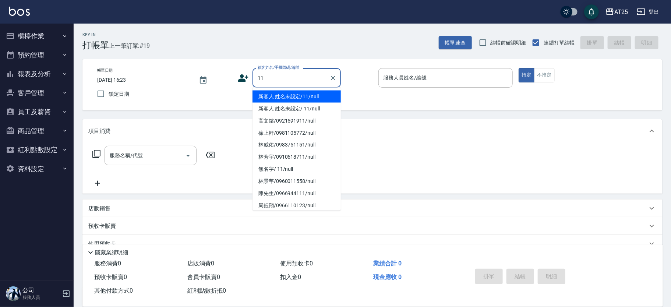
type input "新客人 姓名未設定/11/null"
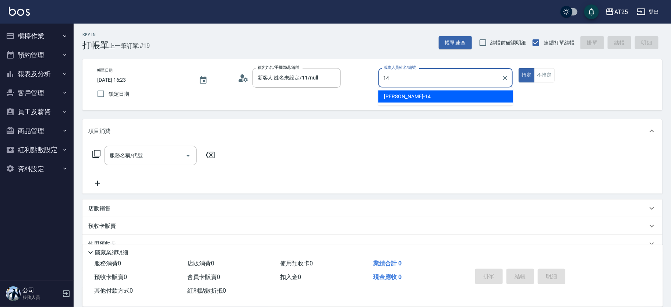
type input "Ken-14"
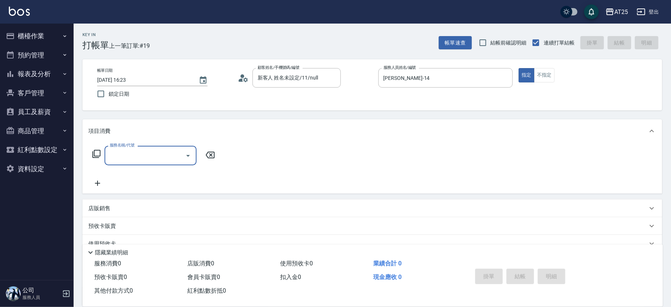
type input "2"
type input "301"
type input "150"
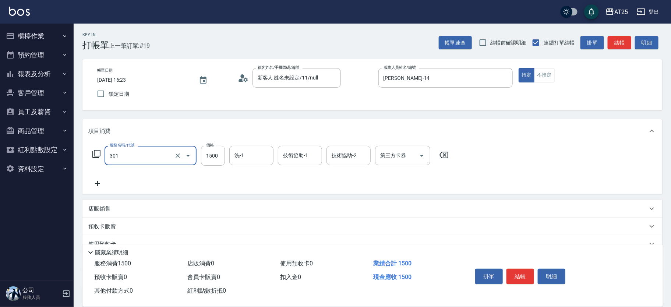
type input "燙髮(301)"
type input "0"
type input "35"
type input "30"
type input "350"
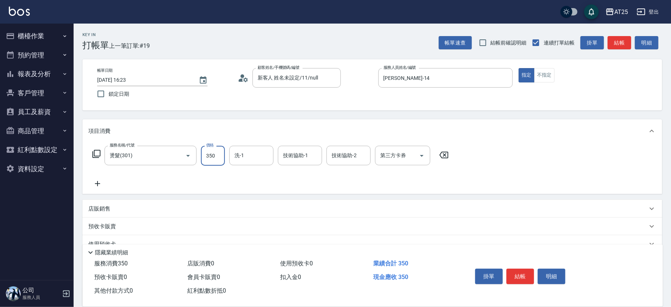
type input "350"
type input "3500"
type input "小宇-58"
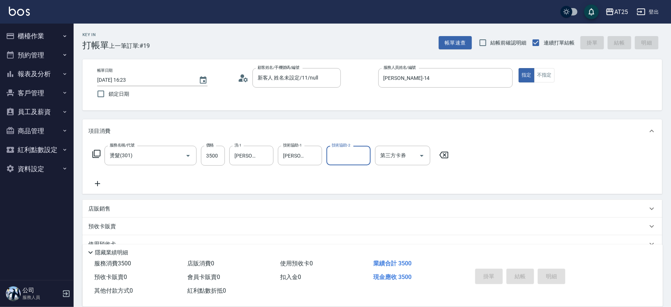
type input "0"
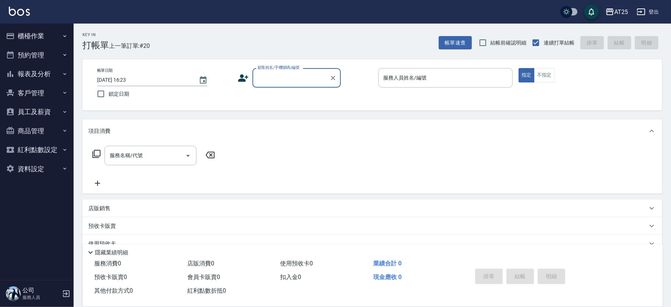
click at [45, 81] on button "報表及分析" at bounding box center [37, 73] width 68 height 19
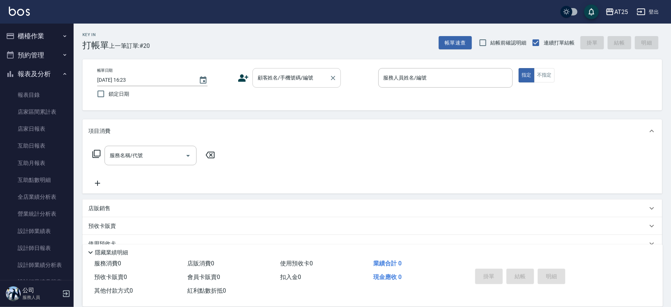
click at [274, 72] on div "顧客姓名/手機號碼/編號 顧客姓名/手機號碼/編號" at bounding box center [296, 77] width 88 height 19
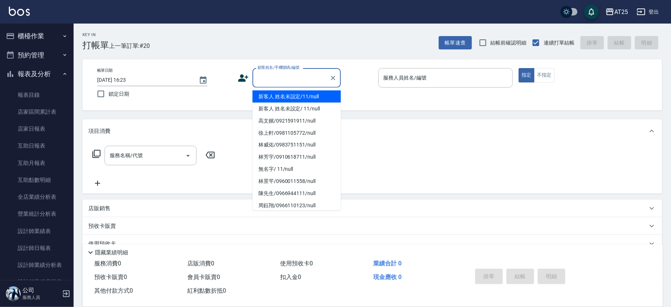
click at [302, 96] on li "新客人 姓名未設定/11/null" at bounding box center [296, 96] width 88 height 12
type input "新客人 姓名未設定/11/null"
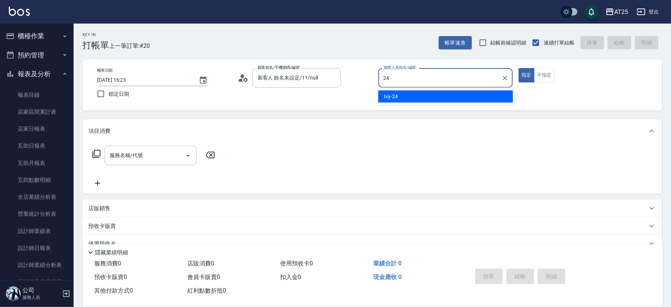
type input "Ivy-24"
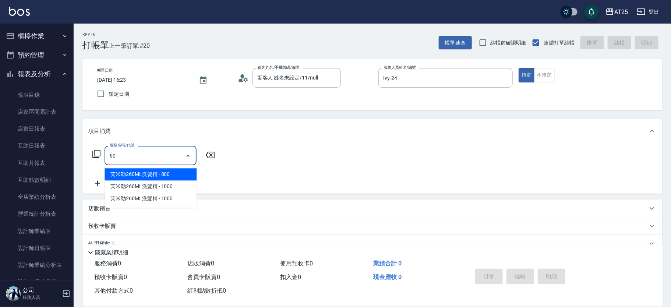
type input "601"
type input "100"
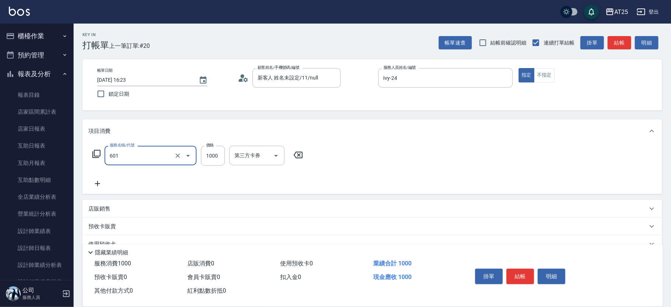
type input "自備護髮(1000上)(601)"
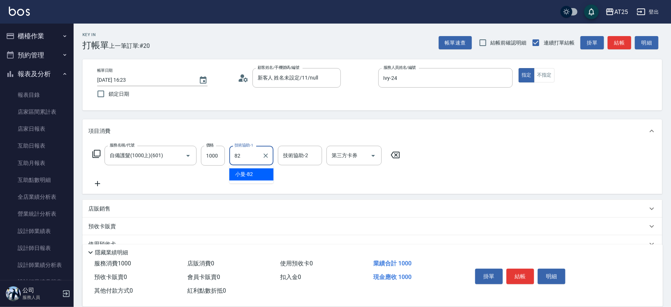
type input "小曼-82"
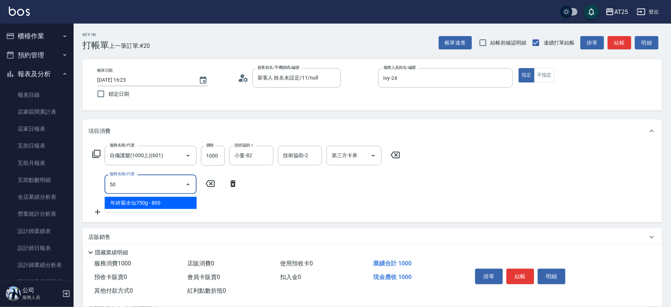
type input "501"
type input "200"
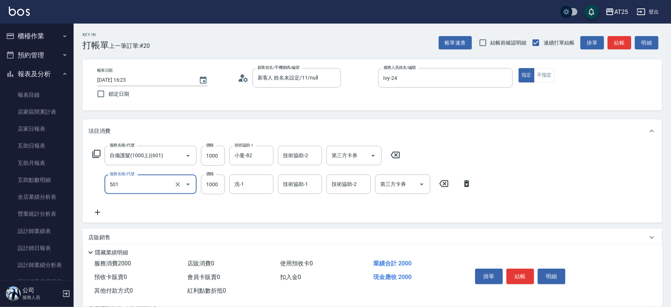
type input "染髮(501)"
type input "1"
type input "100"
type input "13"
type input "110"
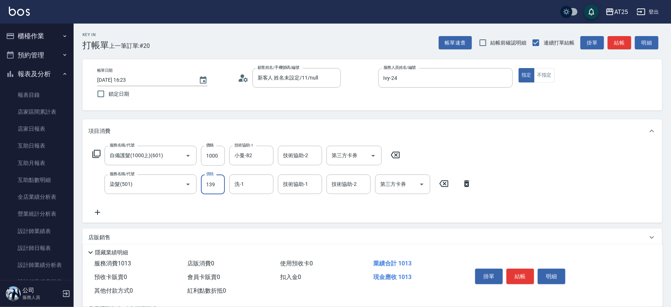
type input "1399"
type input "230"
type input "1399"
type input "小曼-82"
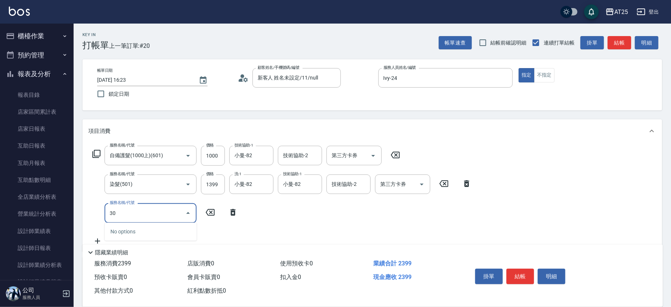
type input "301"
type input "380"
type input "燙髮(301)"
type input "240"
type input "100"
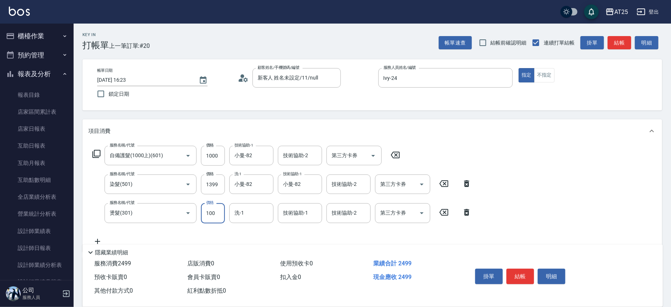
type input "330"
type input "1000"
type input "小曼-82"
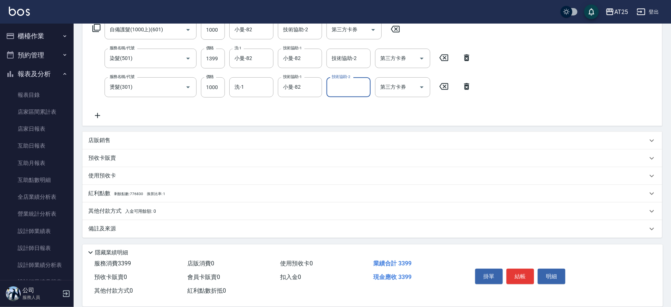
click at [120, 209] on p "其他付款方式 入金可用餘額: 0" at bounding box center [122, 211] width 68 height 8
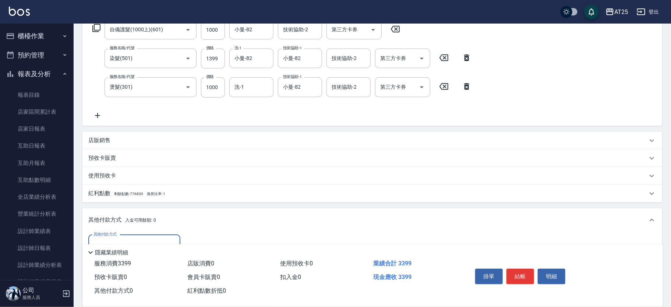
scroll to position [212, 0]
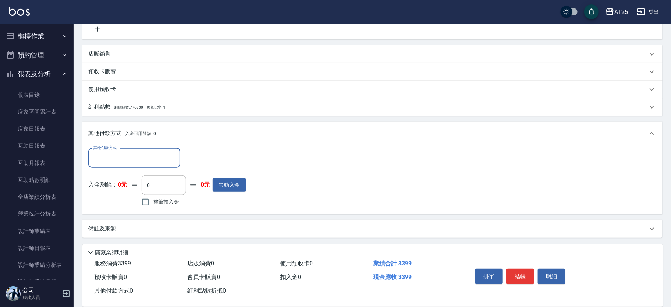
click at [135, 159] on input "其他付款方式" at bounding box center [134, 158] width 85 height 13
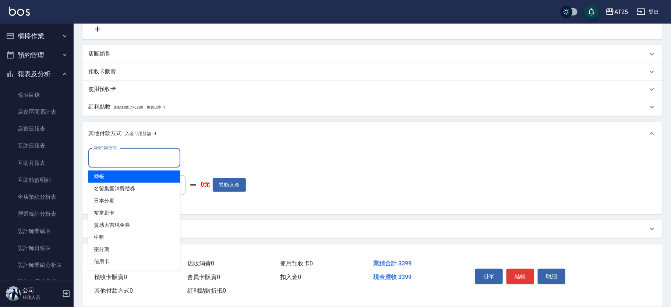
click at [139, 181] on span "轉帳" at bounding box center [134, 176] width 92 height 12
type input "轉帳"
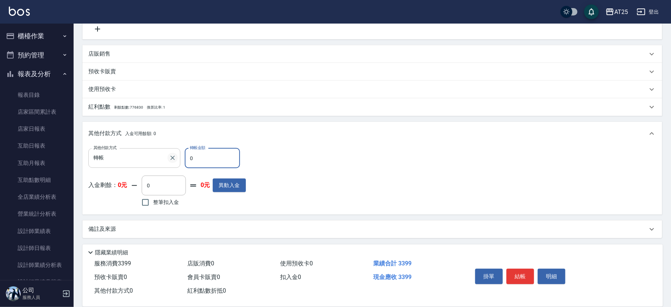
drag, startPoint x: 204, startPoint y: 161, endPoint x: 171, endPoint y: 160, distance: 33.1
click at [171, 160] on div "其他付款方式 轉帳 其他付款方式 轉帳金額 0 轉帳金額" at bounding box center [166, 158] width 157 height 20
type input "33"
type input "300"
type input "339"
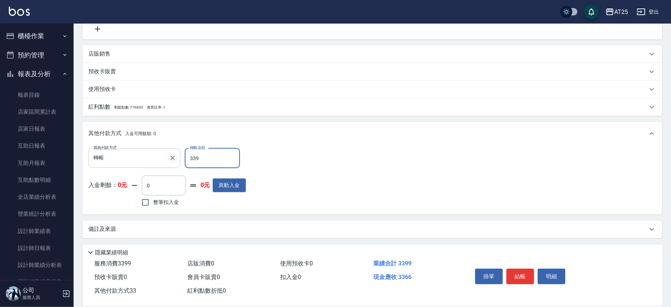
type input "0"
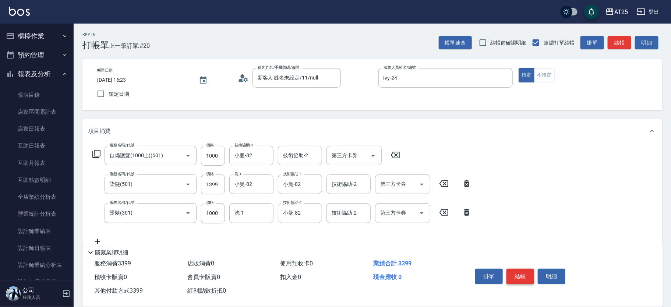
type input "3399"
click at [522, 271] on button "結帳" at bounding box center [520, 276] width 28 height 15
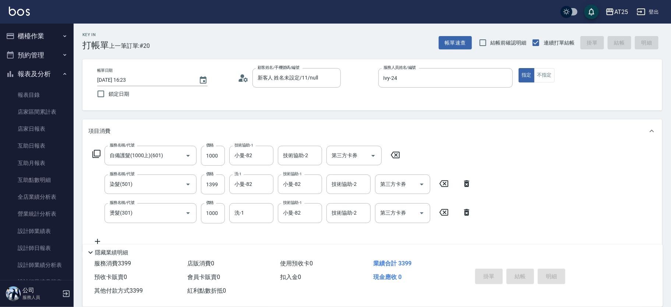
type input "2025/10/11 16:31"
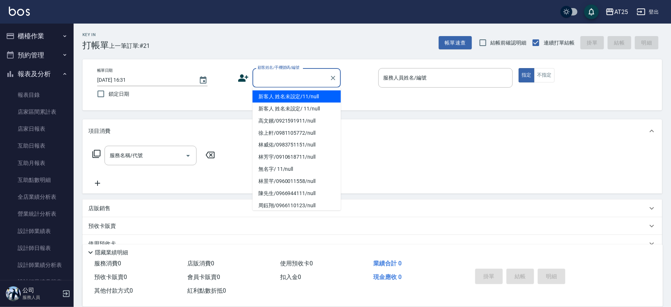
click at [292, 77] on input "顧客姓名/手機號碼/編號" at bounding box center [291, 77] width 71 height 13
click at [313, 98] on li "新客人 姓名未設定/11/null" at bounding box center [296, 96] width 88 height 12
type input "新客人 姓名未設定/11/null"
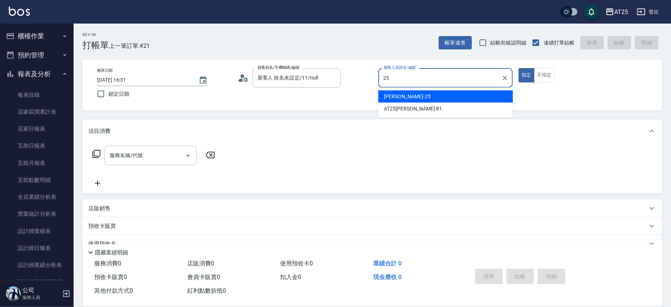
type input "Evan-25"
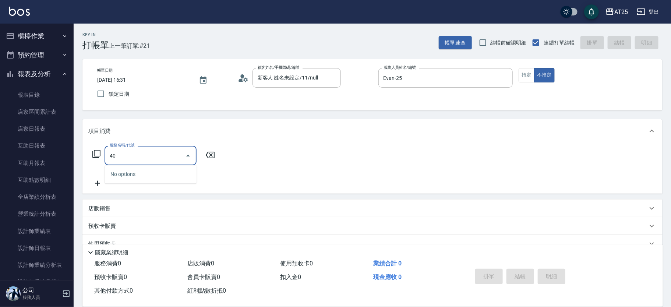
type input "401"
type input "30"
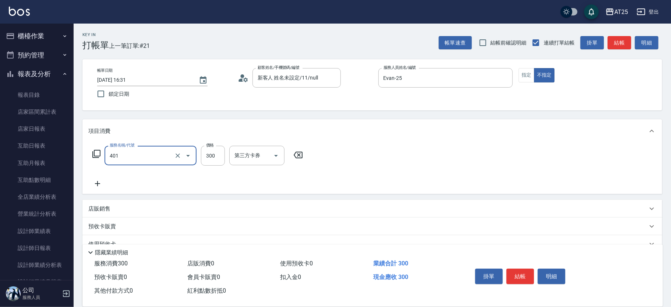
type input "剪髮(401)"
type input "0"
type input "10"
type input "100"
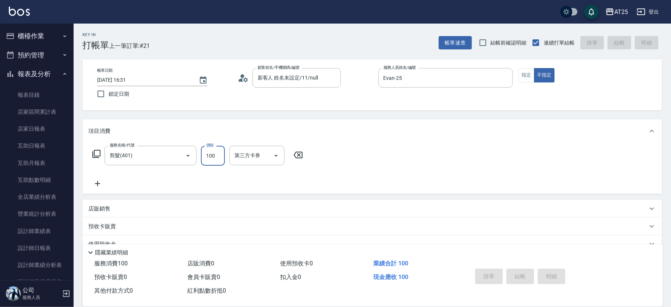
type input "2025/10/11 16:46"
type input "0"
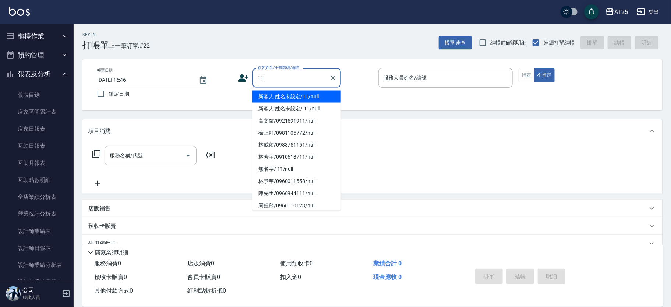
type input "新客人 姓名未設定/11/null"
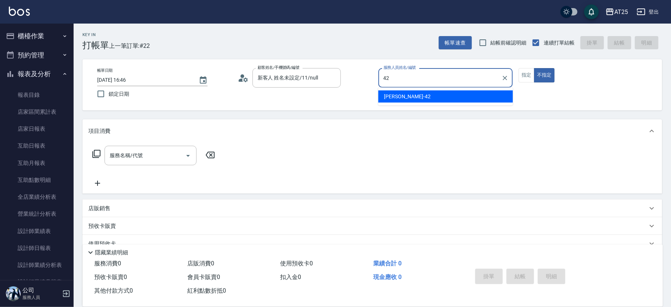
type input "韓Han-42"
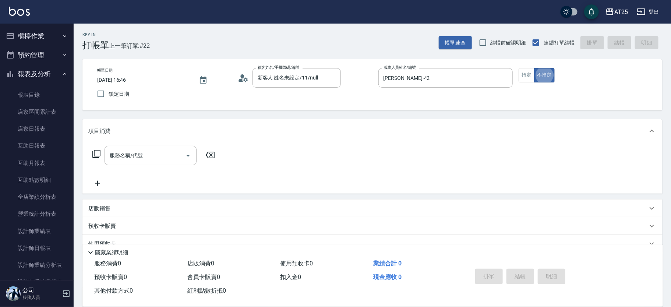
type button "false"
type input "301"
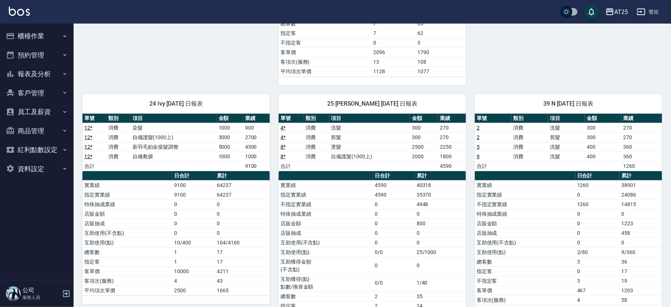
scroll to position [604, 0]
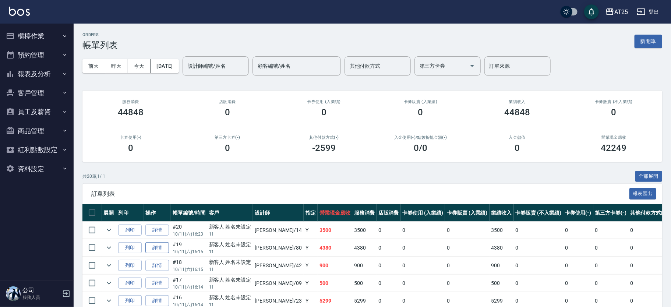
click at [160, 249] on link "詳情" at bounding box center [157, 247] width 24 height 11
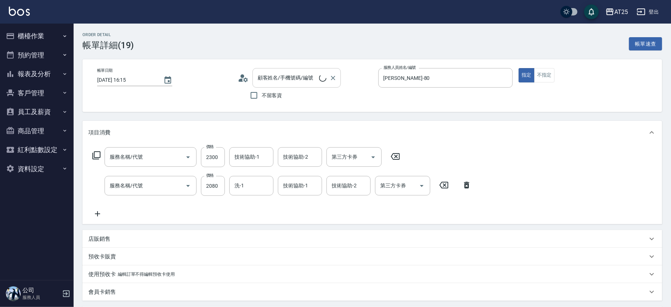
type input "[DATE] 16:15"
type input "[PERSON_NAME]-80"
type input "430"
type input "自備護髮(1000上)(601)"
type input "染髮(501)"
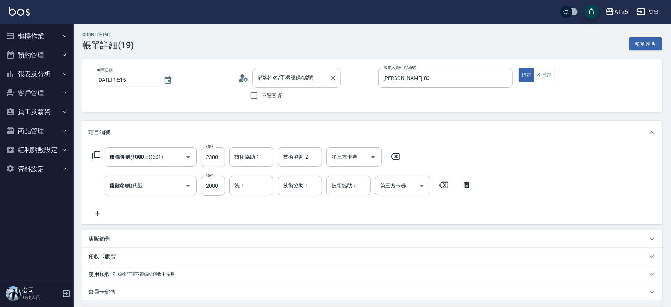
click at [330, 77] on icon "Clear" at bounding box center [332, 77] width 7 height 7
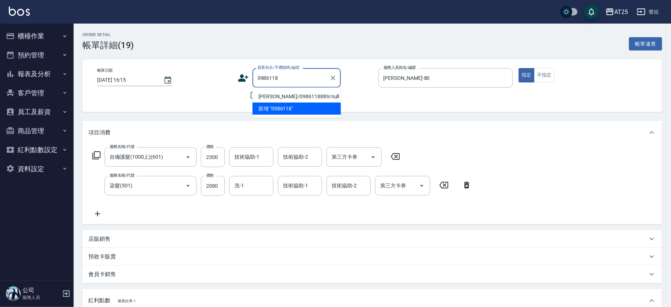
click at [315, 91] on li "[PERSON_NAME]/0986118889/null" at bounding box center [296, 96] width 88 height 12
type input "[PERSON_NAME]/0986118889/null"
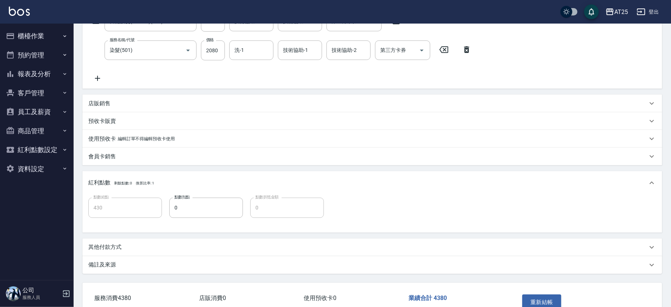
scroll to position [180, 0]
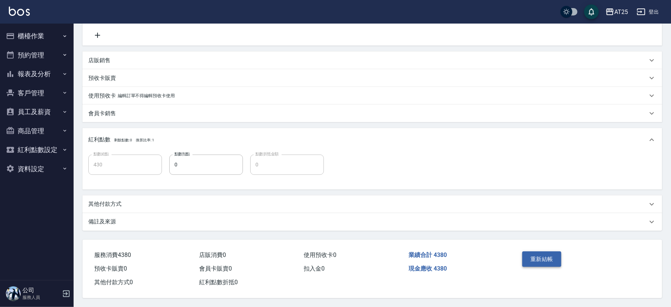
click at [546, 257] on button "重新結帳" at bounding box center [541, 258] width 39 height 15
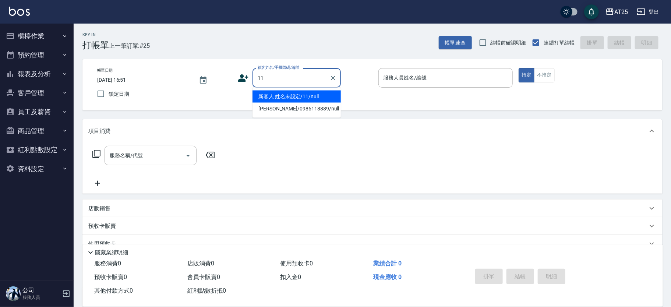
type input "新客人 姓名未設定/11/null"
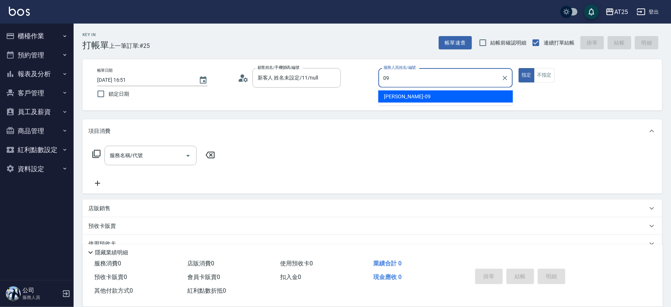
type input "[PERSON_NAME]-09"
type button "true"
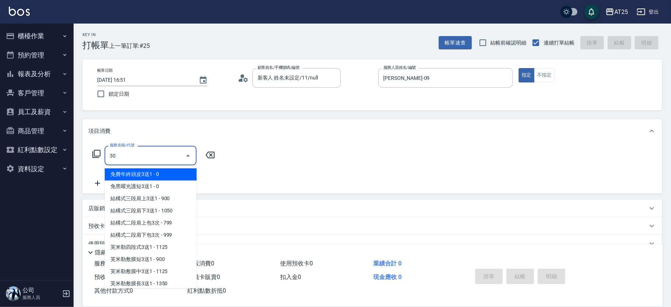
type input "301"
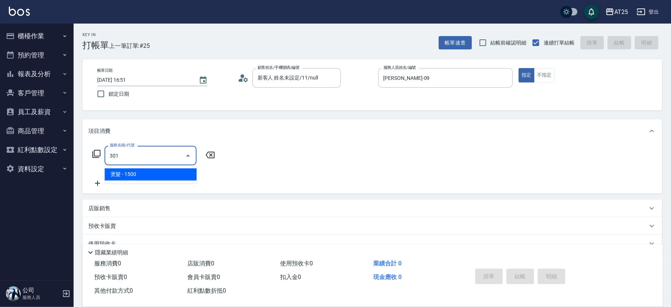
type input "150"
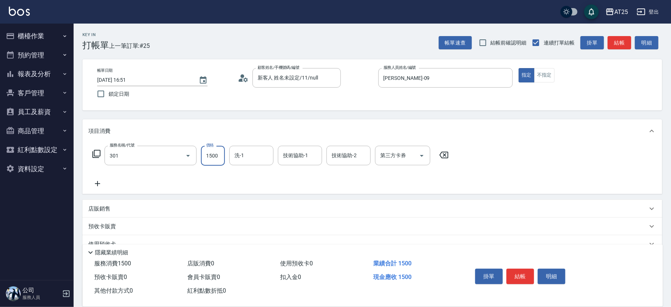
type input "燙髮(301)"
type input "0"
type input "11"
type input "10"
type input "119"
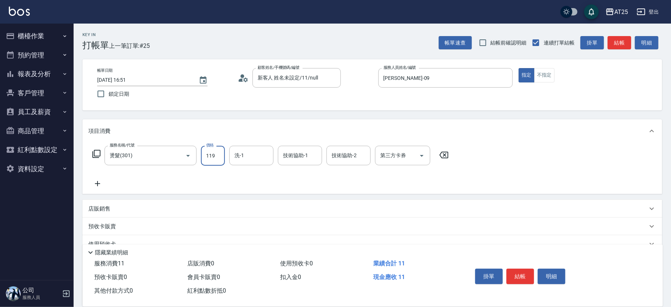
type input "110"
type input "1199"
type input "游惠心-68"
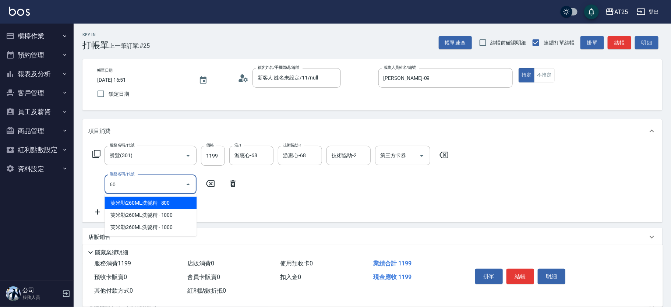
type input "601"
type input "210"
type input "自備護髮(1000上)(601)"
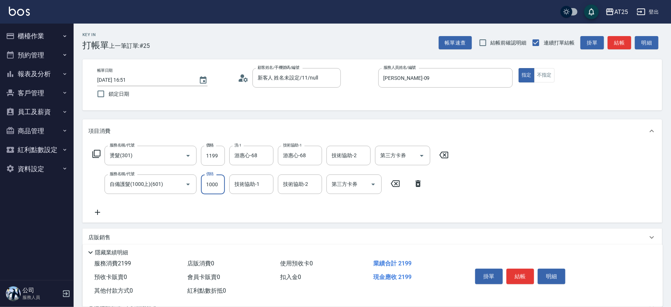
type input "120"
type input "18"
type input "130"
type input "180"
type input "290"
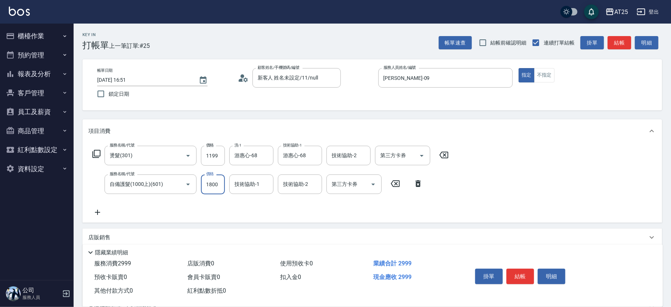
type input "1800"
type input "游惠心-68"
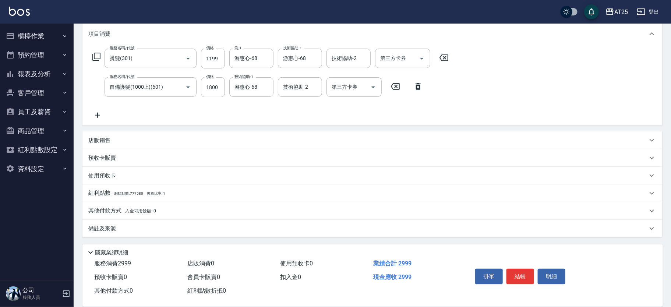
click at [144, 213] on span "入金可用餘額: 0" at bounding box center [140, 210] width 31 height 5
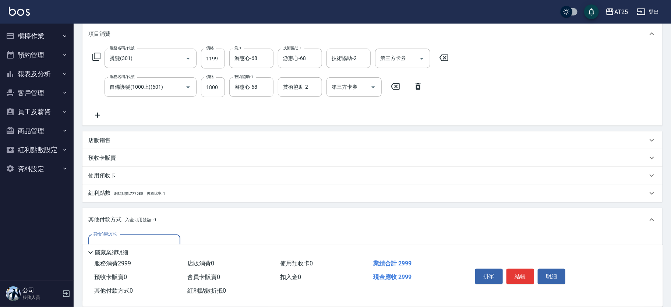
scroll to position [184, 0]
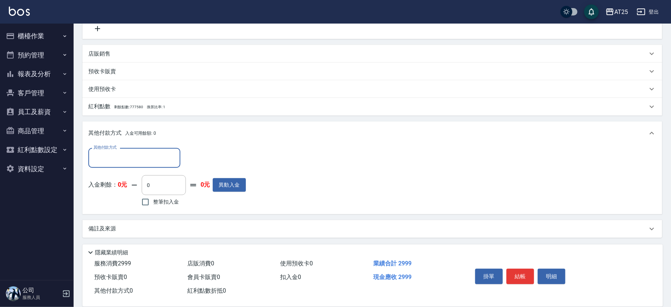
click at [117, 154] on input "其他付款方式" at bounding box center [134, 157] width 85 height 13
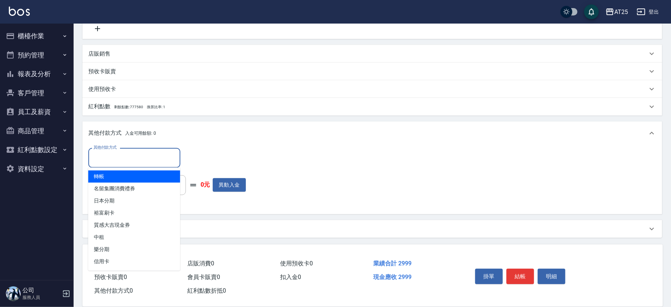
click at [118, 181] on span "轉帳" at bounding box center [134, 176] width 92 height 12
type input "轉帳"
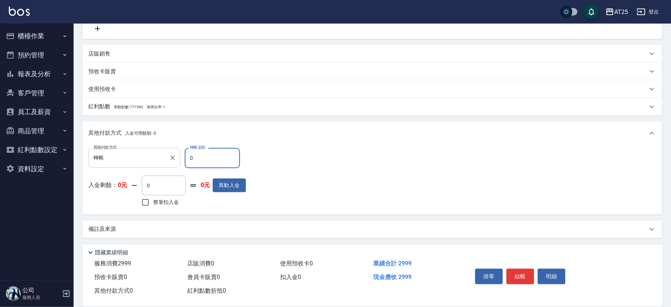
drag, startPoint x: 208, startPoint y: 158, endPoint x: 150, endPoint y: 163, distance: 57.6
click at [150, 163] on div "其他付款方式 轉帳 其他付款方式 轉帳金額 0 轉帳金額" at bounding box center [166, 158] width 157 height 20
type input "29"
type input "270"
type input "299"
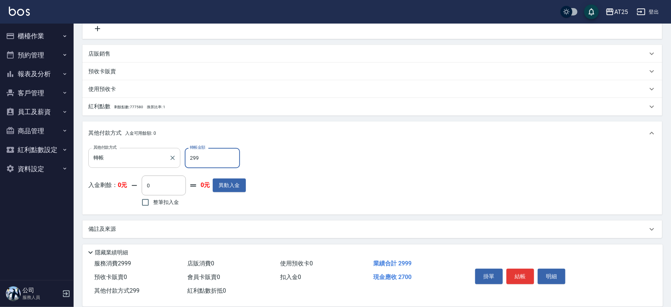
type input "0"
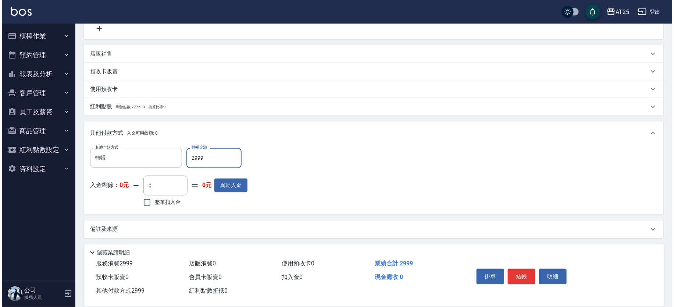
scroll to position [0, 0]
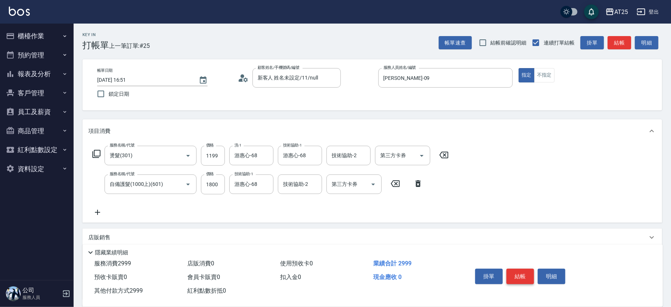
type input "2999"
click at [526, 273] on button "結帳" at bounding box center [520, 276] width 28 height 15
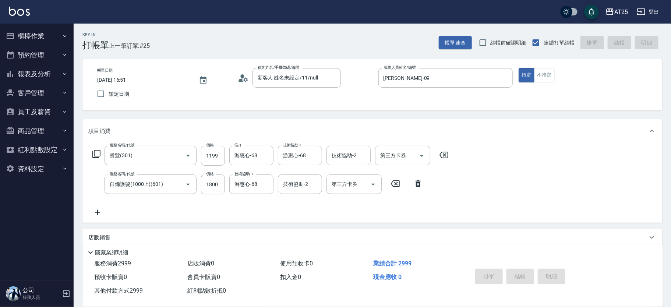
type input "2025/10/11 16:55"
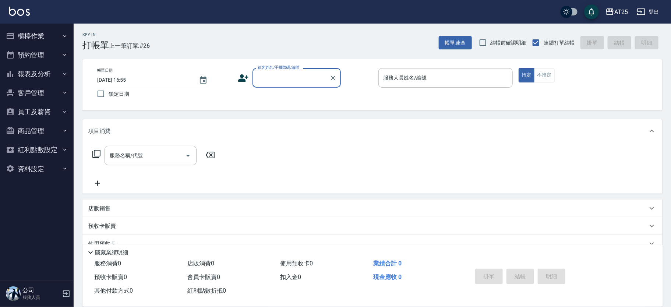
type input "1"
click at [297, 97] on li "無名字/0936617071/null" at bounding box center [296, 96] width 88 height 12
type input "無名字/0936617071/null"
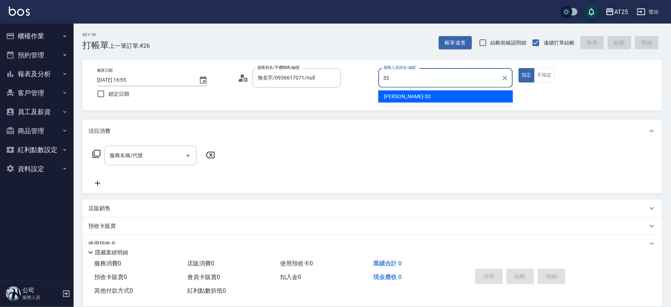
type input "Jerry-53"
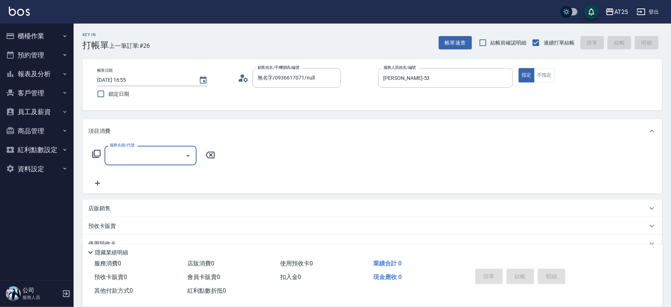
type input "5"
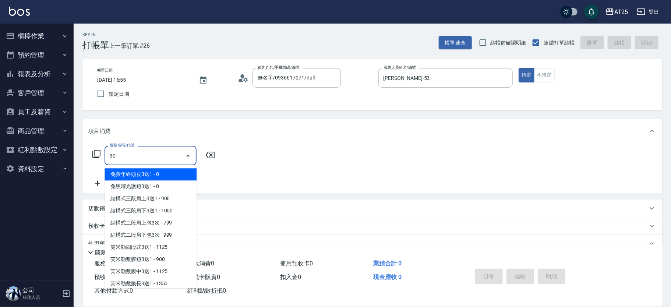
type input "301"
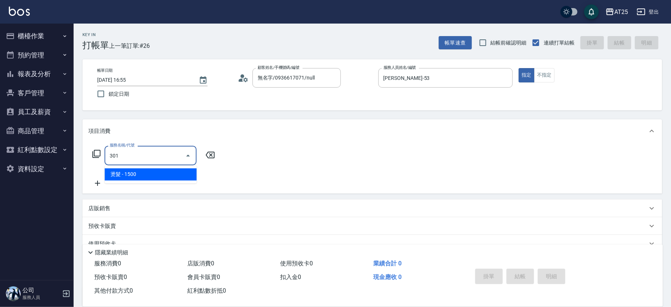
type input "150"
type input "燙髮(301)"
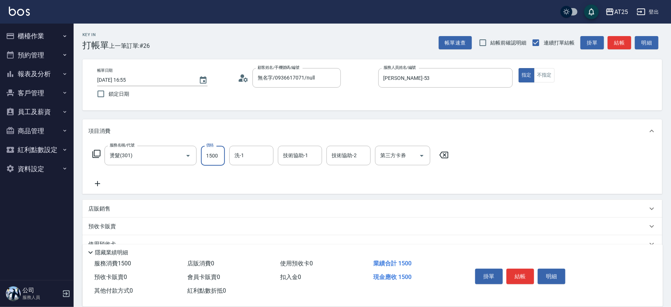
type input "0"
type input "20"
type input "200"
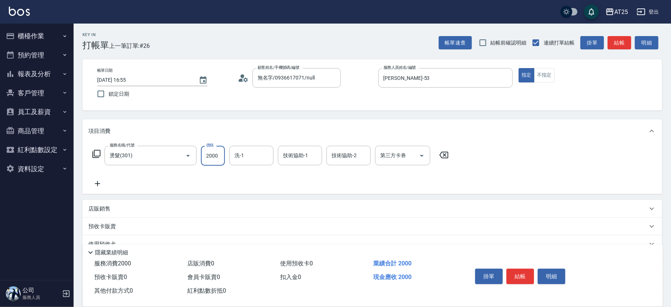
type input "2000"
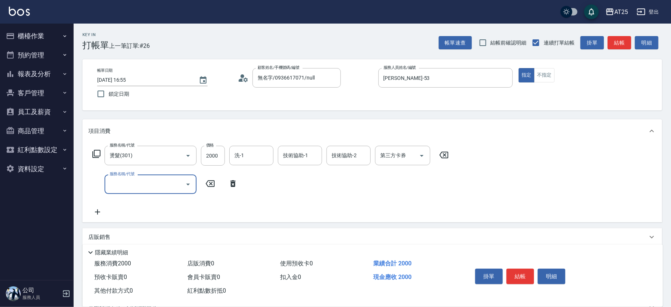
type input "6"
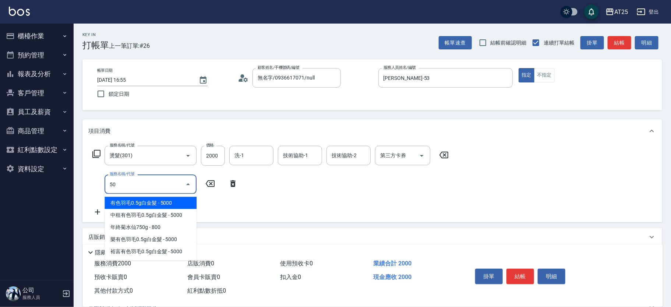
type input "501"
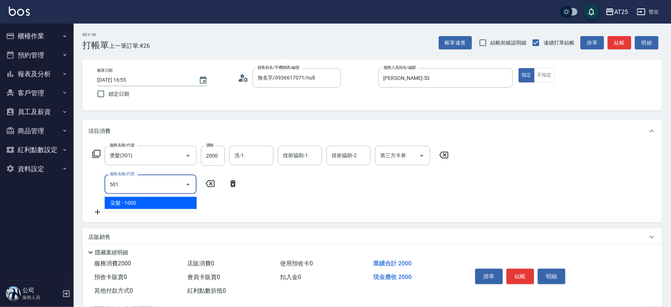
type input "300"
type input "染髮(501)"
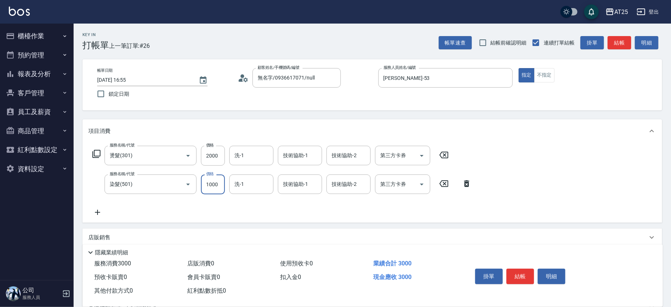
type input "200"
type input "14"
type input "210"
type input "149"
type input "340"
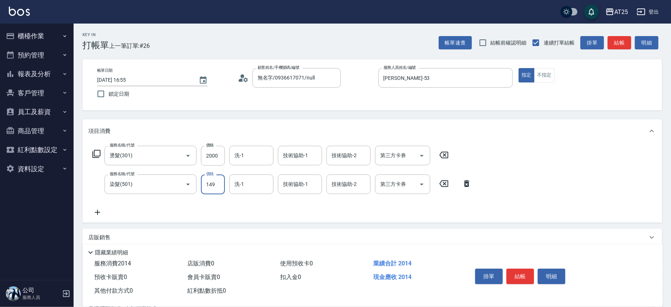
type input "1499"
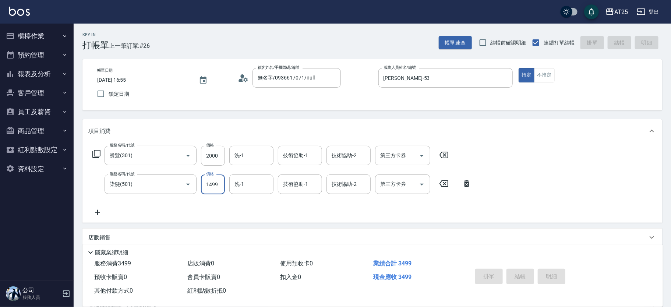
type input "2025/10/11 16:56"
type input "0"
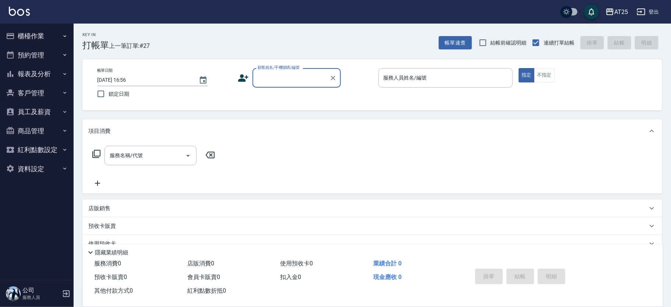
click at [320, 84] on input "顧客姓名/手機號碼/編號" at bounding box center [291, 77] width 71 height 13
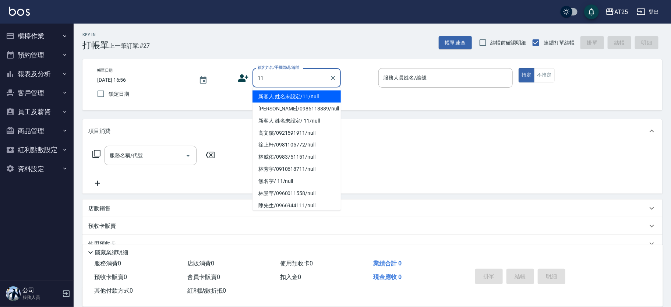
click at [318, 92] on li "新客人 姓名未設定/11/null" at bounding box center [296, 96] width 88 height 12
type input "新客人 姓名未設定/11/null"
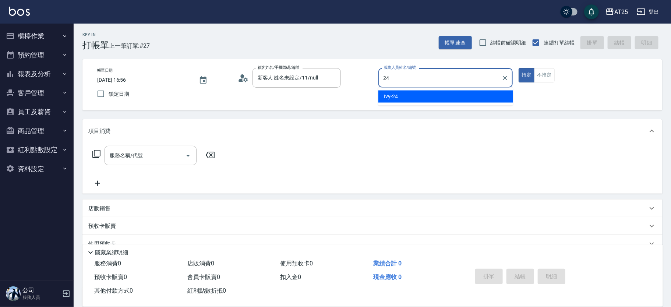
type input "Ivy-24"
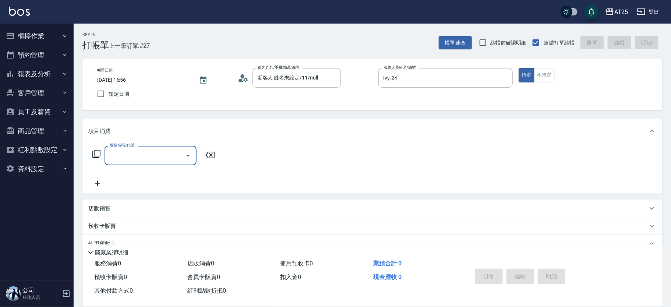
click at [95, 155] on icon at bounding box center [96, 153] width 9 height 9
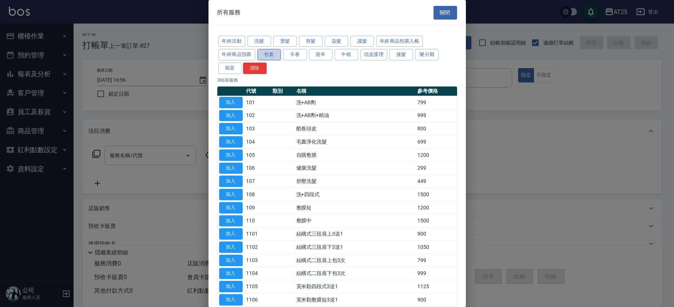
click at [274, 53] on button "包套" at bounding box center [270, 54] width 24 height 11
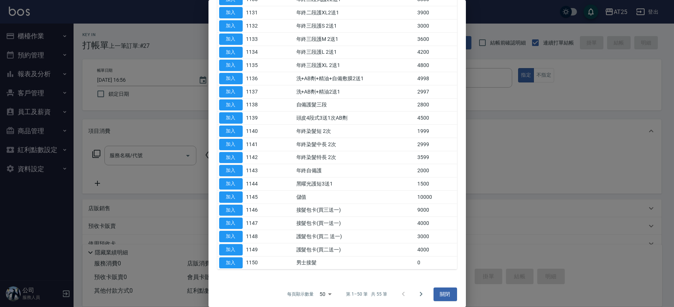
scroll to position [486, 0]
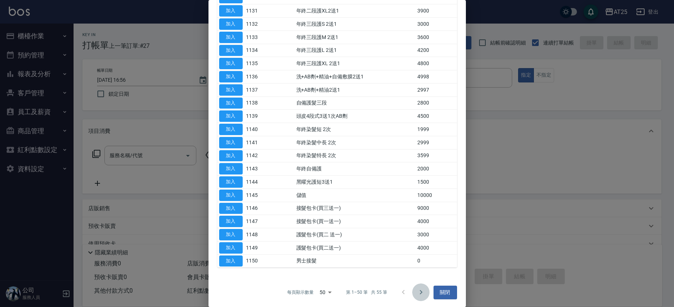
click at [419, 288] on icon "Go to next page" at bounding box center [421, 292] width 9 height 9
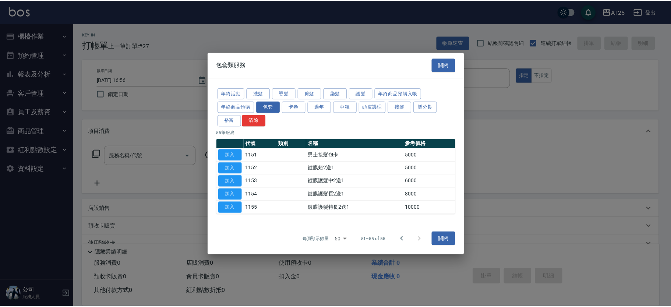
scroll to position [0, 0]
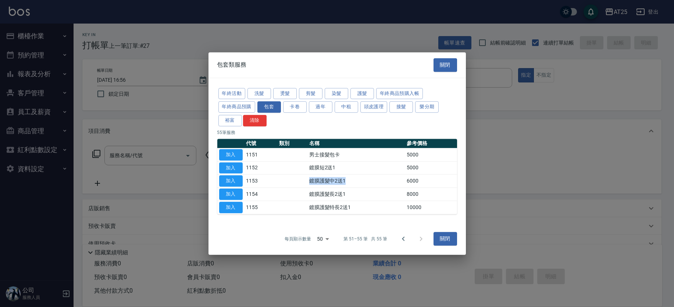
drag, startPoint x: 306, startPoint y: 182, endPoint x: 354, endPoint y: 184, distance: 47.1
click at [354, 184] on tr "加入 1153 鍍膜護髮中2送1 6000" at bounding box center [337, 180] width 240 height 13
click at [226, 195] on button "加入" at bounding box center [231, 193] width 24 height 11
type input "鍍膜護髮長2送1(1154)"
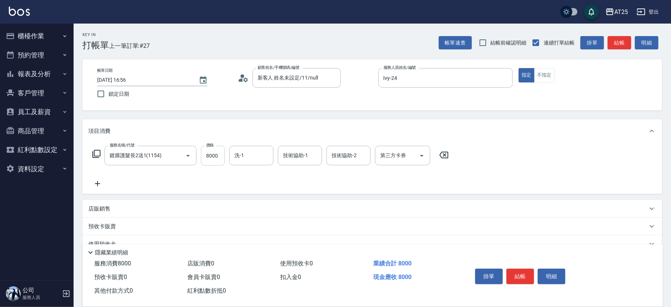
click at [214, 160] on input "8000" at bounding box center [213, 156] width 24 height 20
click at [99, 181] on icon at bounding box center [97, 183] width 18 height 9
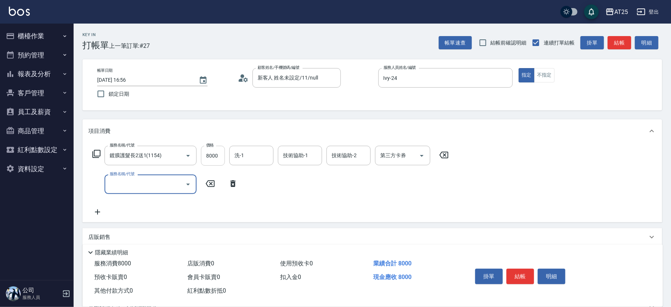
click at [209, 158] on input "8000" at bounding box center [213, 156] width 24 height 20
type input "0"
type input "70"
type input "700"
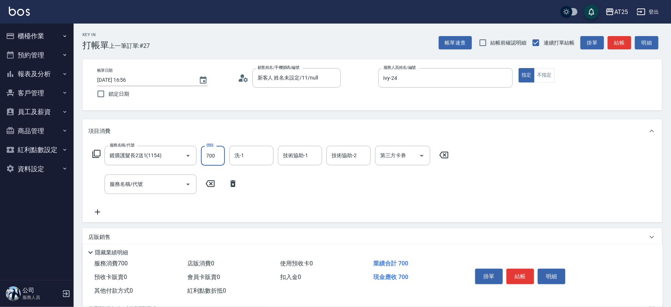
type input "700"
type input "7000"
click at [141, 183] on input "服務名稱/代號" at bounding box center [145, 184] width 74 height 13
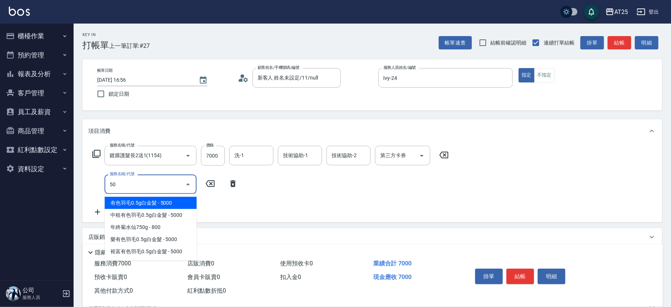
type input "501"
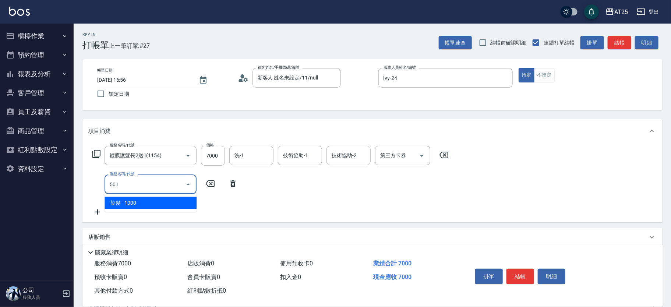
type input "800"
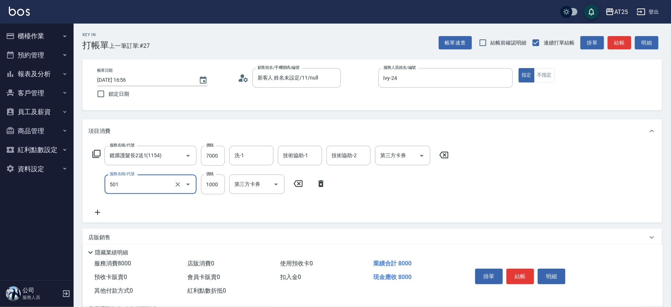
type input "染髮(501)"
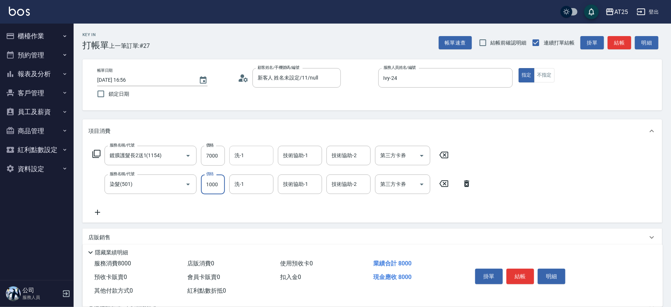
click at [264, 156] on input "洗-1" at bounding box center [251, 155] width 38 height 13
type input "惠均-70"
type input "小曼-82"
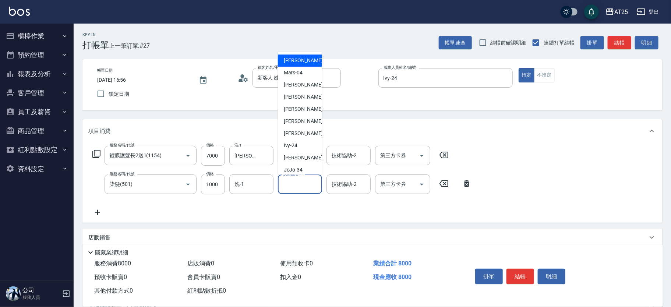
click at [303, 187] on input "技術協助-1" at bounding box center [300, 184] width 38 height 13
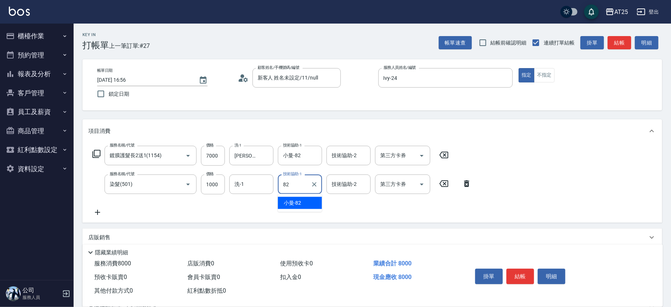
type input "小曼-82"
click at [524, 277] on button "結帳" at bounding box center [520, 276] width 28 height 15
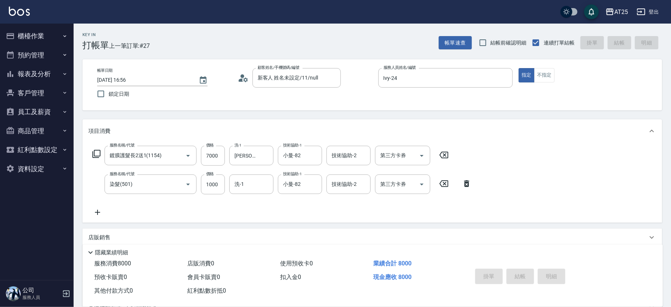
type input "2025/10/11 17:02"
type input "0"
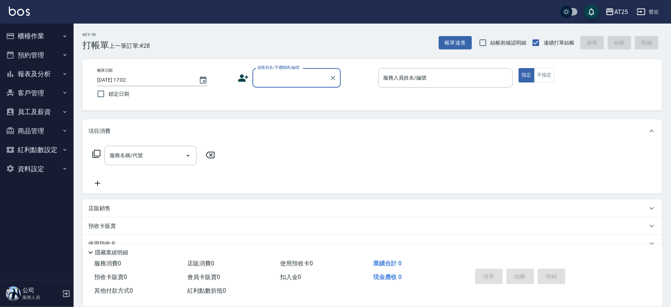
click at [36, 79] on button "報表及分析" at bounding box center [37, 73] width 68 height 19
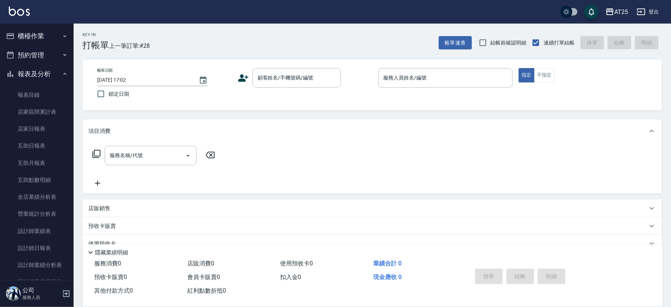
click at [42, 75] on button "報表及分析" at bounding box center [37, 73] width 68 height 19
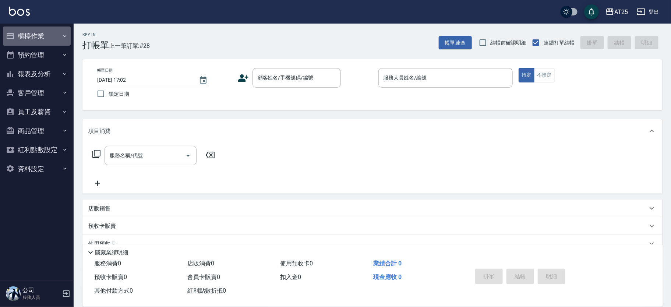
click at [37, 39] on button "櫃檯作業" at bounding box center [37, 35] width 68 height 19
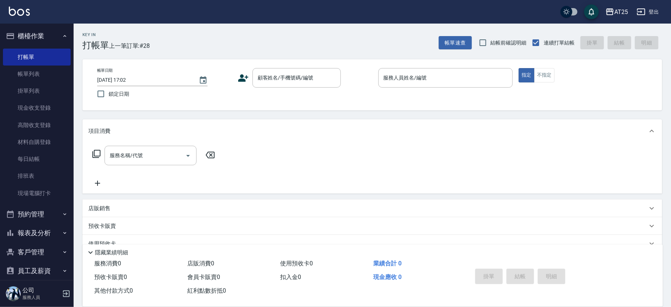
click at [37, 39] on button "櫃檯作業" at bounding box center [37, 35] width 68 height 19
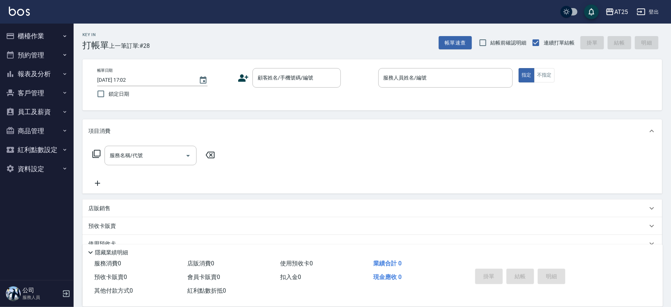
click at [45, 82] on button "報表及分析" at bounding box center [37, 73] width 68 height 19
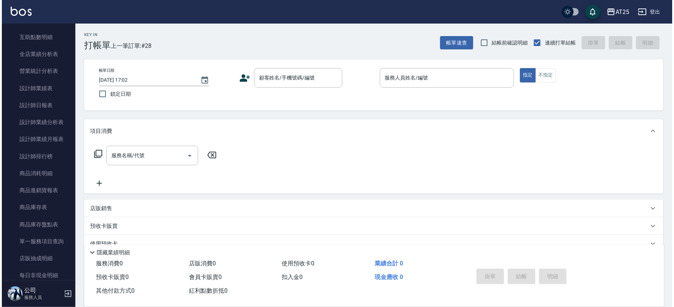
scroll to position [162, 0]
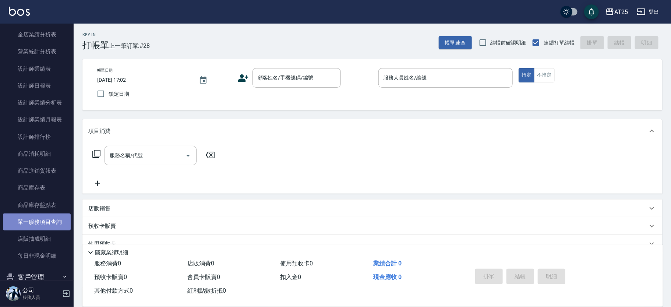
click at [48, 226] on link "單一服務項目查詢" at bounding box center [37, 221] width 68 height 17
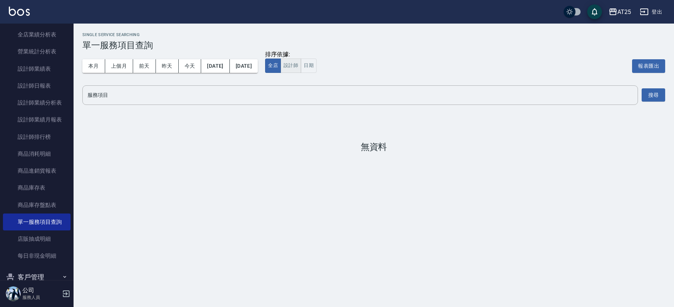
click at [301, 66] on button "設計師" at bounding box center [291, 65] width 21 height 14
click at [185, 93] on input "服務項目" at bounding box center [360, 95] width 549 height 13
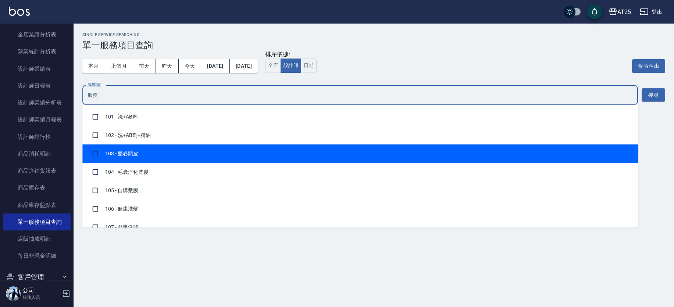
type input "2"
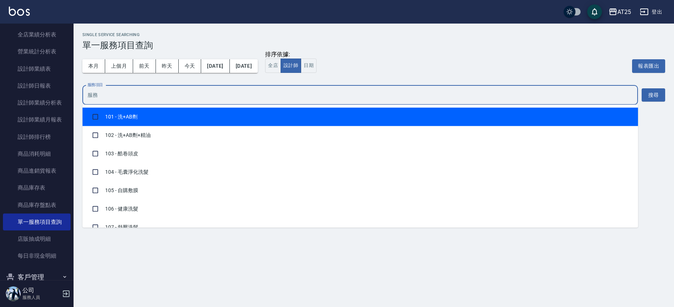
type input "ㄎ"
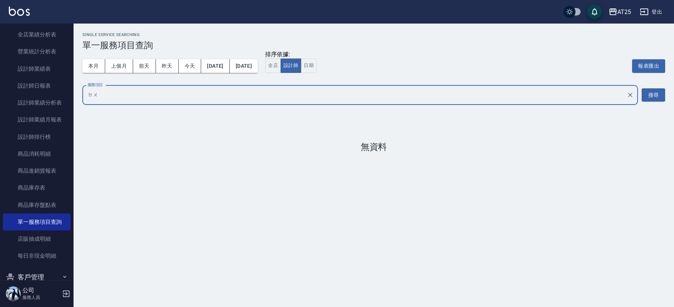
type input "度"
type input "\"
type input "ㄉ"
type input "鍍"
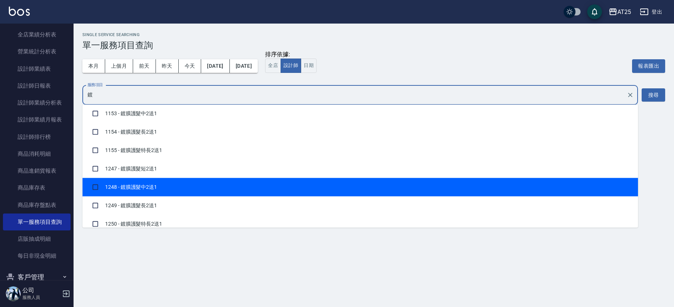
scroll to position [46, 0]
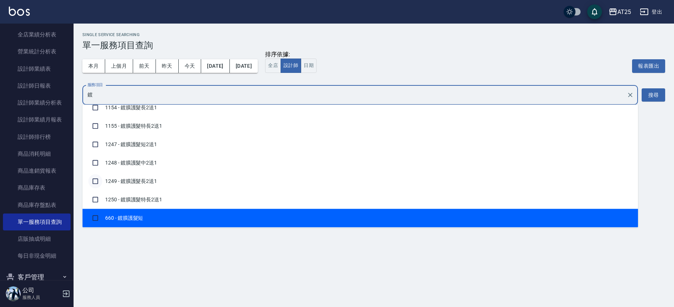
click at [95, 190] on li "1249 - 鍍膜護髮長2送1" at bounding box center [360, 181] width 556 height 18
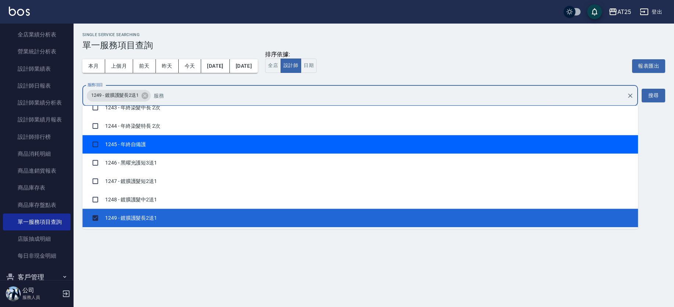
scroll to position [2280, 0]
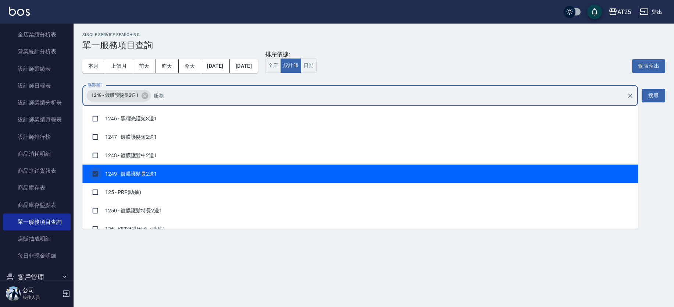
click at [95, 170] on input "checkbox" at bounding box center [95, 174] width 14 height 14
checkbox input "false"
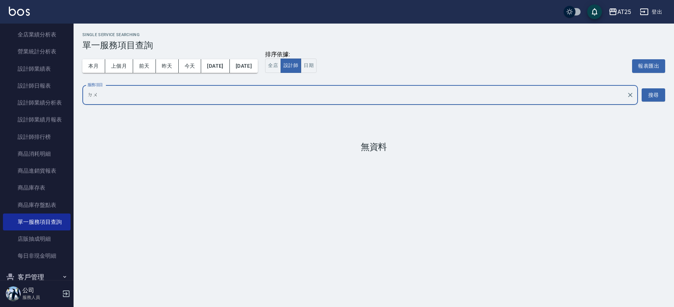
type input "鍍"
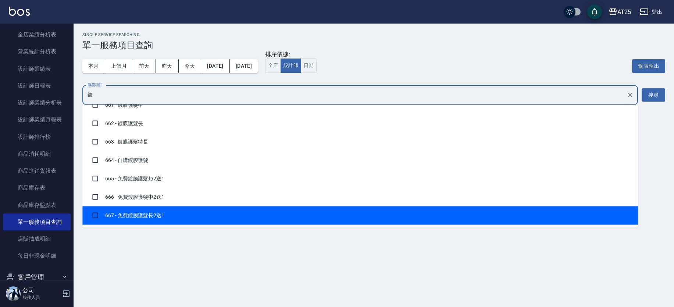
scroll to position [103, 0]
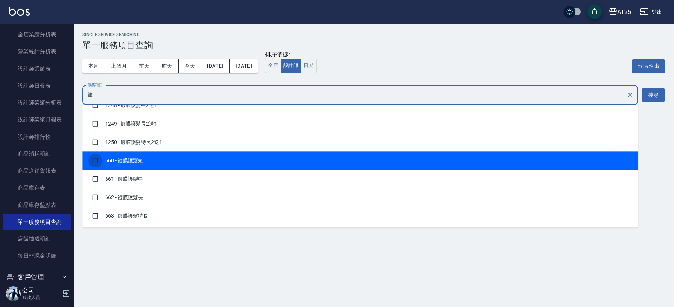
click at [92, 158] on input "checkbox" at bounding box center [95, 160] width 14 height 14
checkbox input "true"
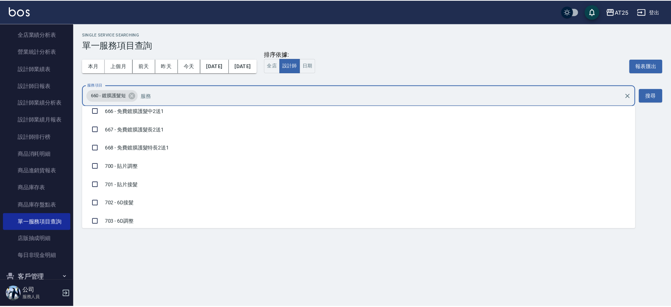
scroll to position [5415, 0]
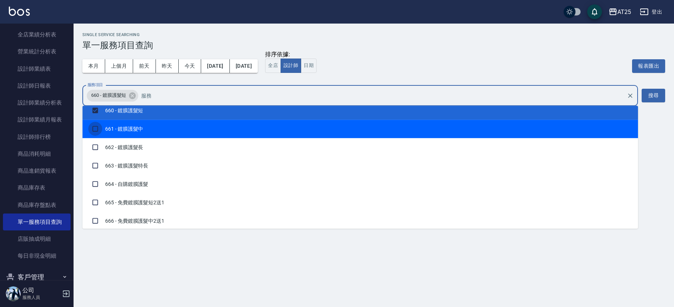
click at [94, 124] on input "checkbox" at bounding box center [95, 129] width 14 height 14
checkbox input "true"
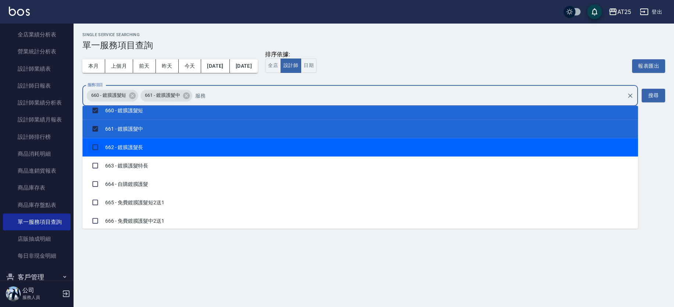
click at [94, 140] on input "checkbox" at bounding box center [95, 147] width 14 height 14
checkbox input "true"
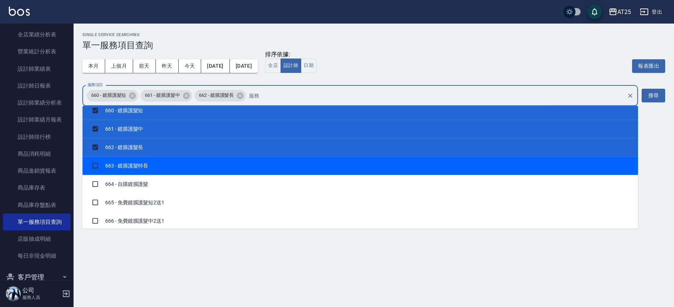
click at [95, 159] on input "checkbox" at bounding box center [95, 166] width 14 height 14
checkbox input "true"
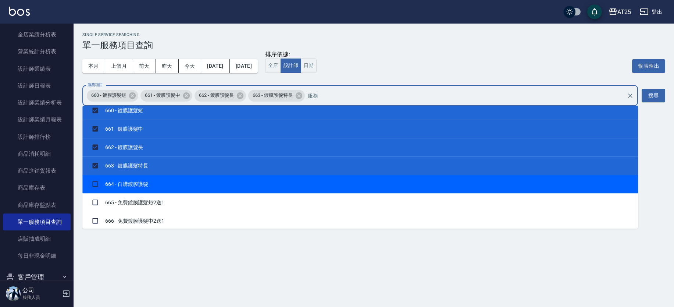
click at [93, 181] on input "checkbox" at bounding box center [95, 184] width 14 height 14
checkbox input "true"
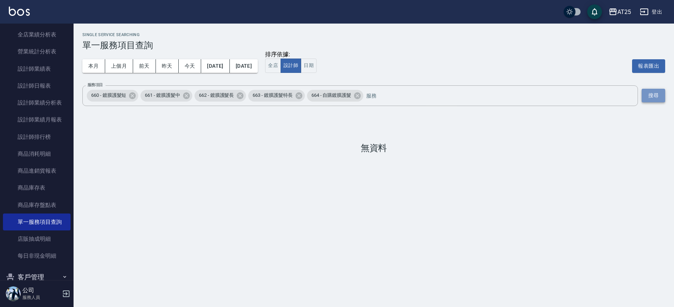
click at [657, 96] on button "搜尋" at bounding box center [654, 96] width 24 height 14
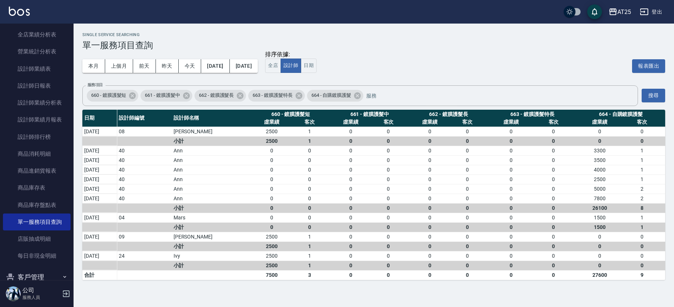
drag, startPoint x: 669, startPoint y: 188, endPoint x: 668, endPoint y: 192, distance: 4.4
click at [668, 192] on div "Single Service Searching 單一服務項目查詢 本月 上個月 前天 昨天 今天 2025/10/01 2025/10/11 排序依據: 全…" at bounding box center [374, 156] width 601 height 265
click at [230, 65] on button "2025/10/01" at bounding box center [215, 66] width 28 height 14
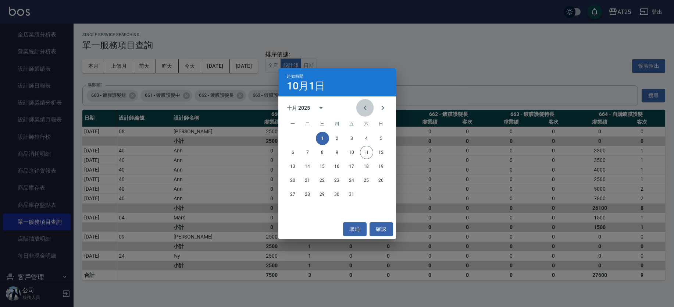
click at [359, 107] on button "Previous month" at bounding box center [365, 108] width 18 height 18
click at [359, 224] on button "取消" at bounding box center [355, 229] width 24 height 14
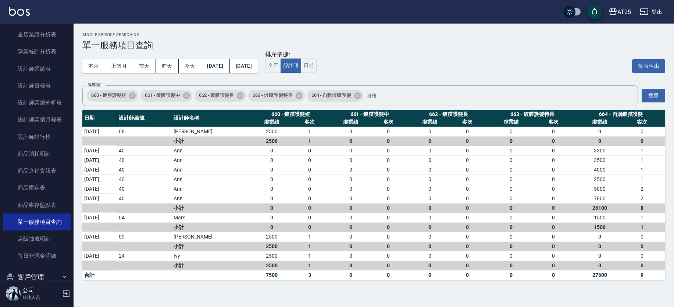
drag, startPoint x: 674, startPoint y: 220, endPoint x: 672, endPoint y: 249, distance: 29.5
click at [672, 249] on div "Single Service Searching 單一服務項目查詢 本月 上個月 前天 昨天 今天 2025/10/01 2025/10/11 排序依據: 全…" at bounding box center [374, 156] width 601 height 265
click at [230, 63] on button "2025/10/01" at bounding box center [215, 66] width 28 height 14
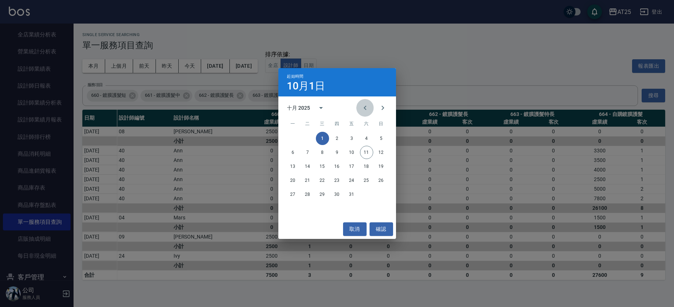
click at [365, 103] on icon "Previous month" at bounding box center [365, 107] width 9 height 9
click at [295, 141] on button "1" at bounding box center [293, 138] width 13 height 13
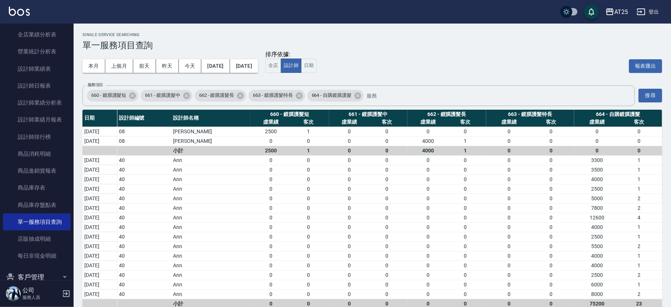
click at [662, 162] on div "Single Service Searching 單一服務項目查詢 本月 上個月 前天 昨天 今天 2025/09/01 2025/10/11 排序依據: 全…" at bounding box center [372, 179] width 597 height 310
click at [664, 163] on div "Single Service Searching 單一服務項目查詢 本月 上個月 前天 昨天 今天 2025/09/01 2025/10/11 排序依據: 全…" at bounding box center [372, 179] width 597 height 310
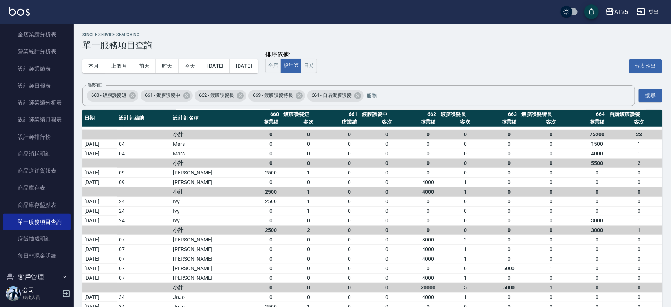
scroll to position [193, 0]
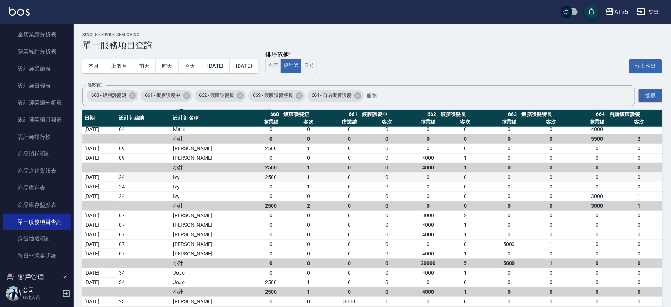
drag, startPoint x: 562, startPoint y: 134, endPoint x: 383, endPoint y: 174, distance: 184.3
click at [383, 174] on div "0" at bounding box center [387, 177] width 38 height 8
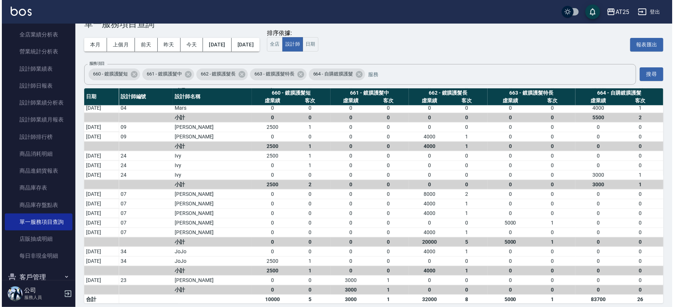
scroll to position [26, 0]
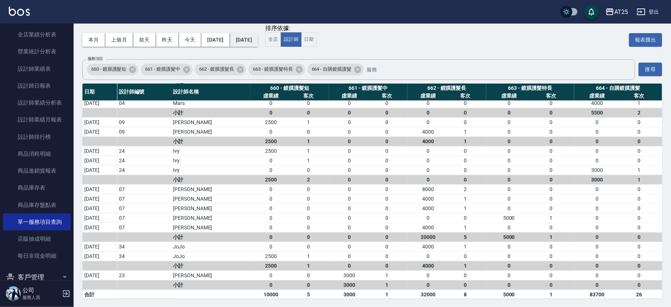
click at [258, 46] on button "[DATE]" at bounding box center [244, 40] width 28 height 14
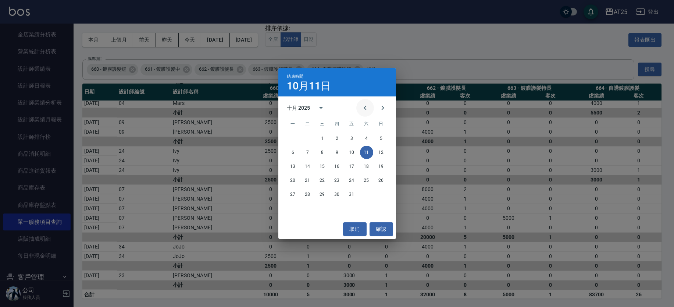
click at [367, 106] on icon "Previous month" at bounding box center [365, 107] width 9 height 9
click at [314, 196] on div "29 30" at bounding box center [337, 194] width 118 height 13
click at [304, 195] on button "30" at bounding box center [307, 194] width 13 height 13
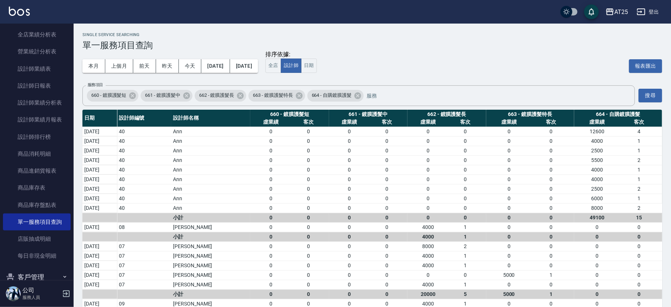
drag, startPoint x: 657, startPoint y: 142, endPoint x: 658, endPoint y: 146, distance: 4.8
click at [657, 145] on td "4000 1" at bounding box center [618, 141] width 88 height 10
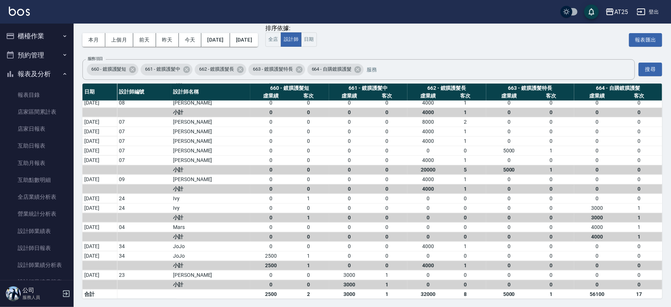
click at [34, 34] on button "櫃檯作業" at bounding box center [37, 35] width 68 height 19
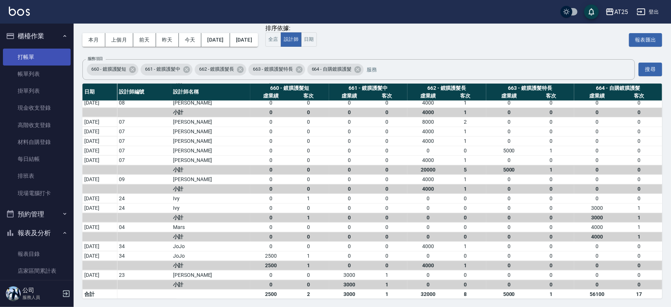
click at [42, 58] on link "打帳單" at bounding box center [37, 57] width 68 height 17
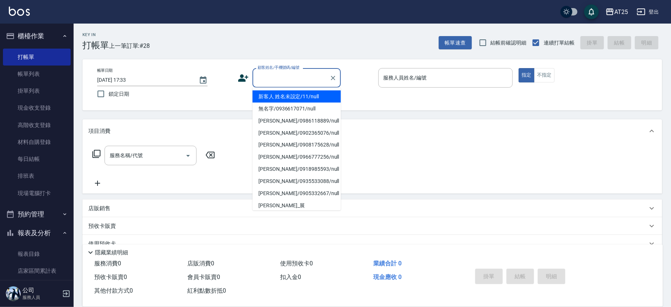
click at [269, 78] on input "顧客姓名/手機號碼/編號" at bounding box center [291, 77] width 71 height 13
click at [299, 94] on li "新客人 姓名未設定/11/null" at bounding box center [296, 96] width 88 height 12
type input "新客人 姓名未設定/11/null"
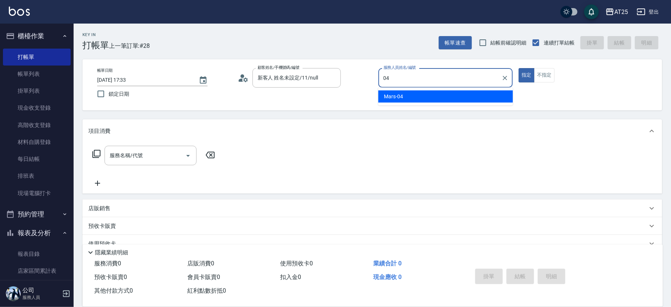
type input "Mars-04"
type button "true"
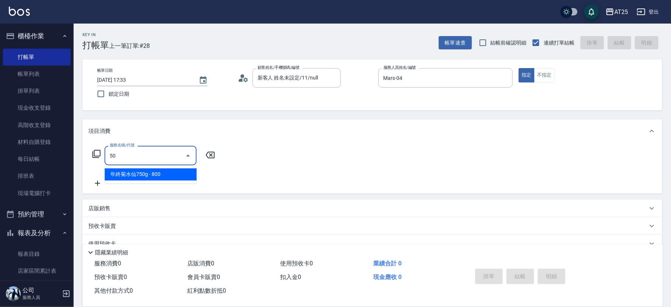
type input "501"
type input "100"
type input "染髮(501)"
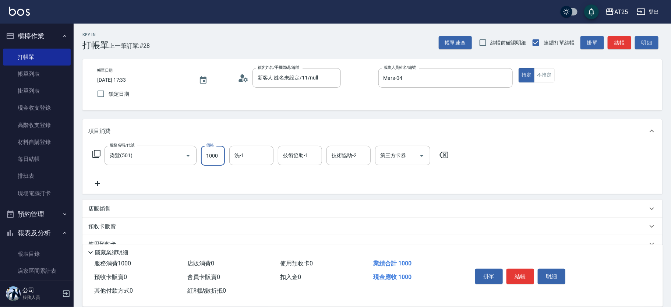
type input "0"
type input "350"
type input "3500"
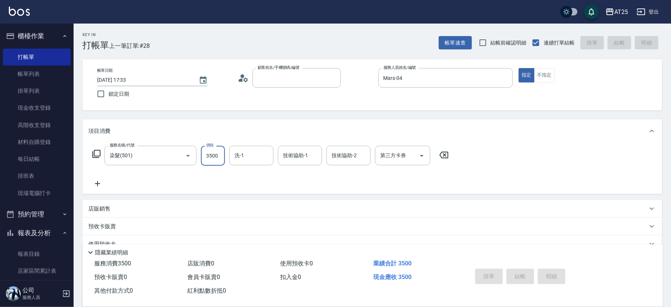
type input "0"
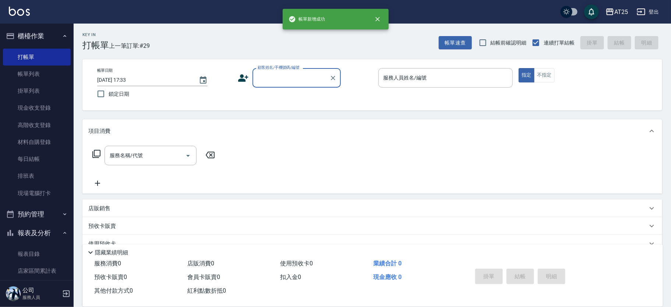
click at [270, 78] on input "顧客姓名/手機號碼/編號" at bounding box center [291, 77] width 71 height 13
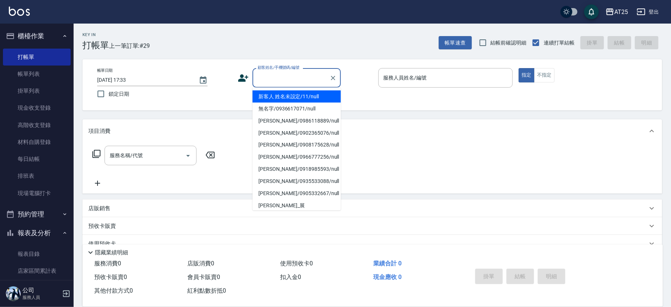
click at [300, 94] on li "新客人 姓名未設定/11/null" at bounding box center [296, 96] width 88 height 12
type input "新客人 姓名未設定/11/null"
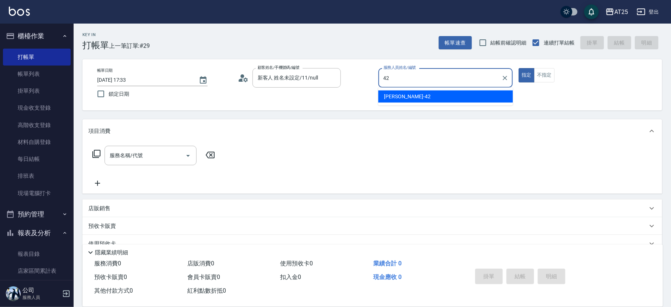
type input "韓Han-42"
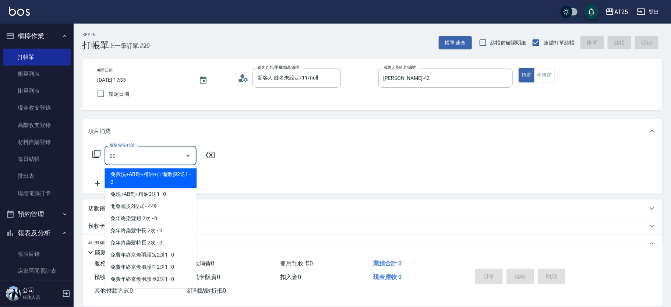
type input "201"
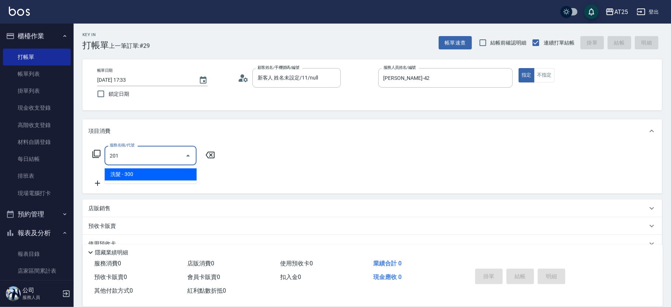
type input "30"
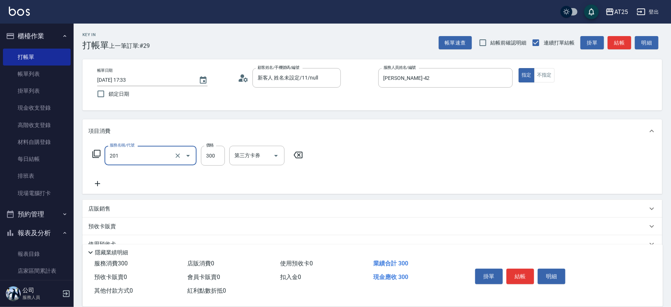
type input "洗髮(201)"
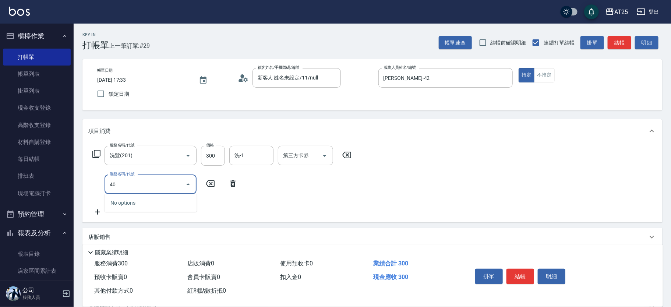
type input "401"
type input "60"
type input "剪髮(401)"
type input "30"
type input "20"
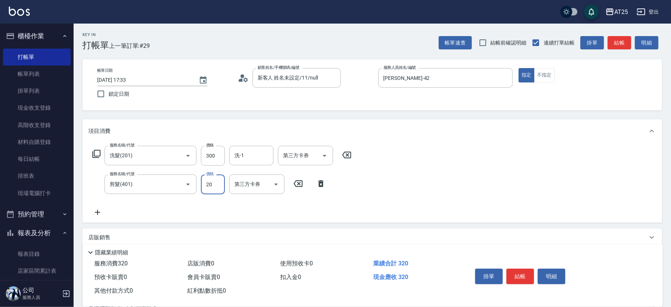
type input "50"
type input "200"
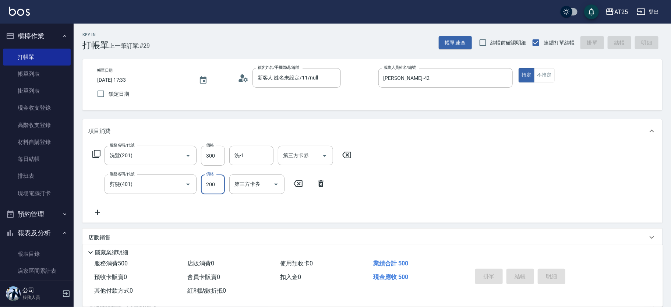
type input "2025/10/11 17:34"
type input "0"
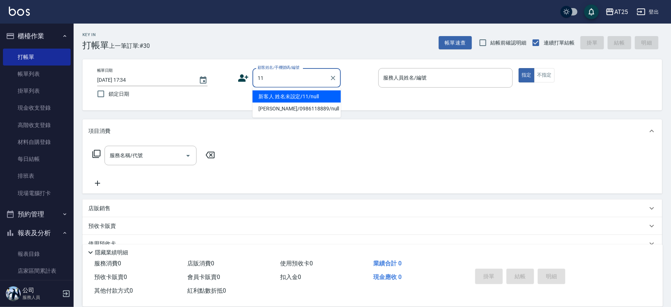
type input "新客人 姓名未設定/11/null"
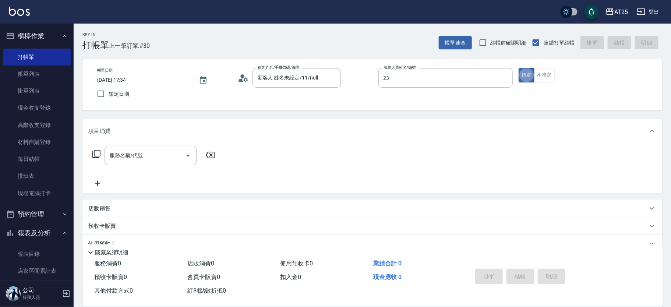
type input "Emma-23"
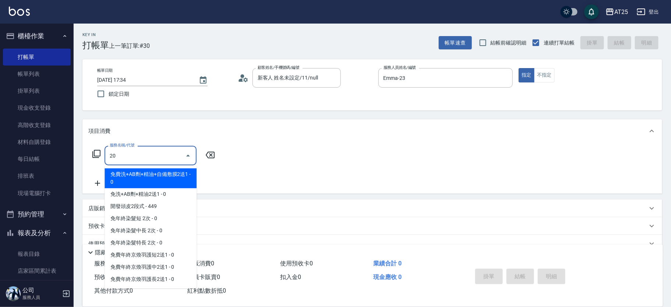
type input "201"
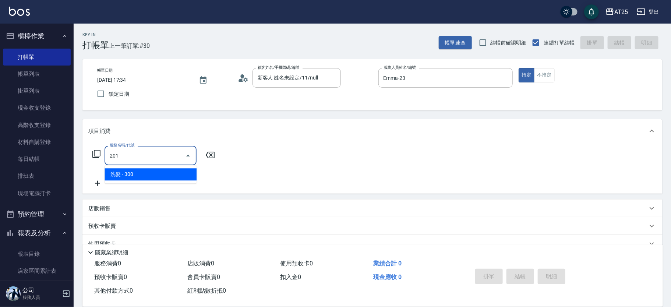
type input "30"
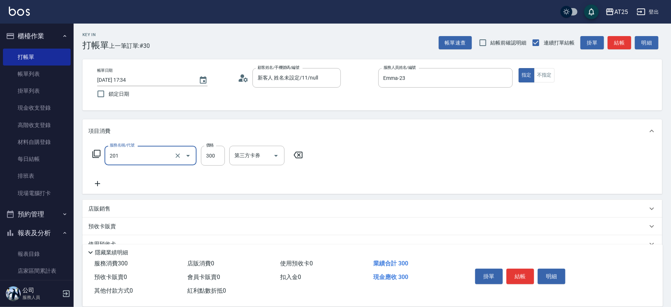
type input "洗髮(201)"
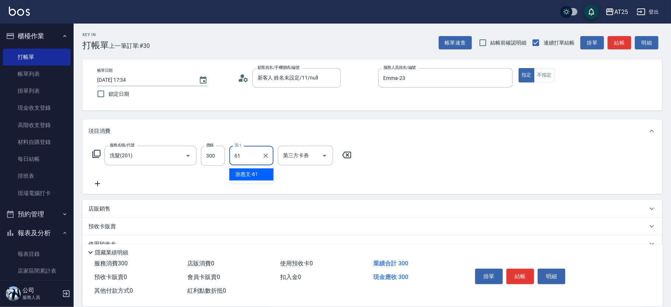
type input "游惠文-61"
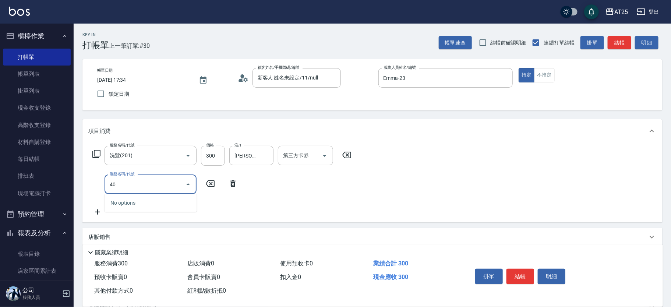
type input "401"
type input "60"
type input "剪髮(401)"
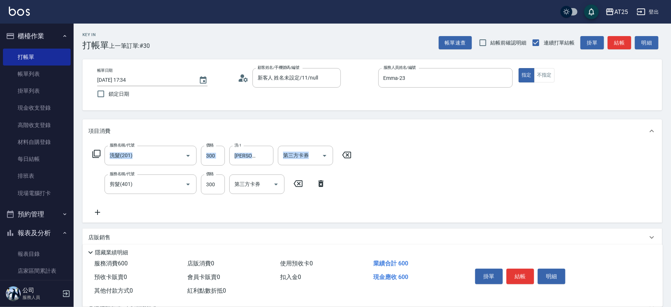
drag, startPoint x: 670, startPoint y: 123, endPoint x: 670, endPoint y: 152, distance: 29.4
click at [670, 152] on div "Key In 打帳單 上一筆訂單:#30 帳單速查 結帳前確認明細 連續打單結帳 掛單 結帳 明細 帳單日期 2025/10/11 17:34 鎖定日期 顧客…" at bounding box center [372, 214] width 597 height 380
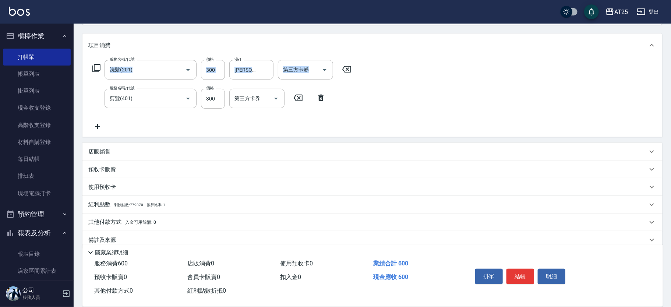
drag, startPoint x: 104, startPoint y: 150, endPoint x: 107, endPoint y: 146, distance: 4.5
click at [105, 150] on p "店販銷售" at bounding box center [99, 152] width 22 height 8
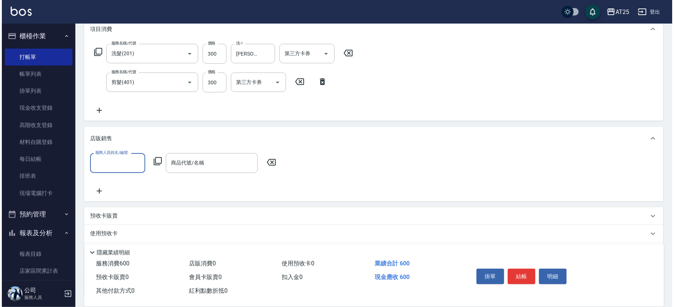
scroll to position [105, 0]
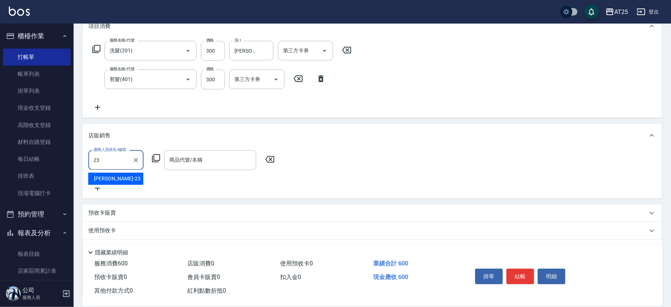
type input "Emma-23"
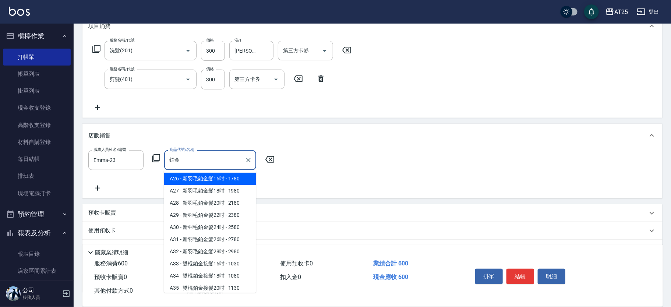
type input "鉑"
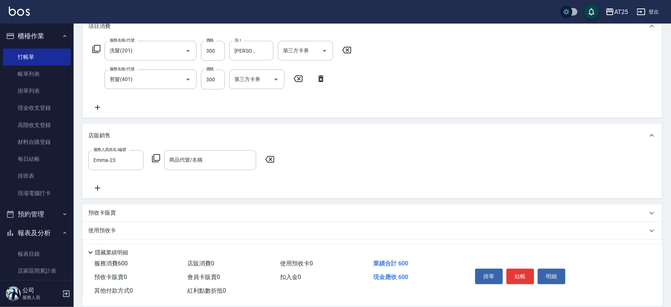
click at [154, 157] on icon at bounding box center [156, 158] width 9 height 9
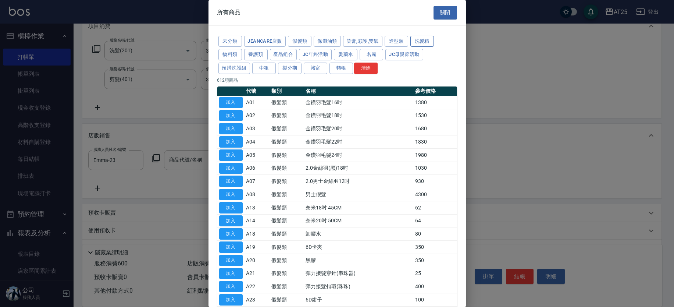
drag, startPoint x: 422, startPoint y: 40, endPoint x: 426, endPoint y: 40, distance: 4.1
click at [422, 40] on button "洗髮精" at bounding box center [423, 41] width 24 height 11
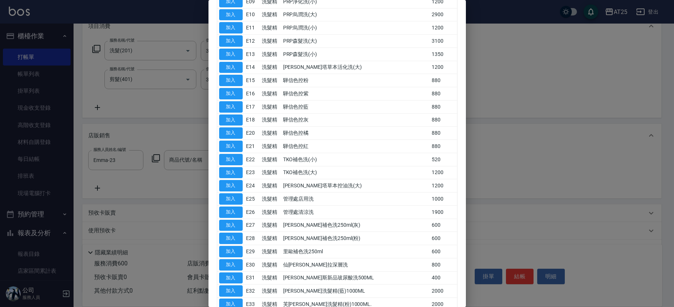
scroll to position [192, 0]
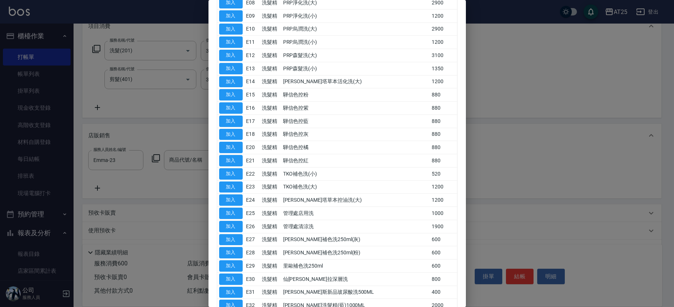
drag, startPoint x: 466, startPoint y: 111, endPoint x: 467, endPoint y: 87, distance: 23.6
click at [467, 87] on div at bounding box center [337, 153] width 674 height 307
click at [466, 100] on div at bounding box center [337, 153] width 674 height 307
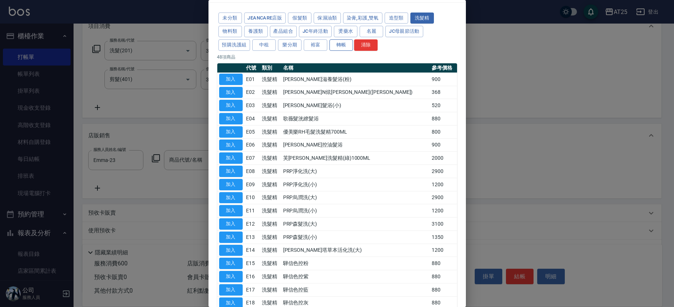
scroll to position [21, 0]
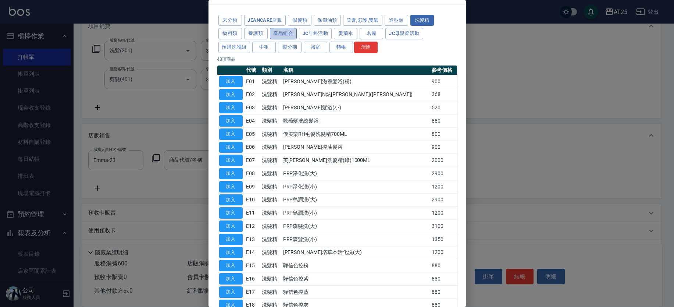
click at [275, 32] on button "產品組合" at bounding box center [283, 33] width 27 height 11
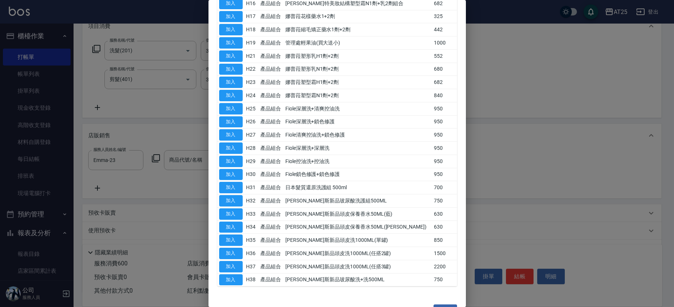
scroll to position [223, 0]
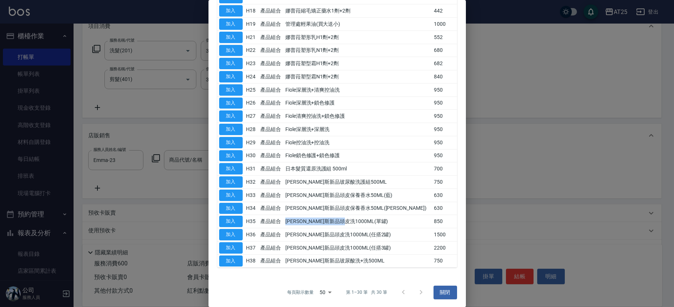
drag, startPoint x: 291, startPoint y: 219, endPoint x: 364, endPoint y: 218, distance: 72.5
click at [364, 218] on td "喬娜斯新品頭皮洗1000ML(單罐)" at bounding box center [358, 221] width 149 height 13
click at [235, 222] on button "加入" at bounding box center [231, 221] width 24 height 11
type input "喬娜斯新品頭皮洗1000ML(單罐)"
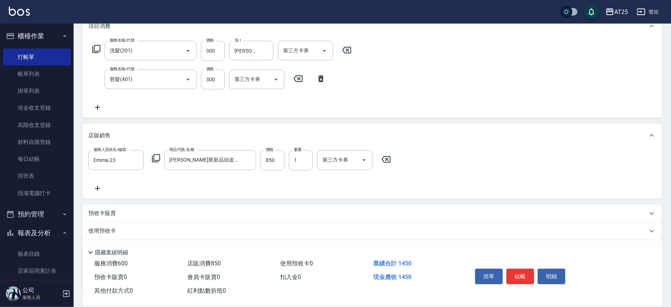
click at [152, 158] on icon at bounding box center [156, 158] width 9 height 9
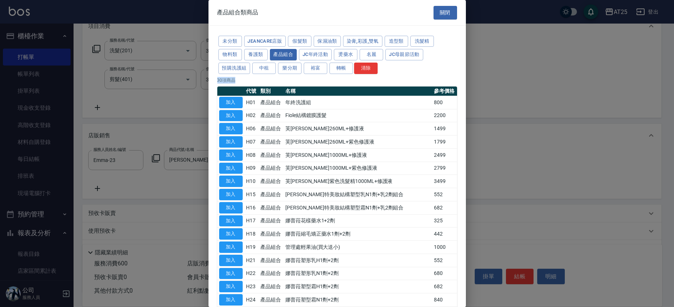
drag, startPoint x: 461, startPoint y: 68, endPoint x: 460, endPoint y: 120, distance: 52.2
click at [460, 120] on div "未分類 JeanCare店販 假髮類 保濕油類 染膏,彩護,雙氧 造型類 洗髮精 物料類 養護類 產品組合 JC年終活動 燙藥水 名麗 JC母親節活動 預購洗…" at bounding box center [338, 263] width 258 height 474
click at [452, 53] on div "未分類 JeanCare店販 假髮類 保濕油類 染膏,彩護,雙氧 造型類 洗髮精 物料類 養護類 產品組合 JC年終活動 燙藥水 名麗 JC母親節活動 預購洗…" at bounding box center [337, 55] width 240 height 40
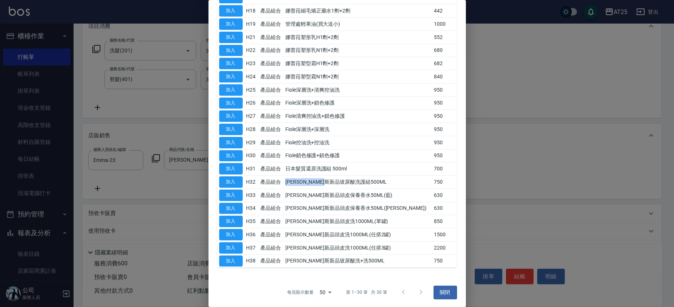
drag, startPoint x: 298, startPoint y: 178, endPoint x: 355, endPoint y: 181, distance: 57.1
click at [355, 181] on tr "加入 H32 產品組合 喬娜斯新品玻尿酸洗護組500ML 750" at bounding box center [337, 181] width 240 height 13
click at [231, 179] on button "加入" at bounding box center [231, 181] width 24 height 11
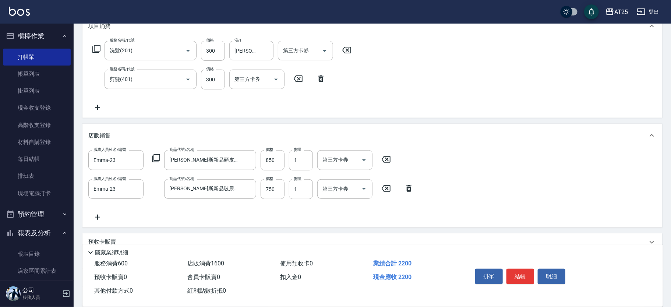
click at [152, 158] on icon at bounding box center [156, 158] width 8 height 8
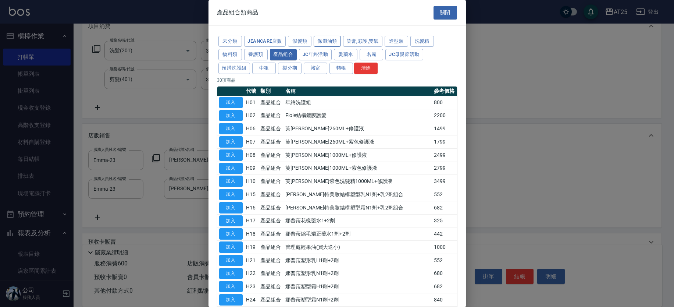
click at [321, 39] on button "保濕油類" at bounding box center [327, 41] width 27 height 11
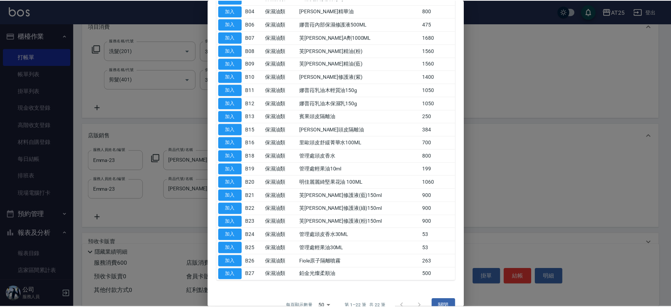
scroll to position [108, 0]
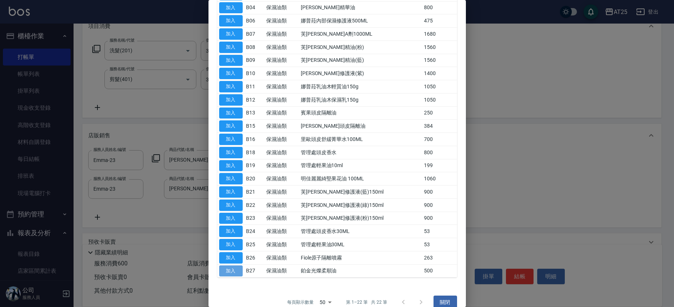
click at [234, 269] on button "加入" at bounding box center [231, 270] width 24 height 11
type input "270"
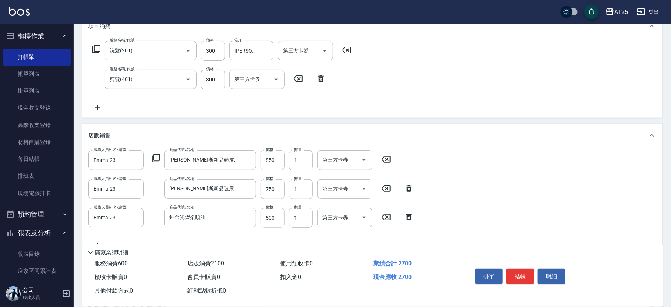
click at [268, 215] on input "500" at bounding box center [272, 218] width 24 height 20
type input "4"
type input "220"
type input "40"
type input "260"
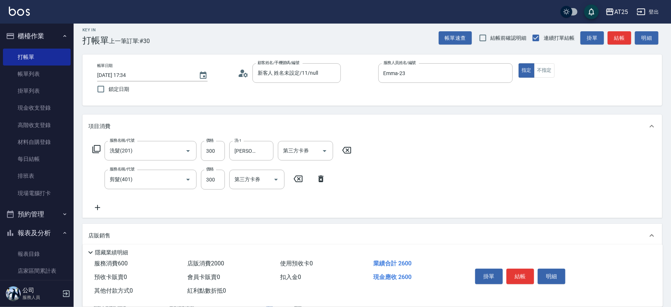
scroll to position [0, 0]
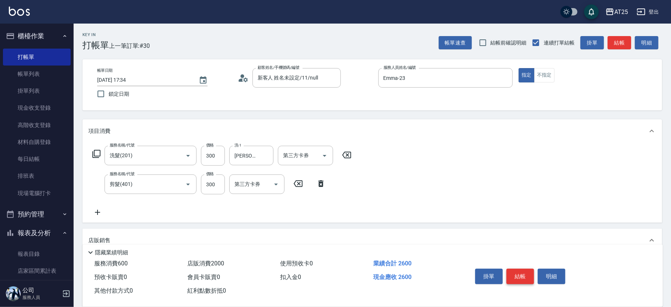
type input "400"
click at [523, 273] on button "結帳" at bounding box center [520, 276] width 28 height 15
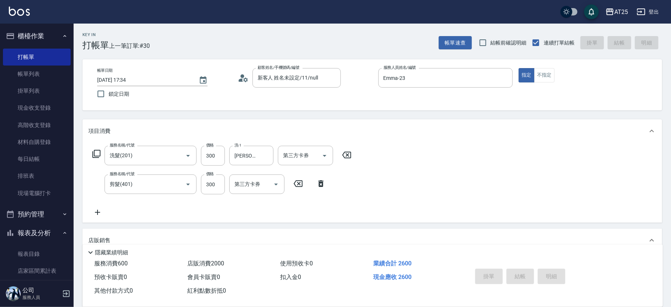
type input "2025/10/11 17:36"
type input "0"
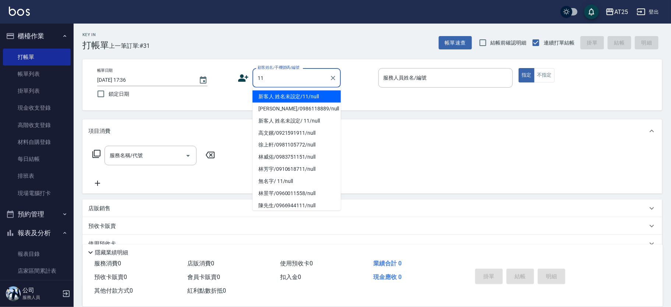
type input "新客人 姓名未設定/11/null"
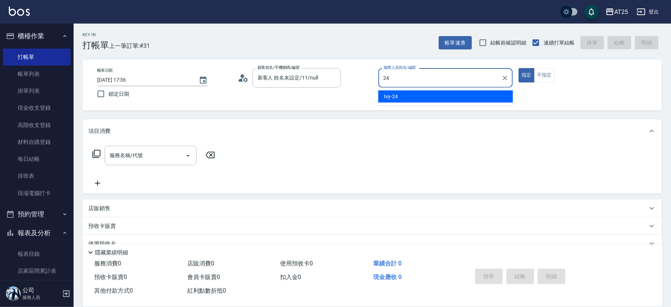
type input "Ivy-24"
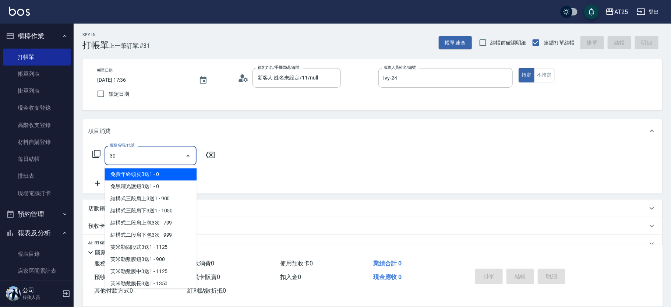
type input "303"
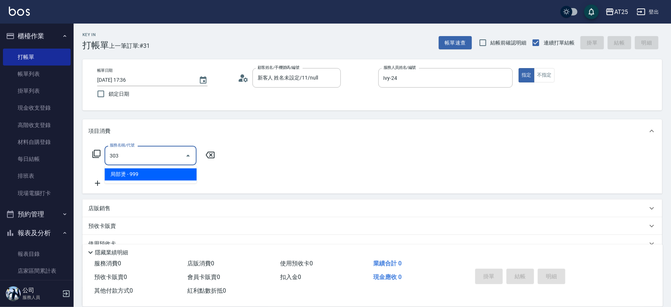
type input "90"
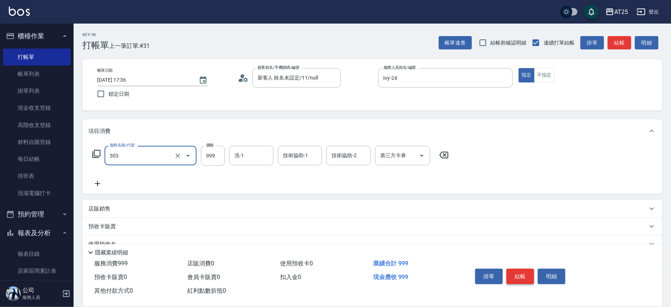
type input "局部燙(303)"
type input "0"
type input "50"
type input "500"
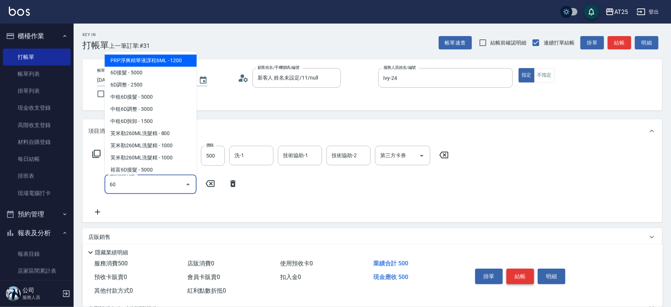
type input "601"
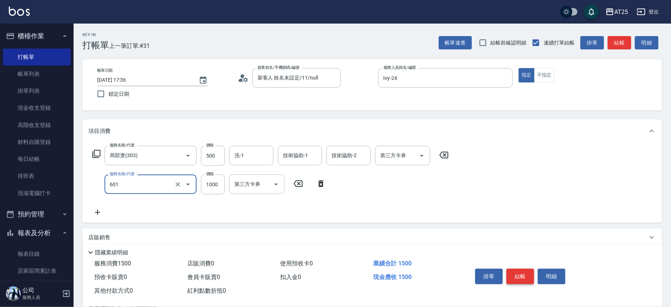
type input "150"
type input "自備護髮(1000上)(601)"
type input "50"
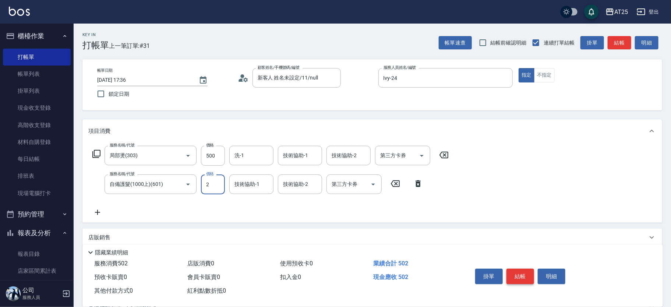
type input "25"
type input "70"
type input "250"
type input "300"
type input "2500"
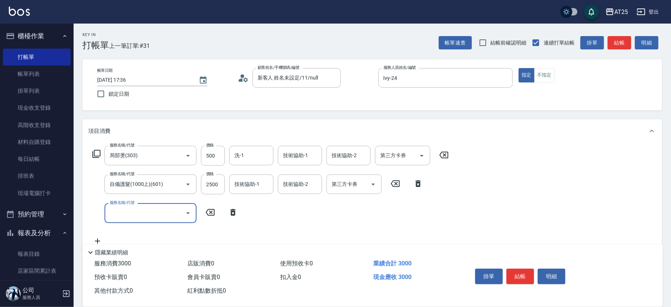
scroll to position [19, 0]
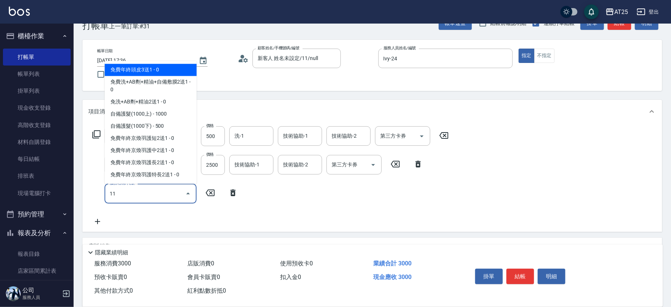
type input "114"
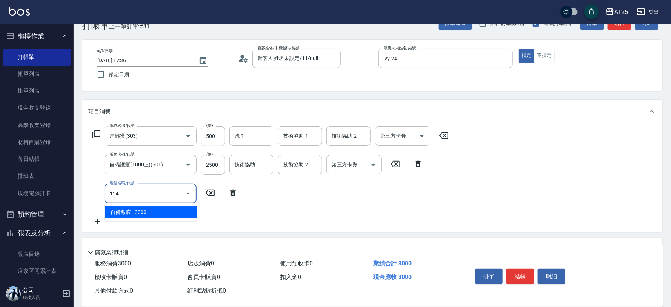
type input "600"
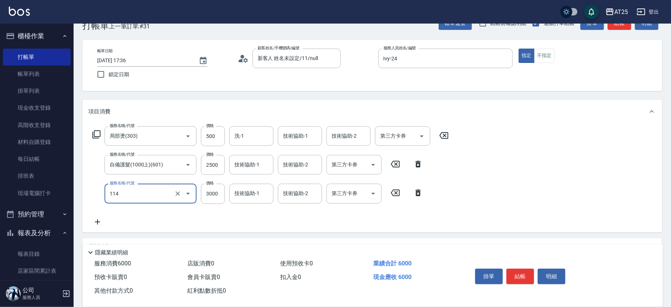
type input "自備敷膜(114)"
type input "300"
type input "10"
type input "310"
type input "10"
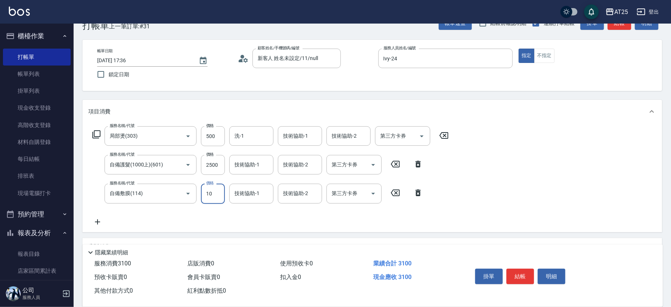
type input "300"
type input "15"
type input "310"
type input "150"
type input "450"
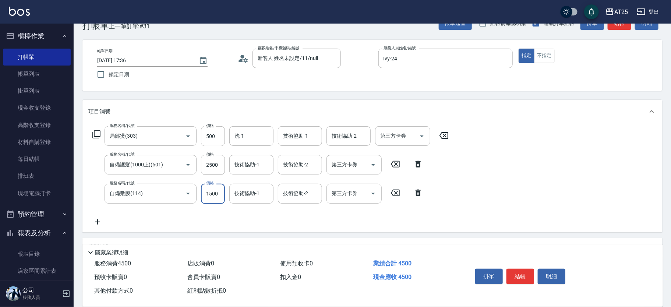
scroll to position [113, 0]
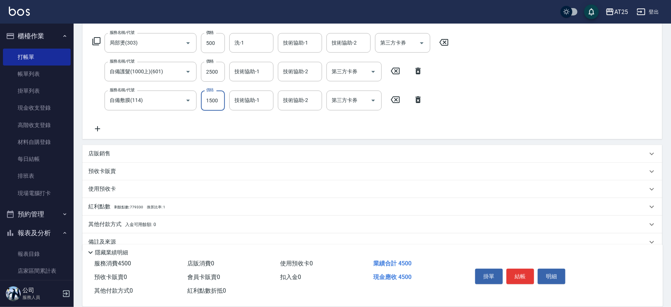
type input "1500"
click at [106, 155] on p "店販銷售" at bounding box center [99, 154] width 22 height 8
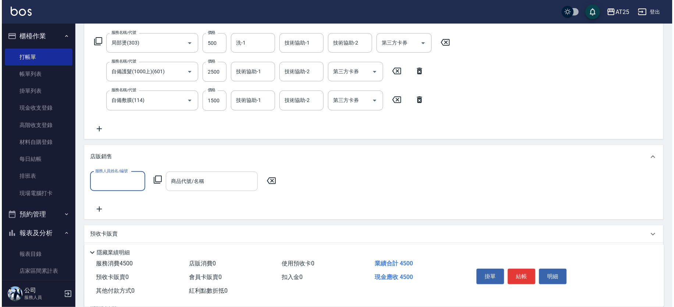
scroll to position [0, 0]
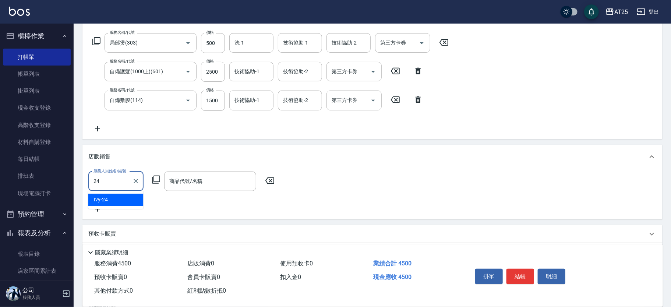
type input "Ivy-24"
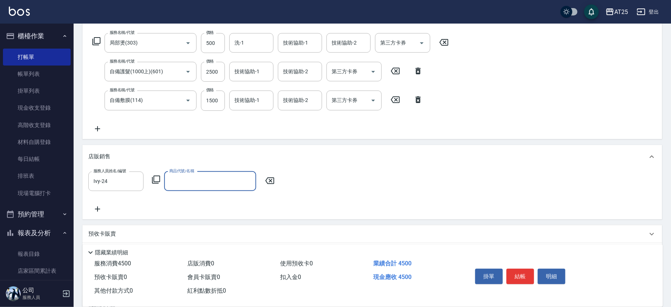
click at [153, 181] on icon at bounding box center [156, 179] width 9 height 9
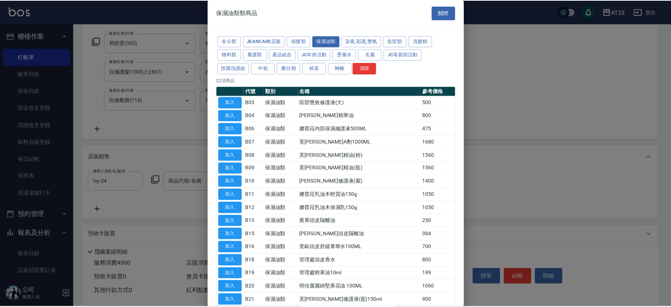
scroll to position [118, 0]
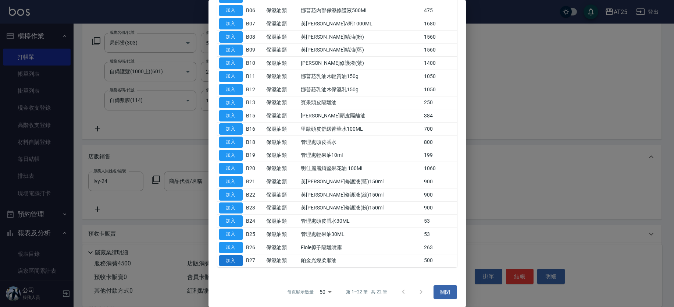
click at [236, 259] on button "加入" at bounding box center [231, 260] width 24 height 11
type input "鉑金光燦柔順油"
type input "500"
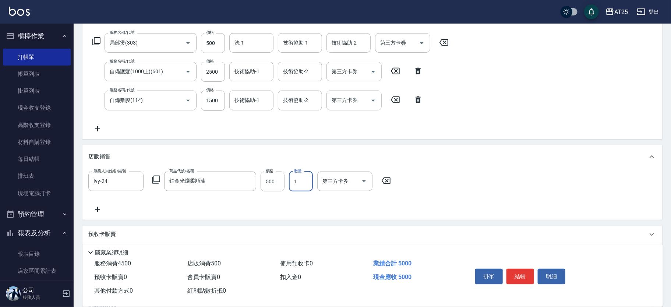
click at [305, 181] on input "1" at bounding box center [301, 181] width 24 height 20
type input "2"
type input "550"
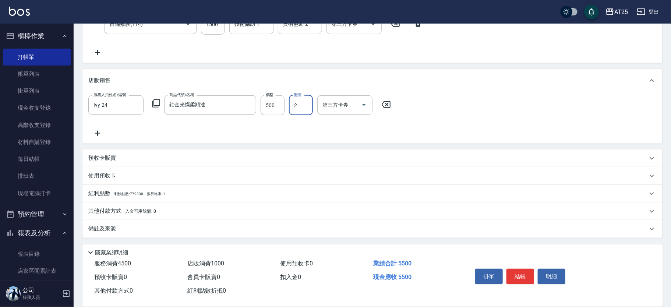
type input "2"
click at [102, 205] on div "其他付款方式 入金可用餘額: 0" at bounding box center [371, 211] width 579 height 18
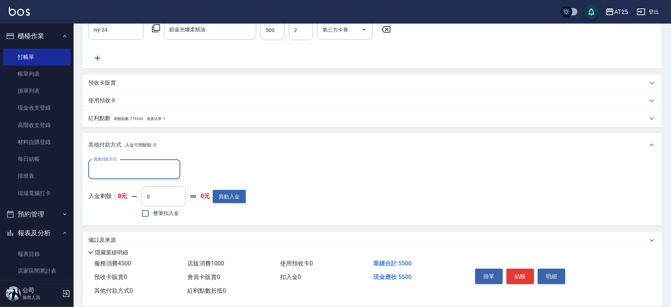
scroll to position [275, 0]
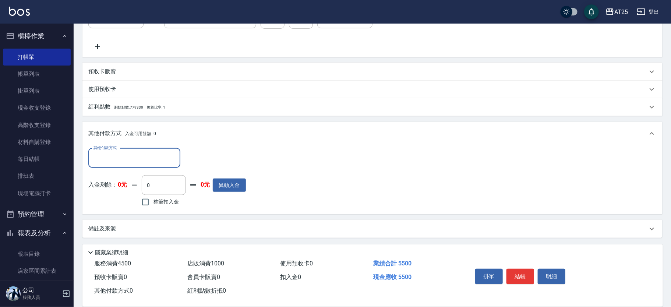
click at [141, 153] on input "其他付款方式" at bounding box center [134, 158] width 85 height 13
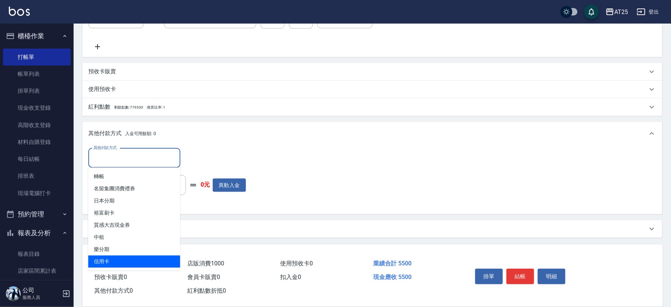
click at [111, 258] on span "信用卡" at bounding box center [134, 261] width 92 height 12
type input "信用卡"
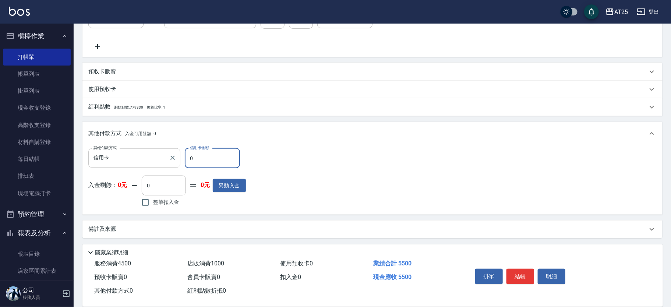
drag, startPoint x: 203, startPoint y: 161, endPoint x: 161, endPoint y: 157, distance: 41.8
click at [161, 157] on div "其他付款方式 信用卡 其他付款方式 信用卡金額 0 信用卡金額" at bounding box center [166, 158] width 157 height 20
type input "5"
type input "540"
type input "55"
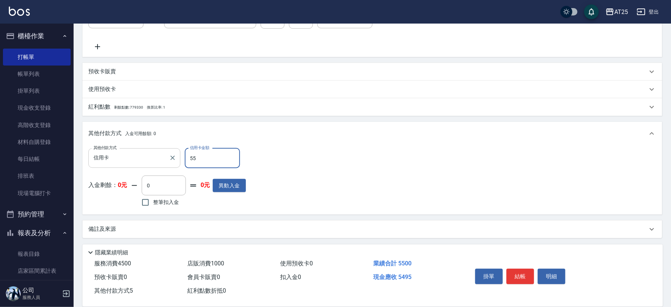
type input "490"
type input "550"
type input "0"
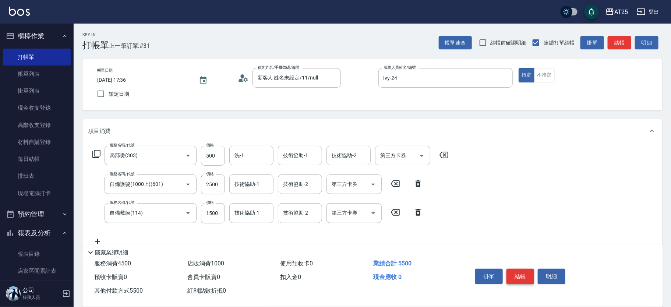
type input "5500"
click at [523, 272] on button "結帳" at bounding box center [520, 276] width 28 height 15
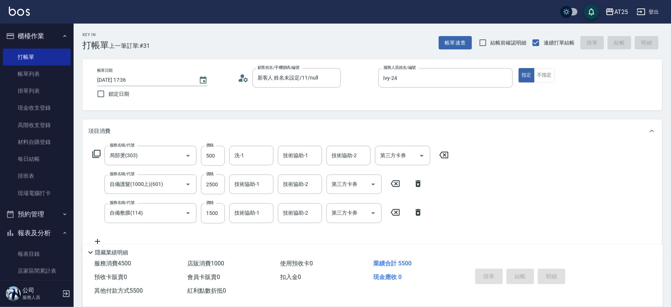
type input "2025/10/11 17:37"
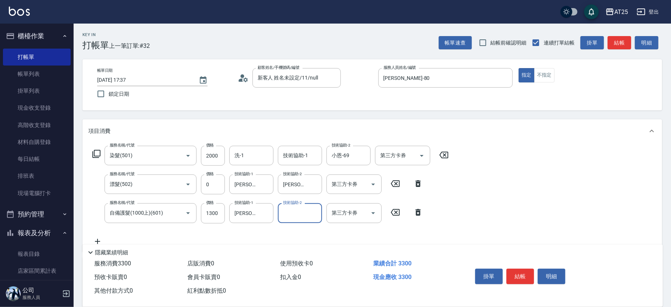
scroll to position [126, 0]
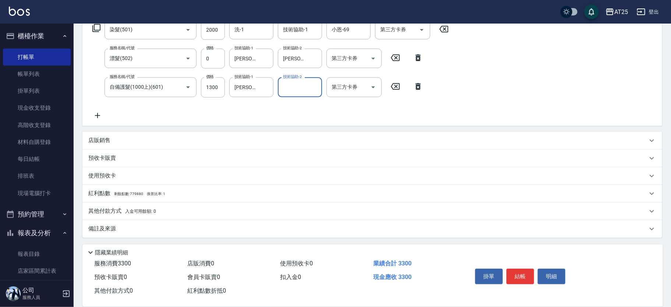
click at [109, 210] on p "其他付款方式 入金可用餘額: 0" at bounding box center [122, 211] width 68 height 8
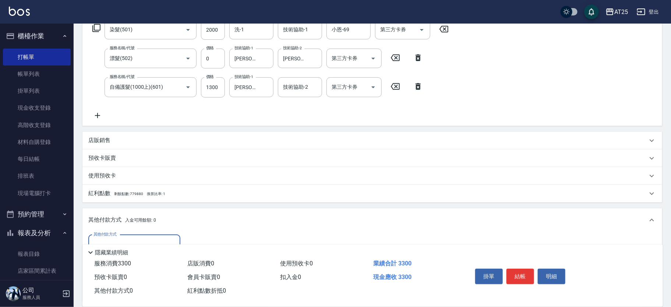
scroll to position [212, 0]
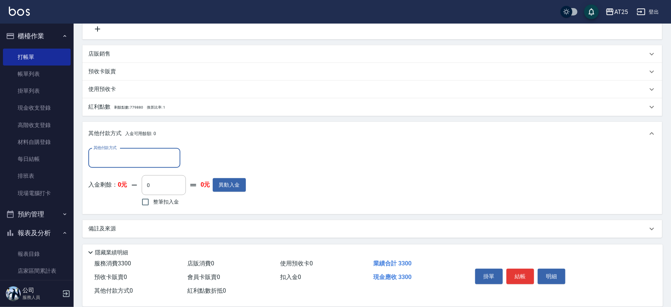
click at [134, 158] on input "其他付款方式" at bounding box center [134, 158] width 85 height 13
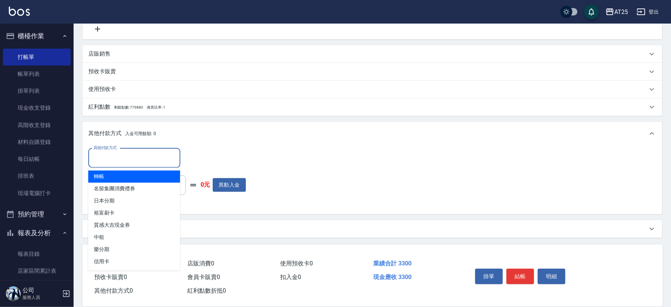
click at [123, 174] on span "轉帳" at bounding box center [134, 176] width 92 height 12
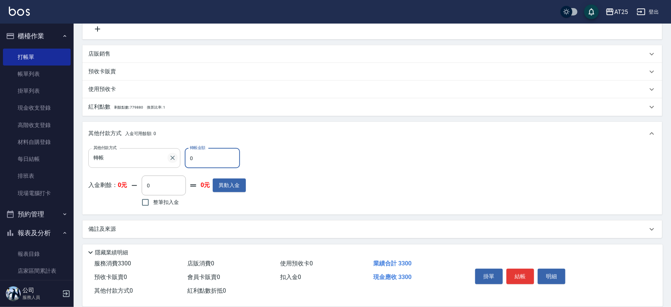
drag, startPoint x: 206, startPoint y: 163, endPoint x: 175, endPoint y: 161, distance: 30.2
click at [175, 161] on div "其他付款方式 轉帳 其他付款方式 轉帳金額 0 轉帳金額" at bounding box center [166, 158] width 157 height 20
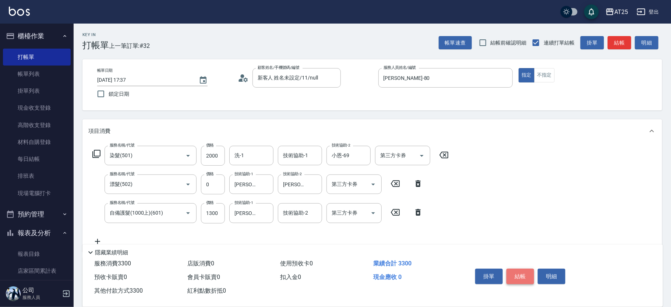
click at [527, 276] on button "結帳" at bounding box center [520, 276] width 28 height 15
